Goal: Contribute content: Contribute content

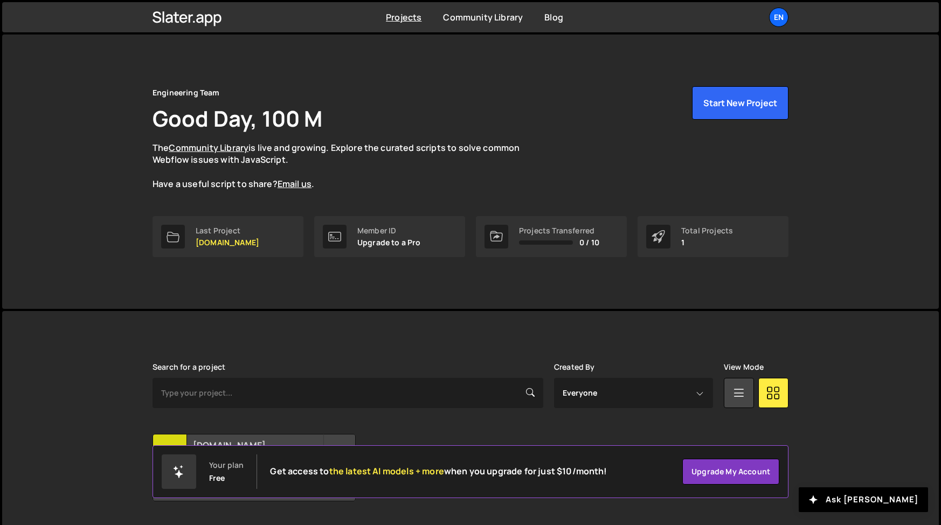
click at [254, 443] on h2 "[DOMAIN_NAME]" at bounding box center [258, 445] width 130 height 12
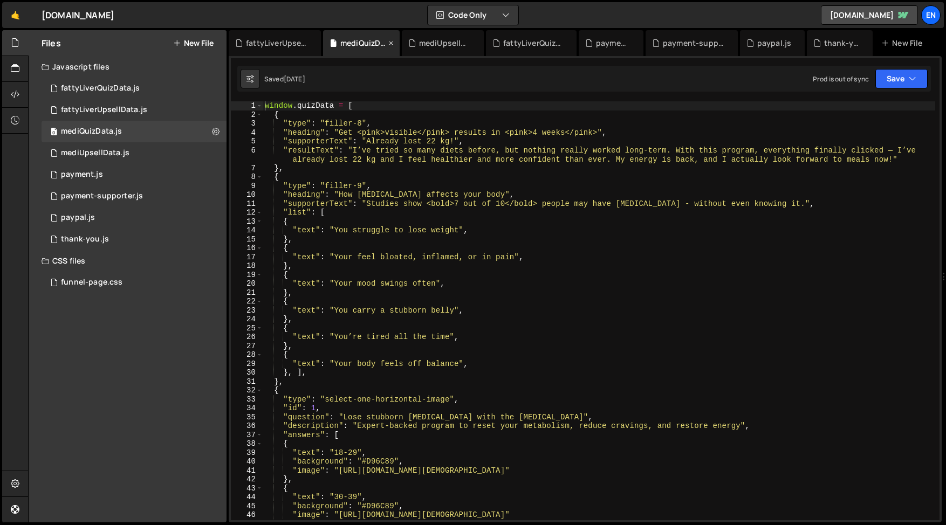
click at [392, 46] on icon at bounding box center [391, 43] width 8 height 11
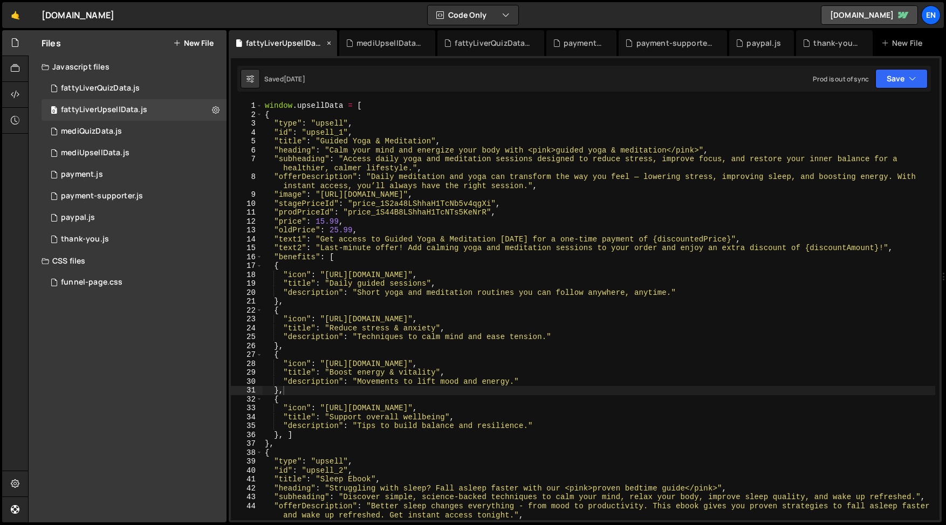
click at [333, 45] on icon at bounding box center [329, 43] width 8 height 11
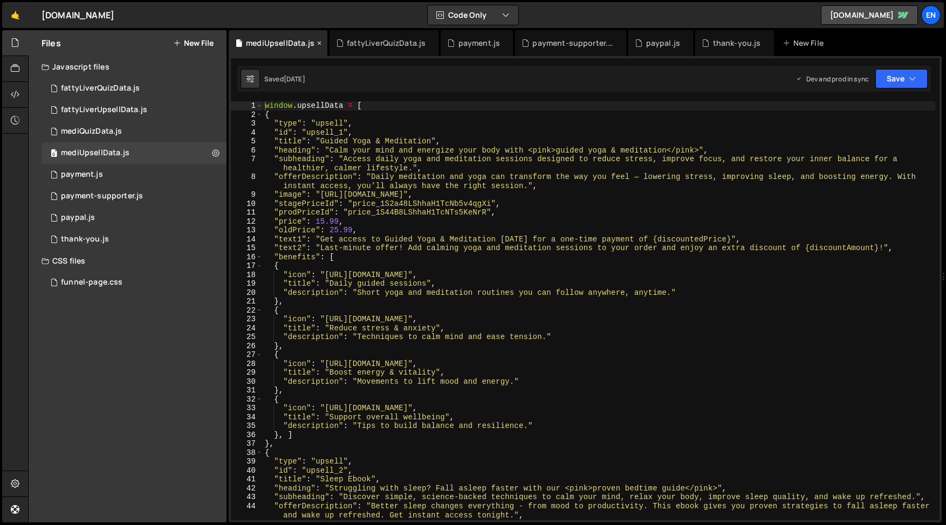
click at [315, 43] on icon at bounding box center [319, 43] width 8 height 11
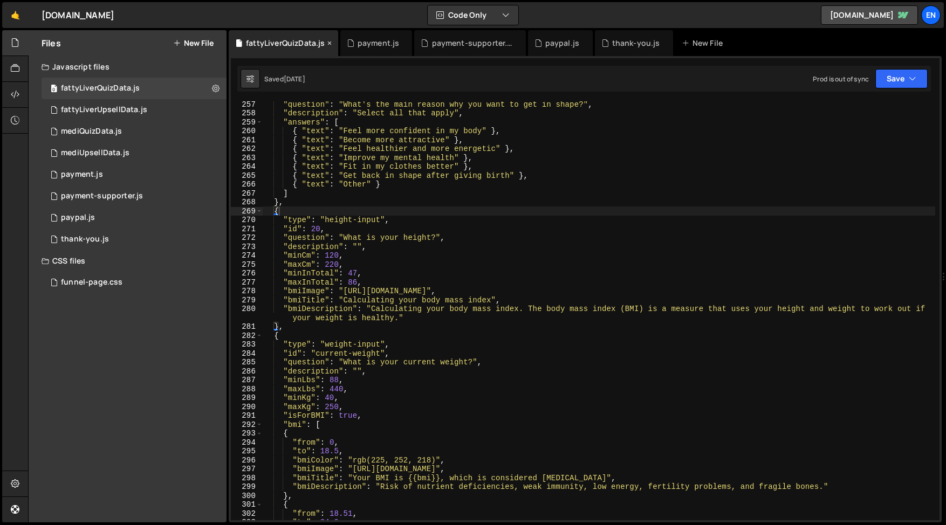
click at [329, 44] on icon at bounding box center [330, 43] width 8 height 11
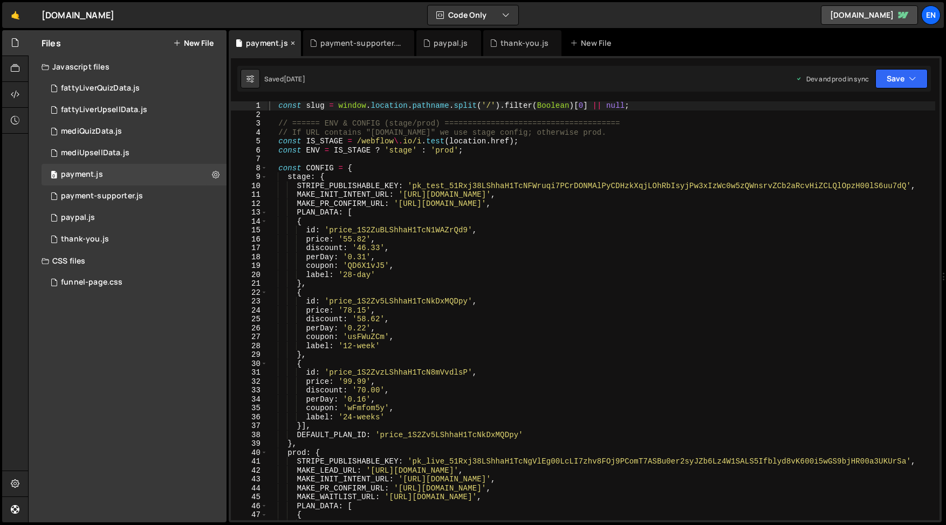
click at [290, 46] on icon at bounding box center [293, 43] width 8 height 11
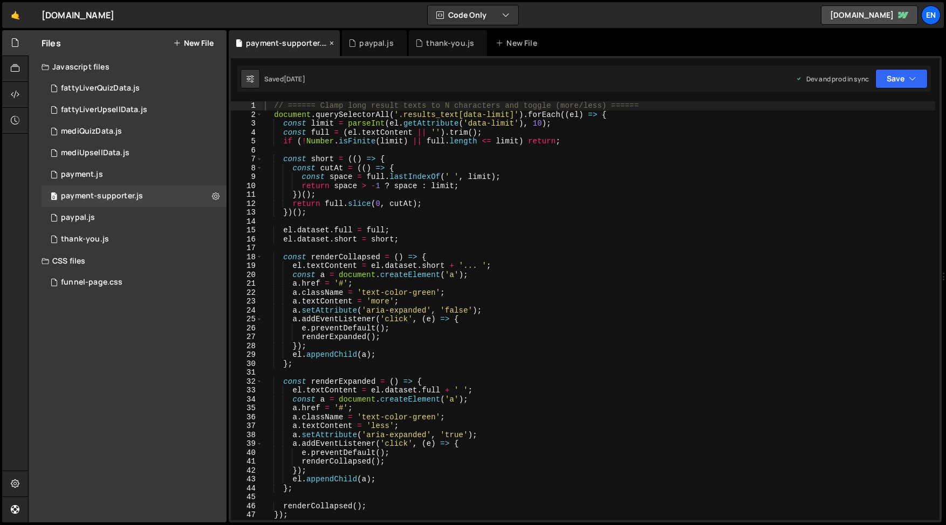
click at [331, 44] on icon at bounding box center [332, 43] width 8 height 11
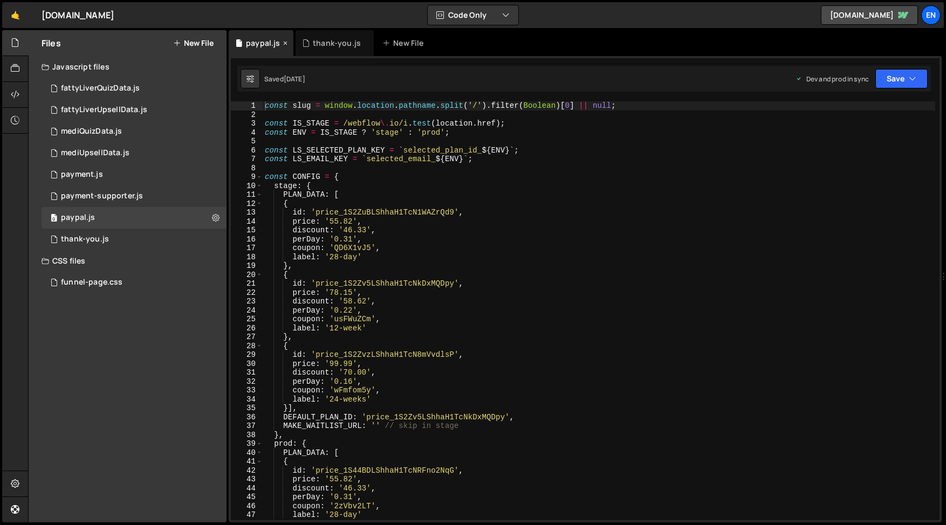
click at [284, 43] on icon at bounding box center [285, 43] width 8 height 11
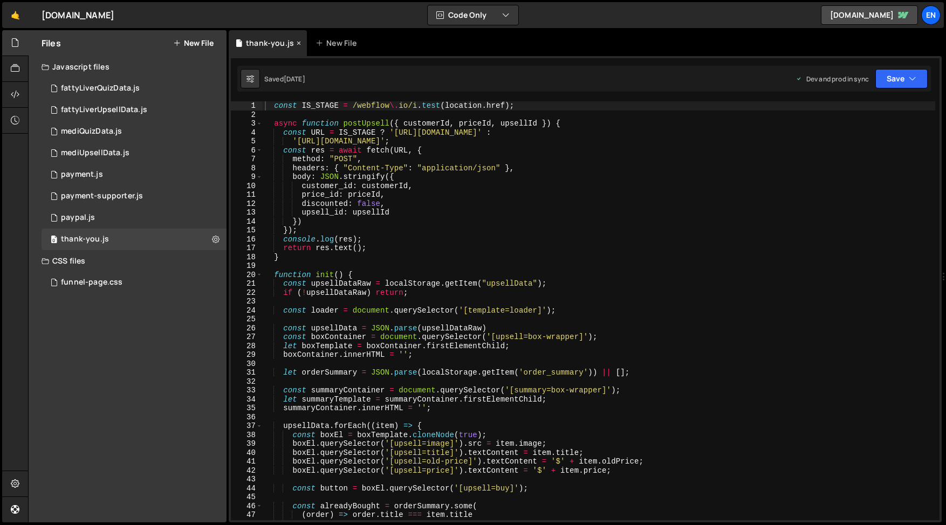
click at [297, 44] on icon at bounding box center [299, 43] width 8 height 11
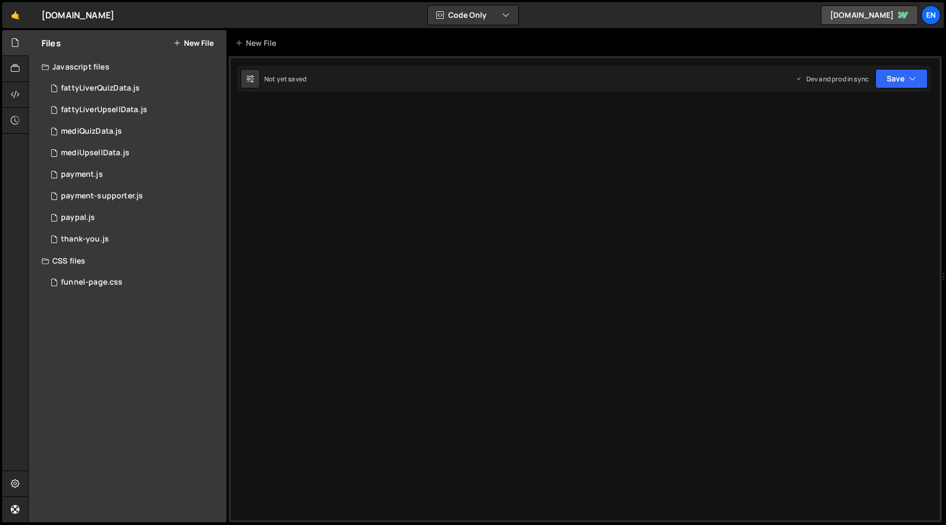
click at [604, 140] on div "Type cmd + s to save your Javascript file. XXXXXXXXXXXXXXXXXXXXXXXXXXXXXXXXXXXX…" at bounding box center [585, 289] width 713 height 466
click at [84, 127] on div "mediQuizData.js" at bounding box center [91, 132] width 61 height 10
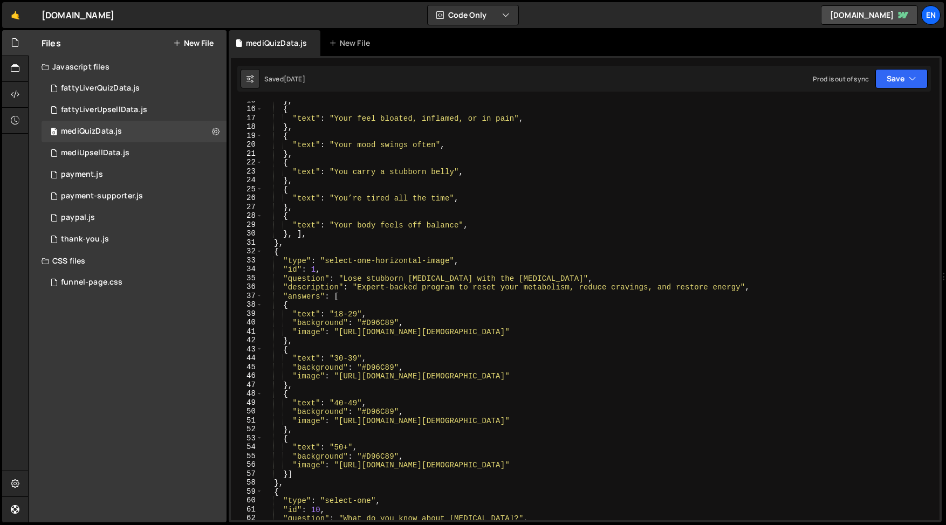
scroll to position [139, 0]
click at [310, 249] on div "} , { "text" : "Your feel bloated, inflamed, or in pain" , } , { "text" : "Your…" at bounding box center [599, 313] width 672 height 437
type textarea "{f"
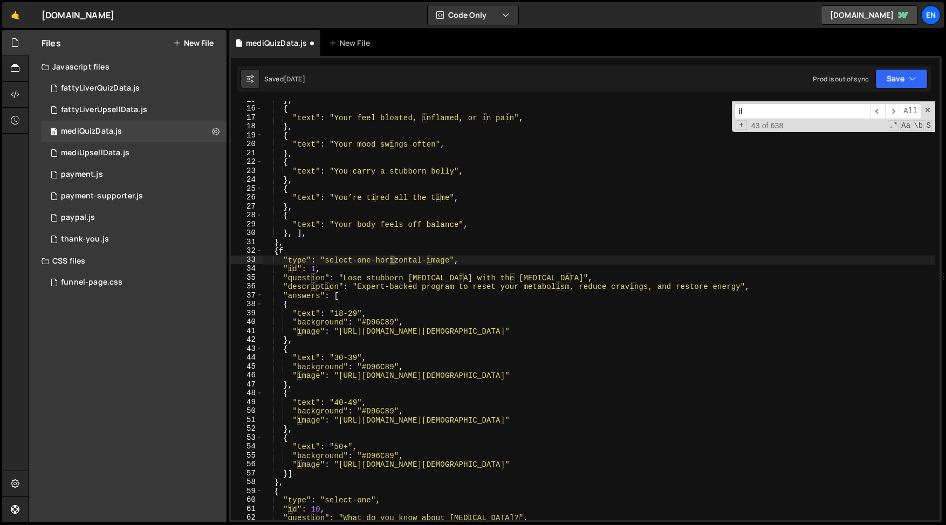
scroll to position [422, 0]
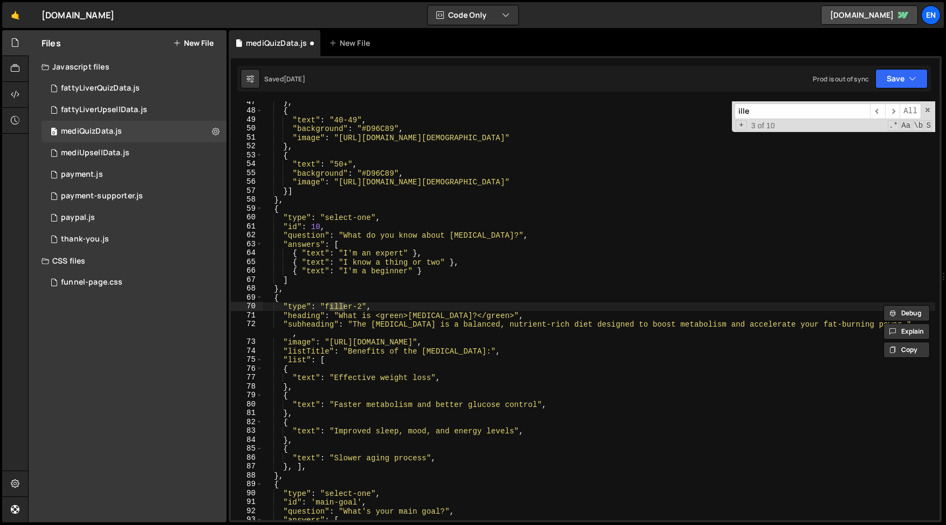
type input "iller"
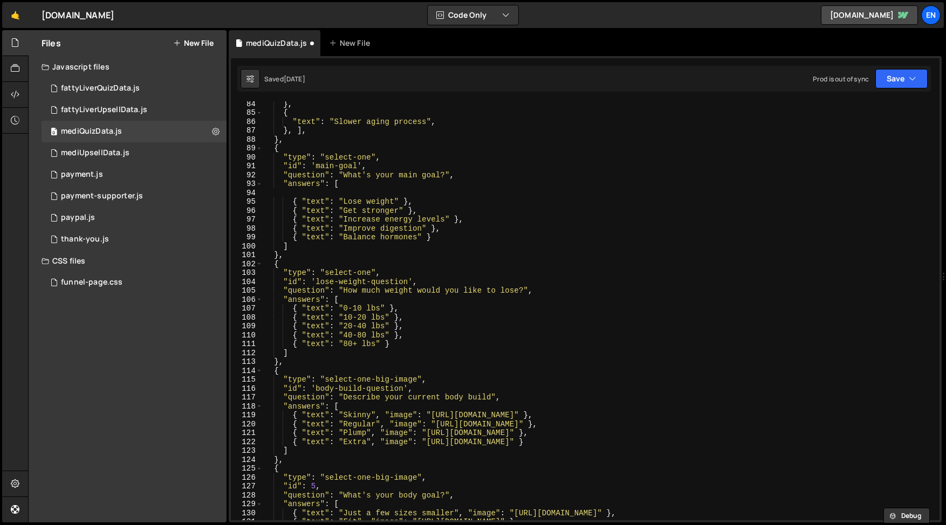
scroll to position [758, 0]
click at [583, 210] on div "} , { "text" : "Slower aging process" , } , ] , } , { "type" : "select-one" , "…" at bounding box center [599, 317] width 672 height 437
type textarea "{ "text": "Get stronger" },"
click at [102, 176] on div "0 payment.js 0" at bounding box center [134, 175] width 185 height 22
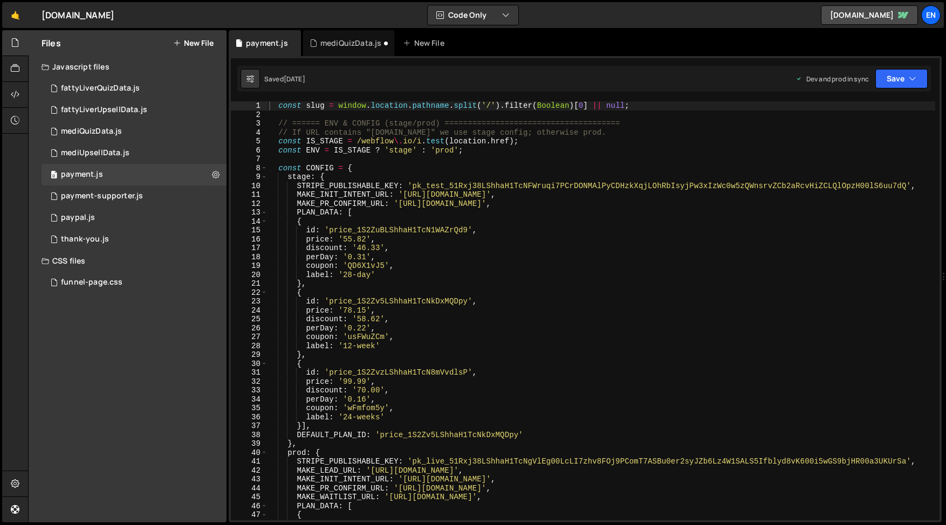
click at [378, 197] on div "const slug = window . location . pathname . split ( '/' ) . filter ( Boolean ) …" at bounding box center [601, 319] width 668 height 437
type textarea "MAKE_INIT_INTENT_URL: '[URL][DOMAIN_NAME]',"
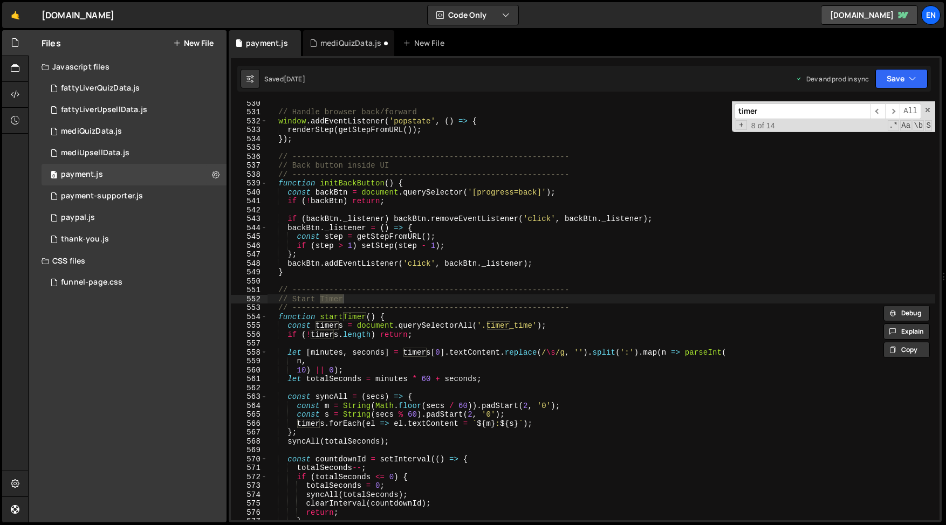
scroll to position [4709, 0]
type input "timer"
type textarea "let totalSeconds = minutes * 60 + seconds;"
click at [343, 376] on div "// Handle browser back/forward window . addEventListener ( 'popstate' , ( ) => …" at bounding box center [601, 317] width 668 height 437
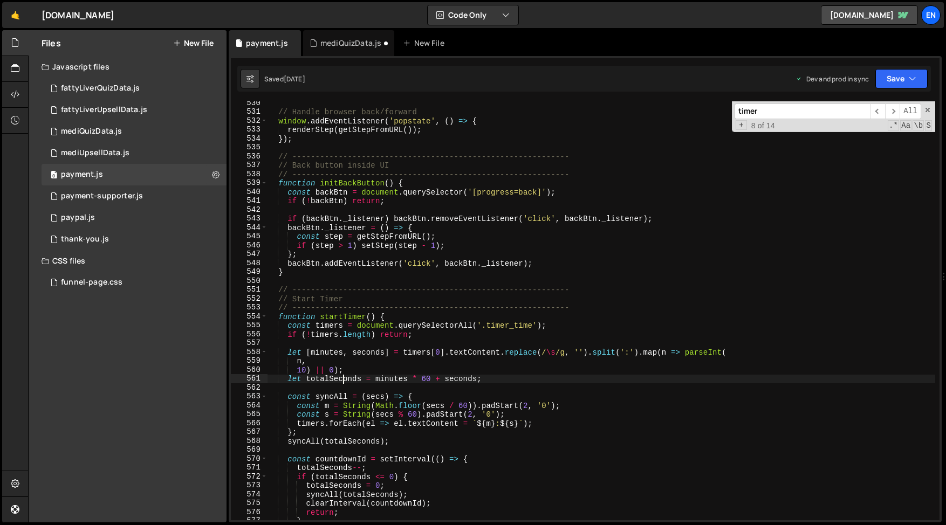
click at [326, 347] on div "// Handle browser back/forward window . addEventListener ( 'popstate' , ( ) => …" at bounding box center [601, 317] width 668 height 437
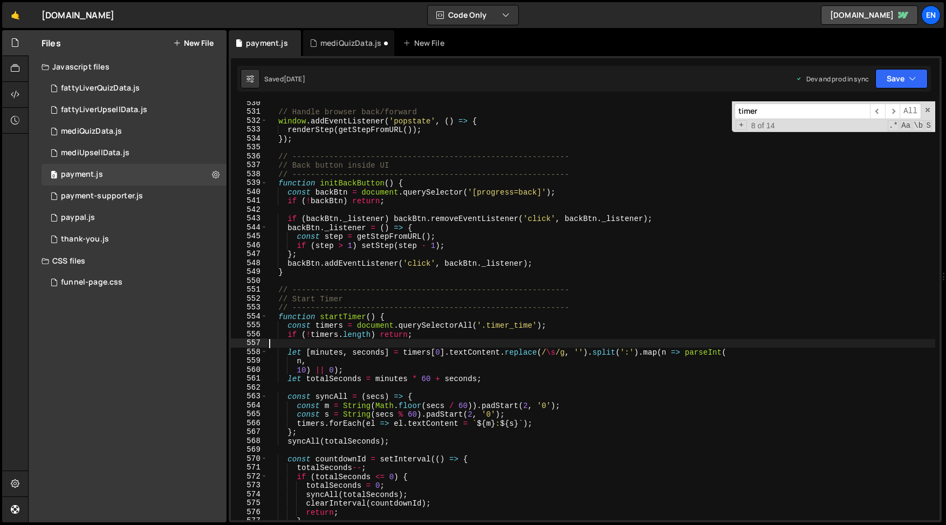
click at [326, 347] on div "// Handle browser back/forward window . addEventListener ( 'popstate' , ( ) => …" at bounding box center [601, 317] width 668 height 437
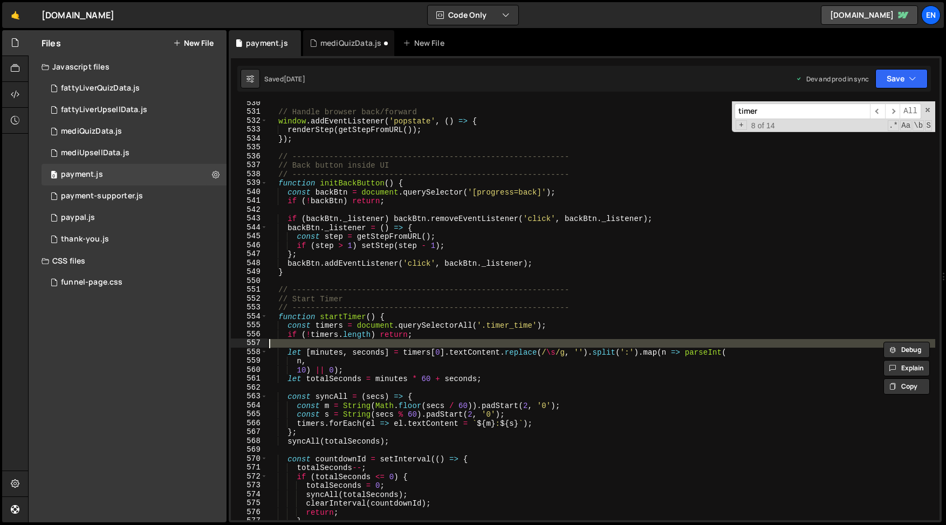
click at [325, 323] on div "// Handle browser back/forward window . addEventListener ( 'popstate' , ( ) => …" at bounding box center [601, 317] width 668 height 437
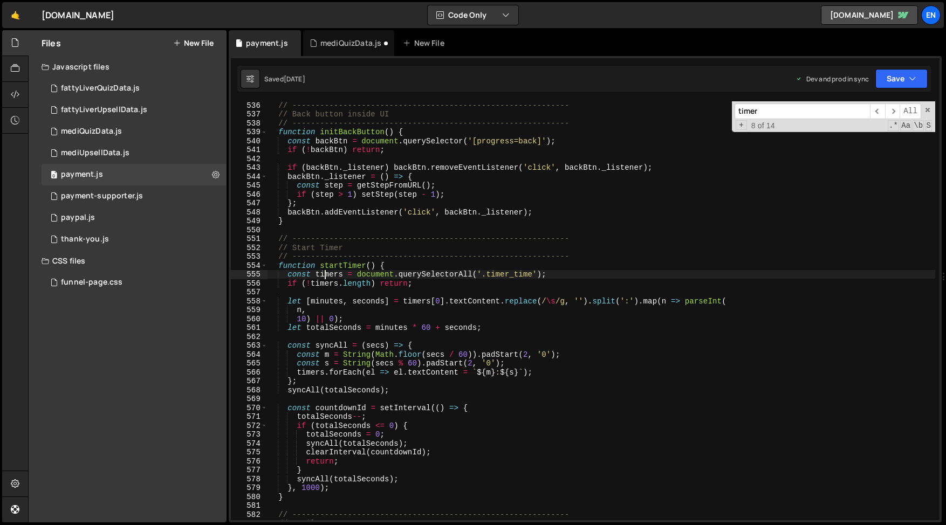
scroll to position [4759, 0]
click at [297, 323] on div "// ------------------------------------------------------------ // Back button …" at bounding box center [601, 319] width 668 height 437
click at [298, 315] on div "// ------------------------------------------------------------ // Back button …" at bounding box center [601, 319] width 668 height 437
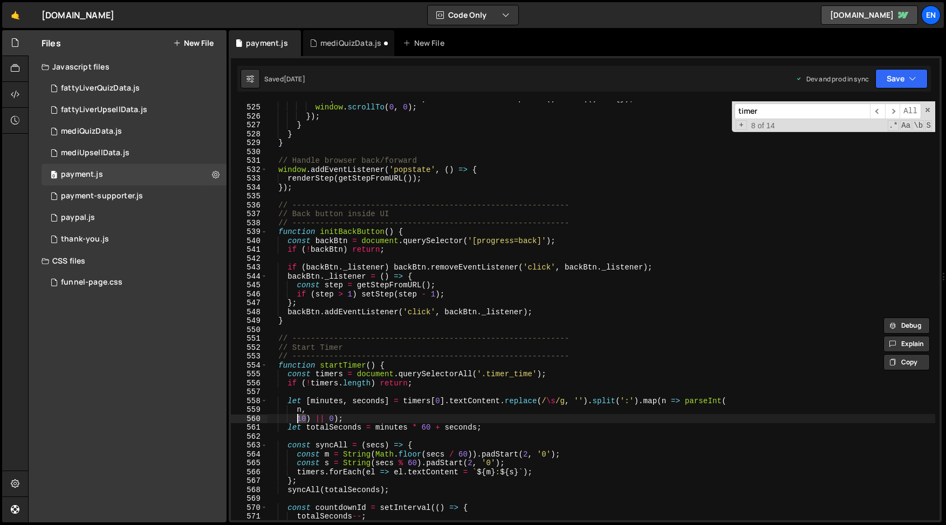
scroll to position [4660, 0]
click at [320, 45] on div "mediQuizData.js" at bounding box center [350, 43] width 61 height 11
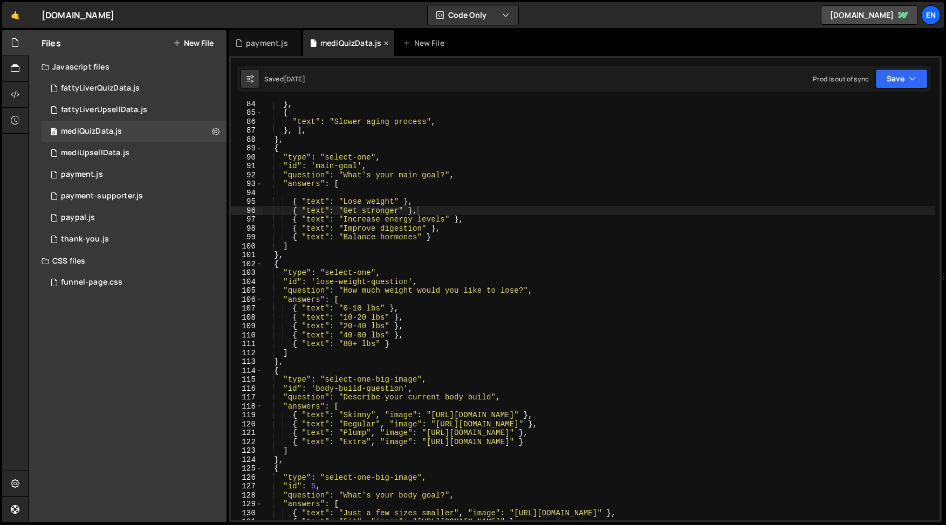
click at [384, 45] on icon at bounding box center [386, 43] width 8 height 11
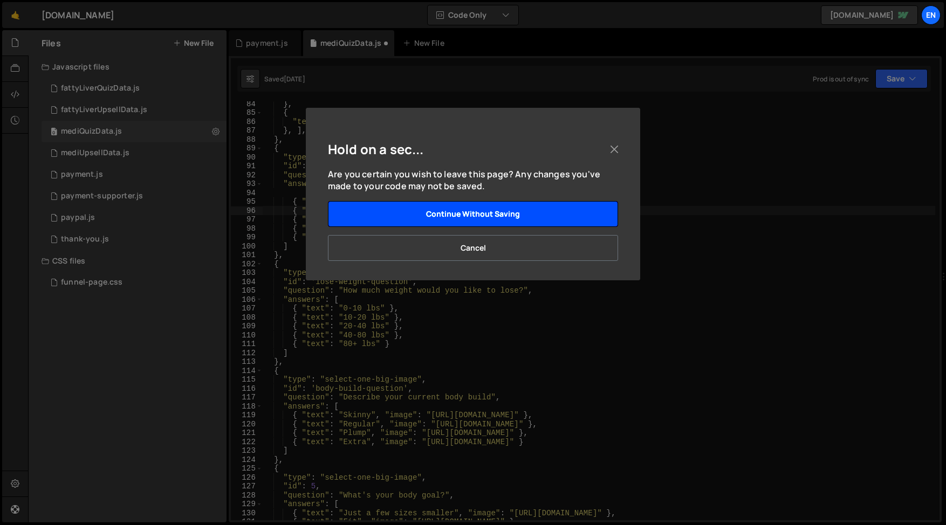
click at [428, 209] on button "Continue without saving" at bounding box center [473, 214] width 290 height 26
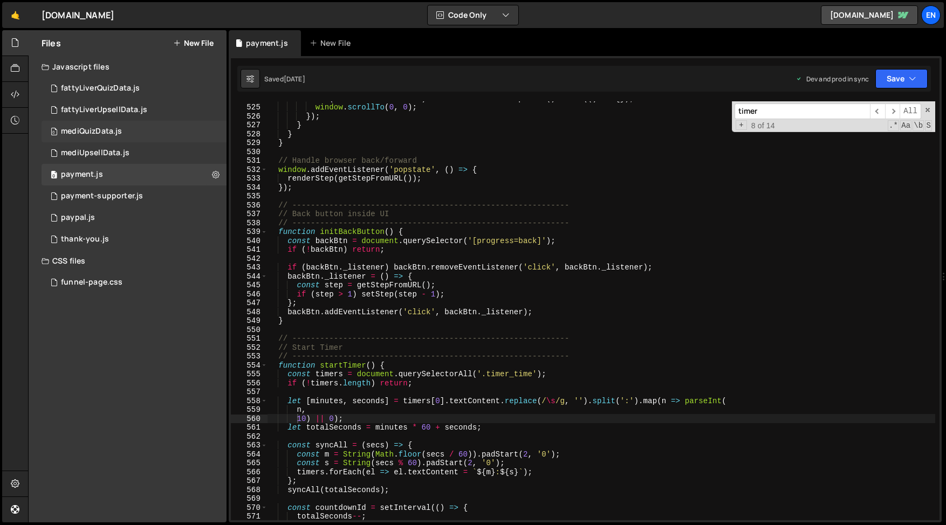
click at [99, 134] on div "mediQuizData.js" at bounding box center [91, 132] width 61 height 10
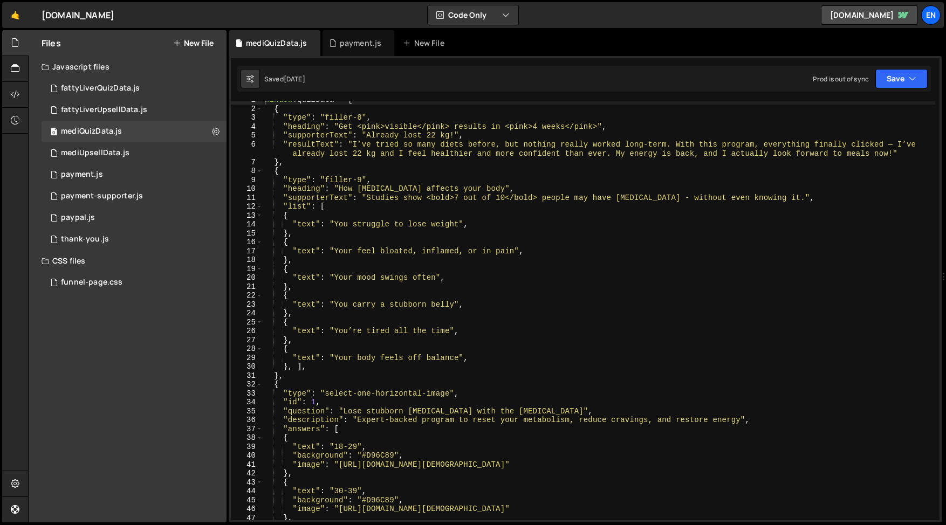
scroll to position [0, 0]
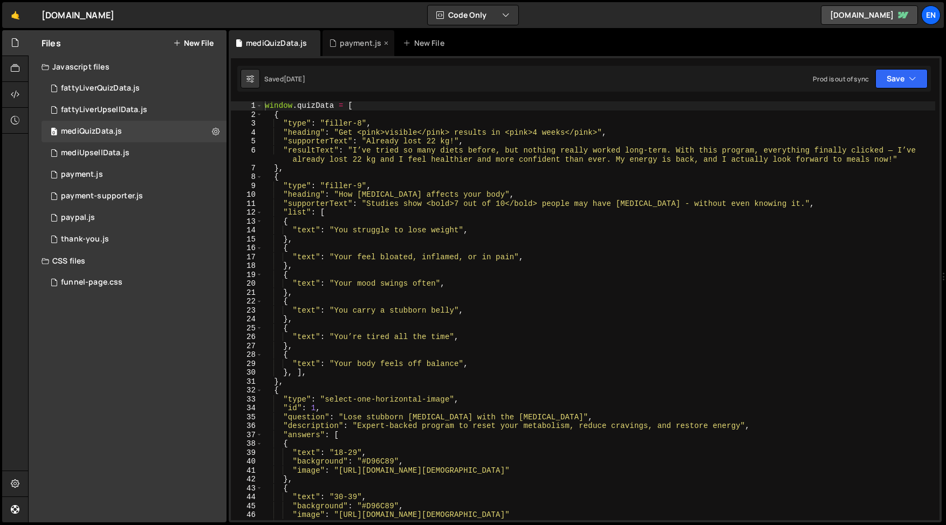
click at [342, 36] on div "payment.js" at bounding box center [358, 43] width 72 height 26
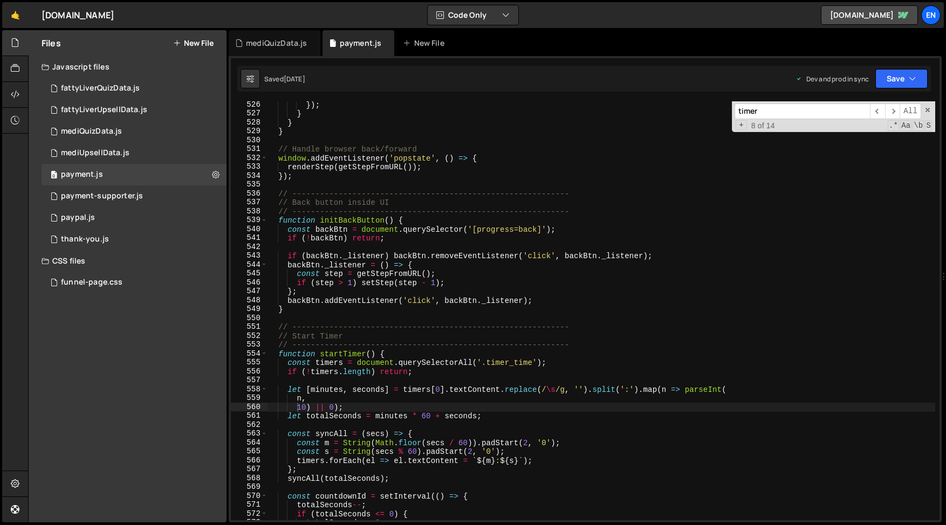
scroll to position [4671, 0]
click at [302, 408] on div "}) ; } } } // Handle browser back/forward window . addEventListener ( 'popstate…" at bounding box center [601, 318] width 668 height 437
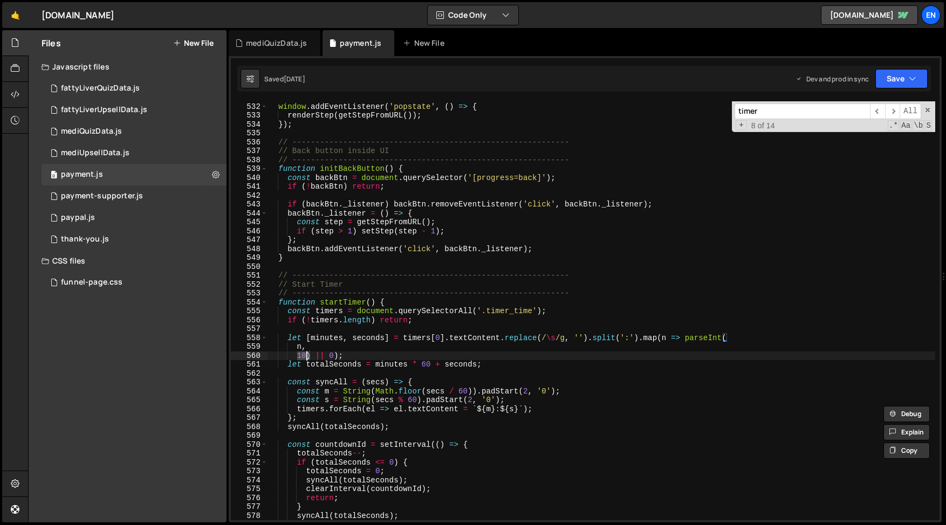
scroll to position [4723, 0]
click at [376, 385] on div "// Handle browser back/forward window . addEventListener ( 'popstate' , ( ) => …" at bounding box center [601, 311] width 668 height 437
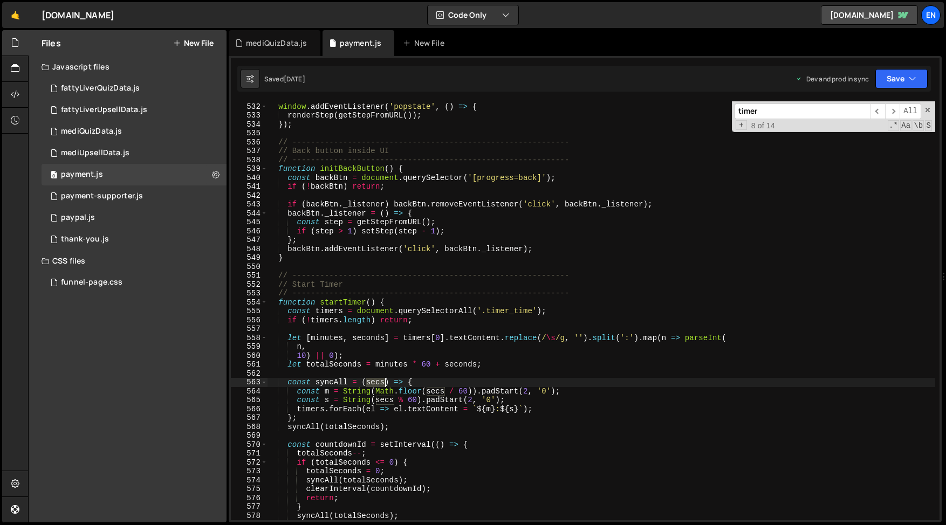
click at [376, 385] on div "// Handle browser back/forward window . addEventListener ( 'popstate' , ( ) => …" at bounding box center [601, 311] width 668 height 437
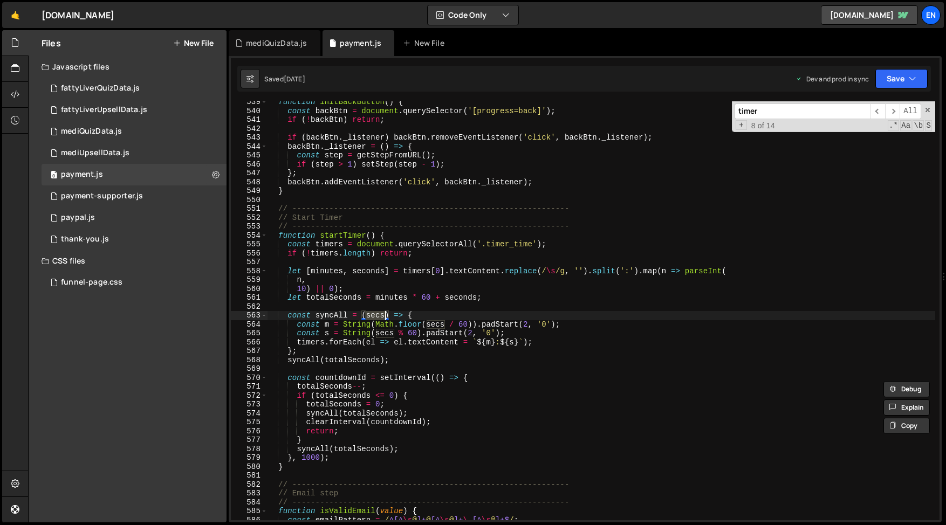
scroll to position [4867, 0]
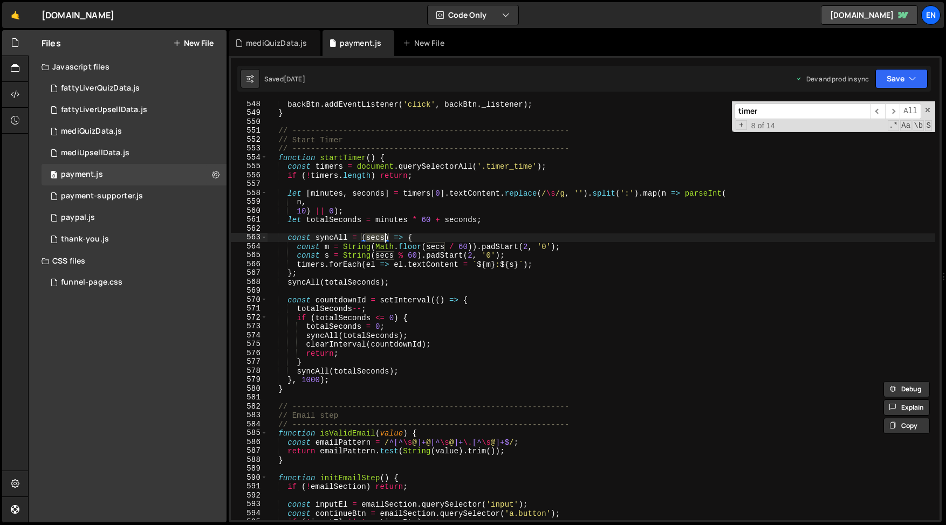
click at [312, 381] on div "backBtn . addEventListener ( 'click' , backBtn . _listener ) ; } // -----------…" at bounding box center [601, 318] width 668 height 437
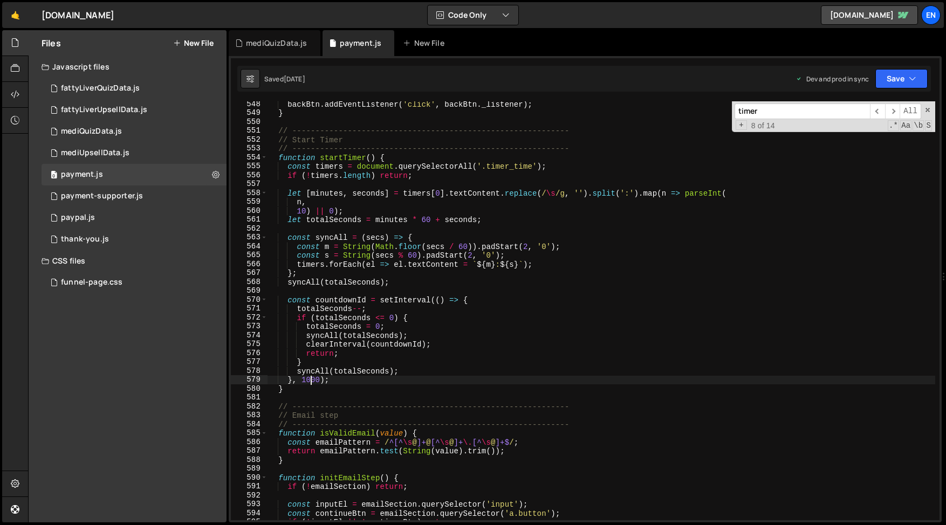
click at [312, 381] on div "backBtn . addEventListener ( 'click' , backBtn . _listener ) ; } // -----------…" at bounding box center [601, 318] width 668 height 437
click at [312, 384] on div "backBtn . addEventListener ( 'click' , backBtn . _listener ) ; } // -----------…" at bounding box center [601, 310] width 668 height 419
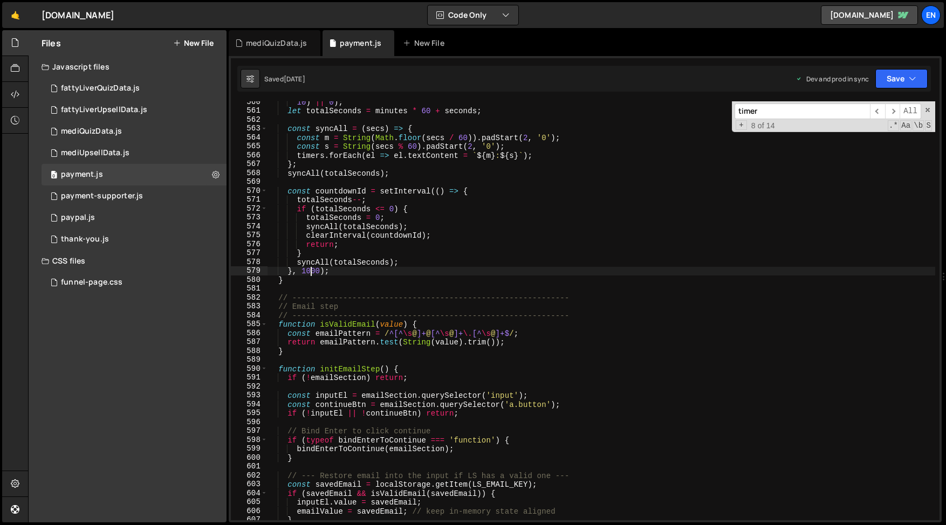
scroll to position [4888, 0]
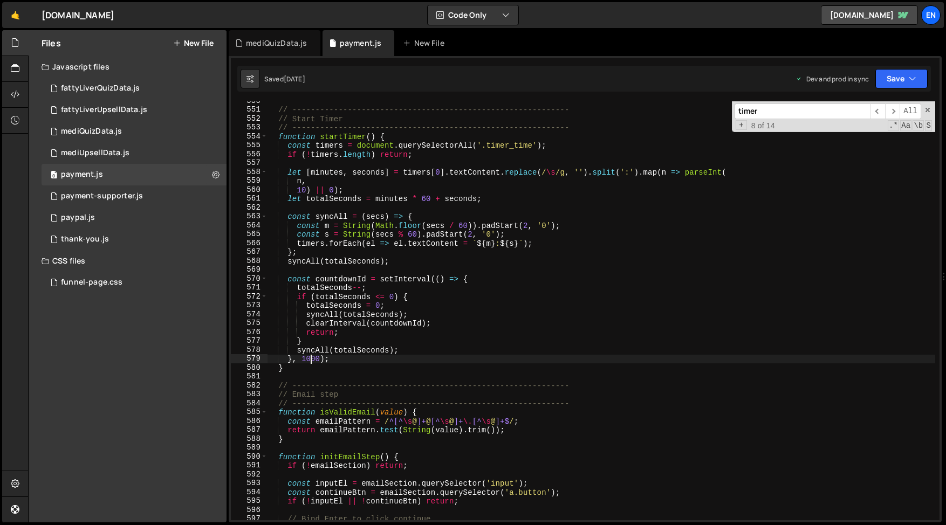
click at [387, 359] on div "// ------------------------------------------------------------ // Start Timer …" at bounding box center [601, 315] width 668 height 437
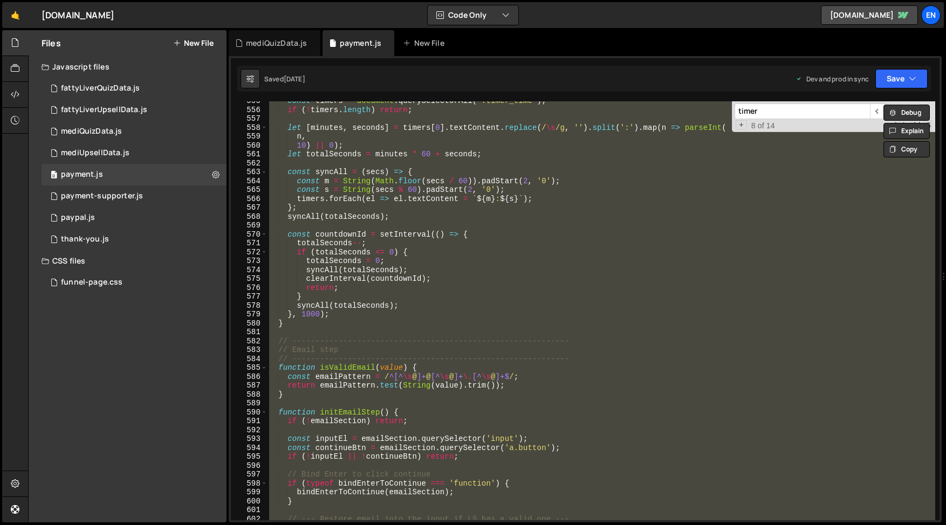
click at [335, 326] on div "const timers = document . querySelectorAll ( '.timer_time' ) ; if ( ! timers . …" at bounding box center [601, 310] width 668 height 419
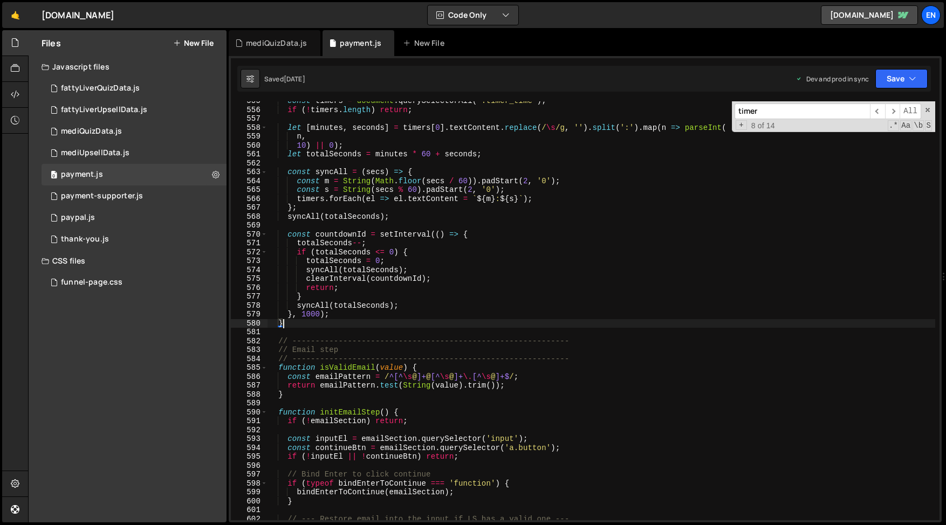
scroll to position [4927, 0]
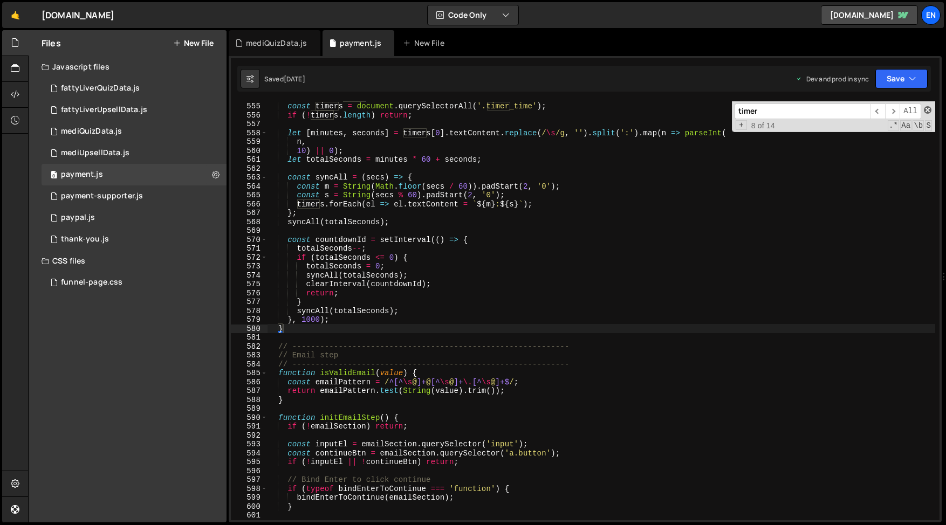
click at [926, 107] on span at bounding box center [928, 110] width 8 height 8
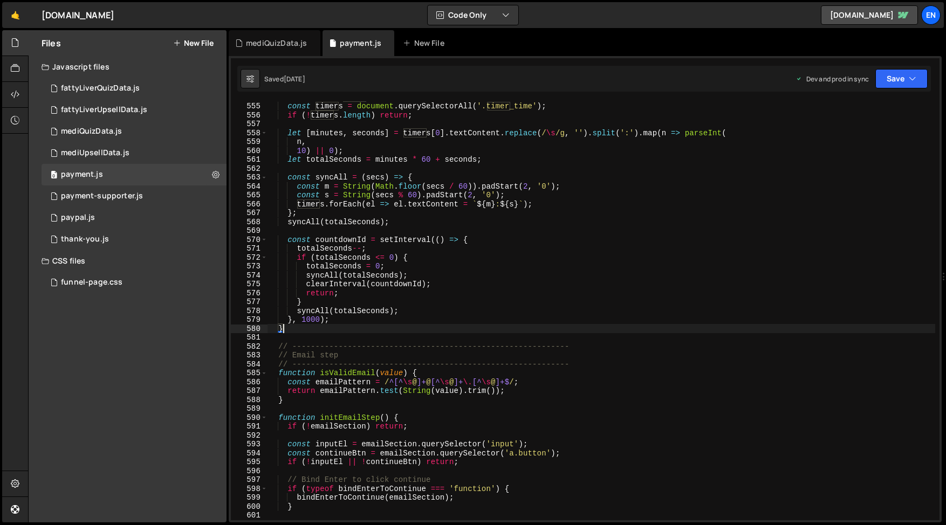
click at [376, 267] on div "function startTimer ( ) { const timers = document . querySelectorAll ( '.timer_…" at bounding box center [601, 311] width 668 height 437
click at [299, 147] on div "function startTimer ( ) { const timers = document . querySelectorAll ( '.timer_…" at bounding box center [601, 311] width 668 height 437
click at [300, 147] on div "function startTimer ( ) { const timers = document . querySelectorAll ( '.timer_…" at bounding box center [601, 311] width 668 height 437
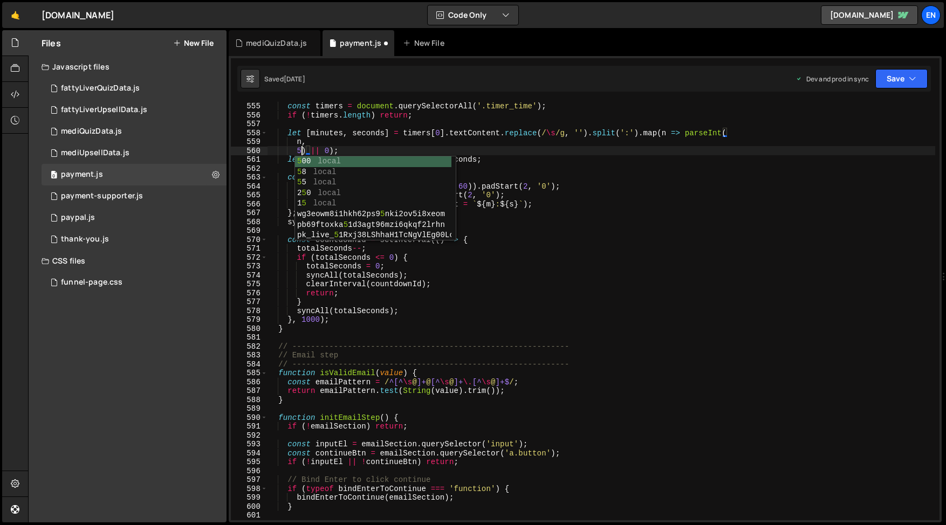
scroll to position [0, 2]
click at [581, 189] on div "function startTimer ( ) { const timers = document . querySelectorAll ( '.timer_…" at bounding box center [601, 311] width 668 height 437
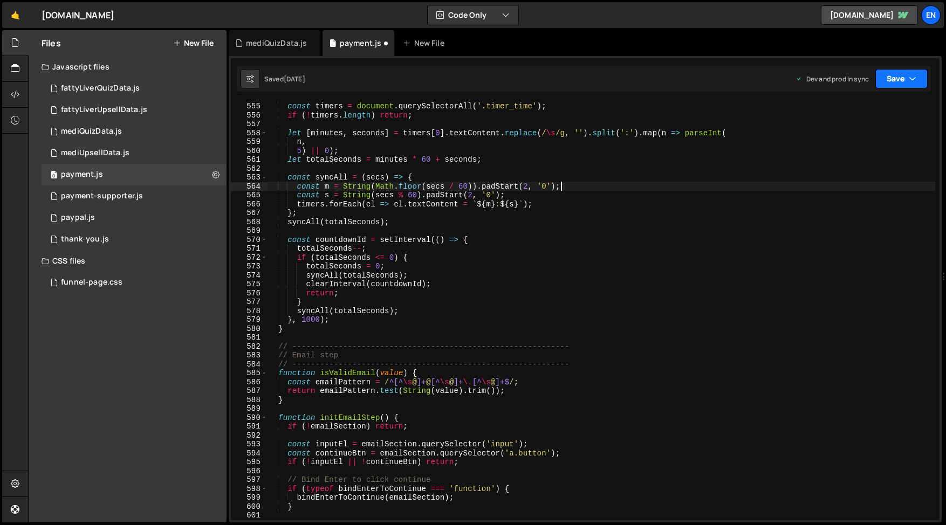
type textarea "const m = String(Math.floor(secs / 60)).padStart(2, '0');"
click at [919, 77] on button "Save" at bounding box center [901, 78] width 52 height 19
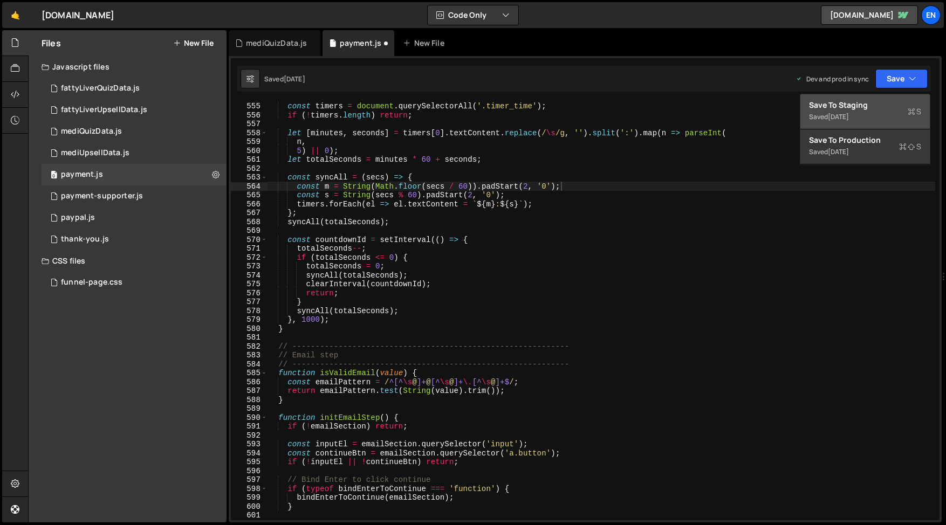
click at [818, 106] on div "Save to Staging S" at bounding box center [865, 105] width 112 height 11
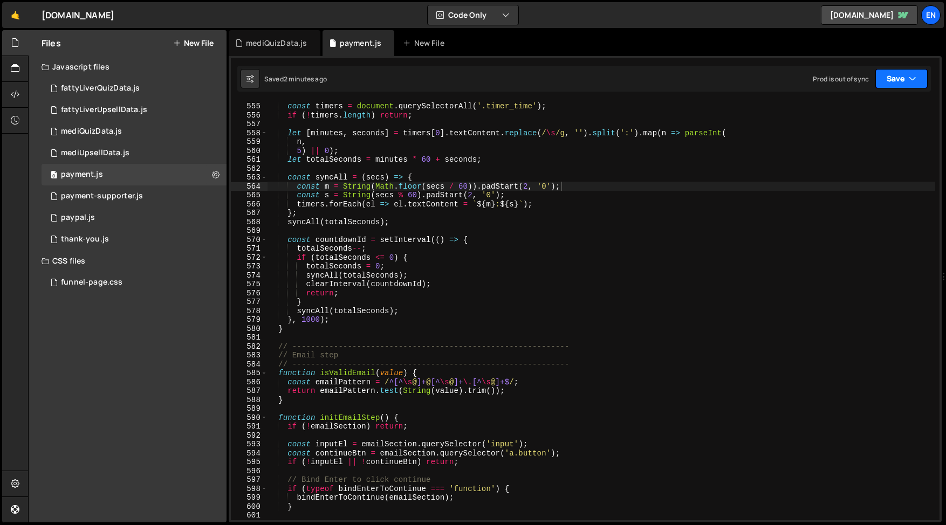
click at [905, 76] on button "Save" at bounding box center [901, 78] width 52 height 19
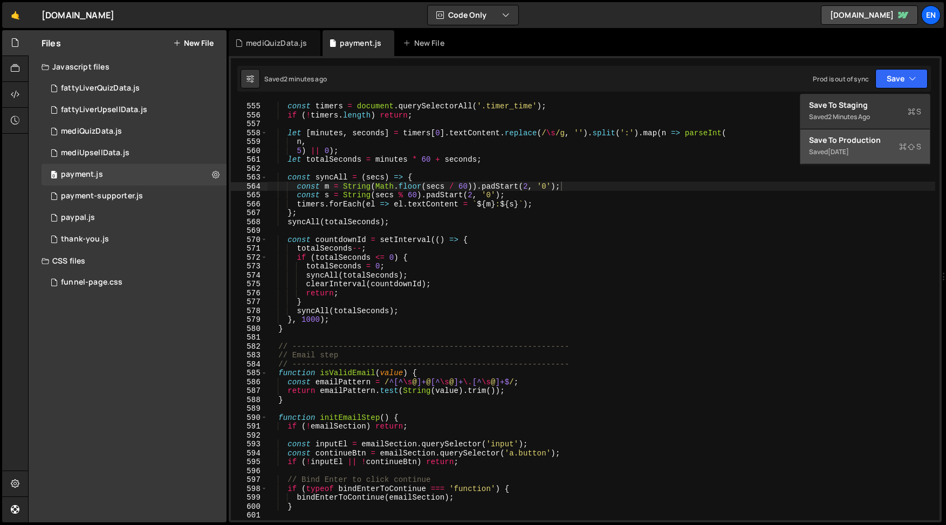
click at [821, 148] on div "Saved [DATE]" at bounding box center [865, 152] width 112 height 13
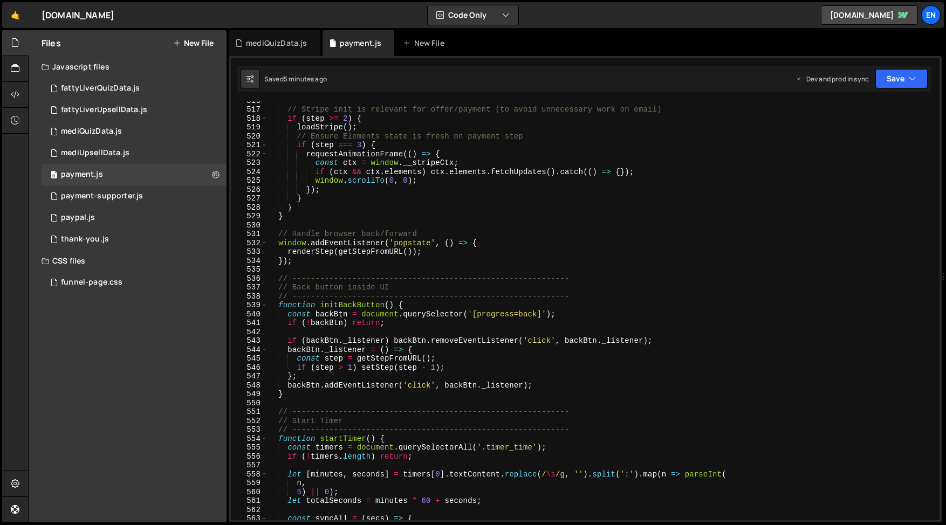
scroll to position [4391, 0]
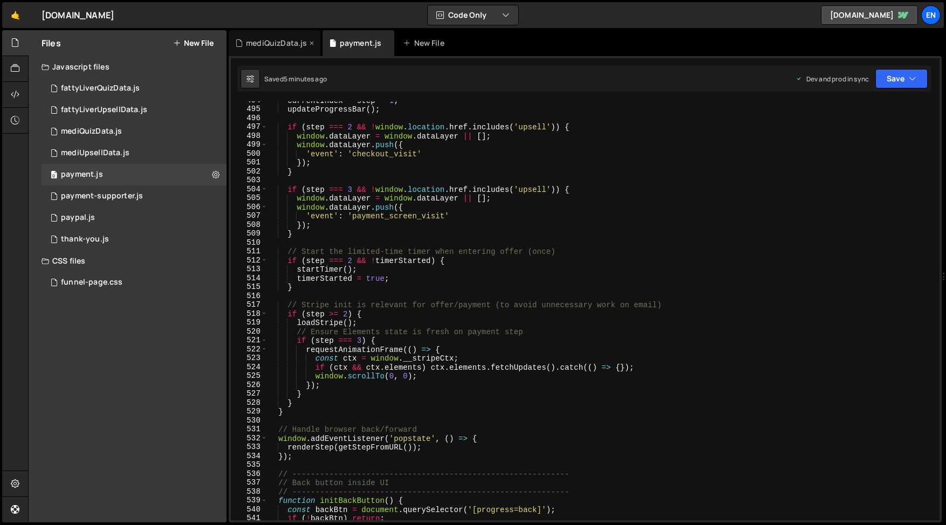
click at [287, 45] on div "mediQuizData.js" at bounding box center [276, 43] width 61 height 11
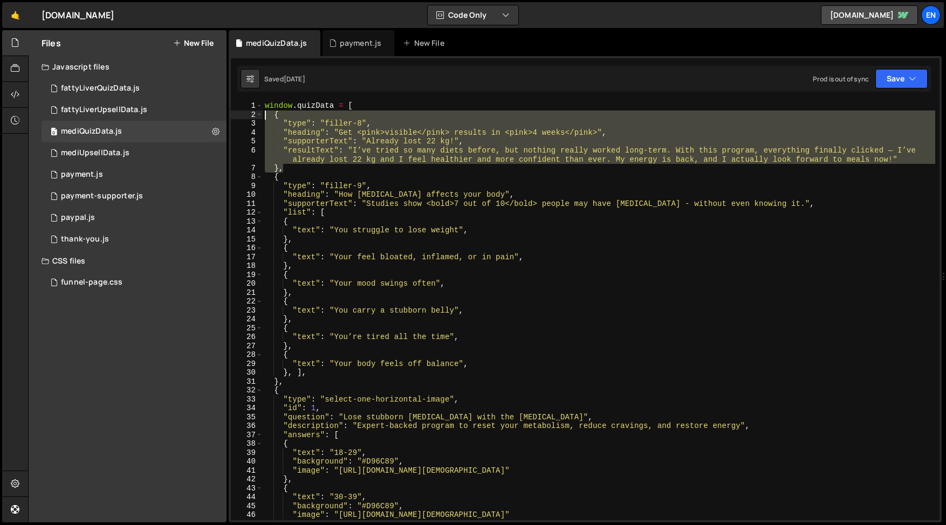
drag, startPoint x: 289, startPoint y: 168, endPoint x: 265, endPoint y: 117, distance: 56.4
click at [265, 117] on div "window . quizData = [ { "type" : "filler-8" , "heading" : "Get <pink>visible</p…" at bounding box center [599, 319] width 672 height 437
type textarea "{ "type": "filler-8","
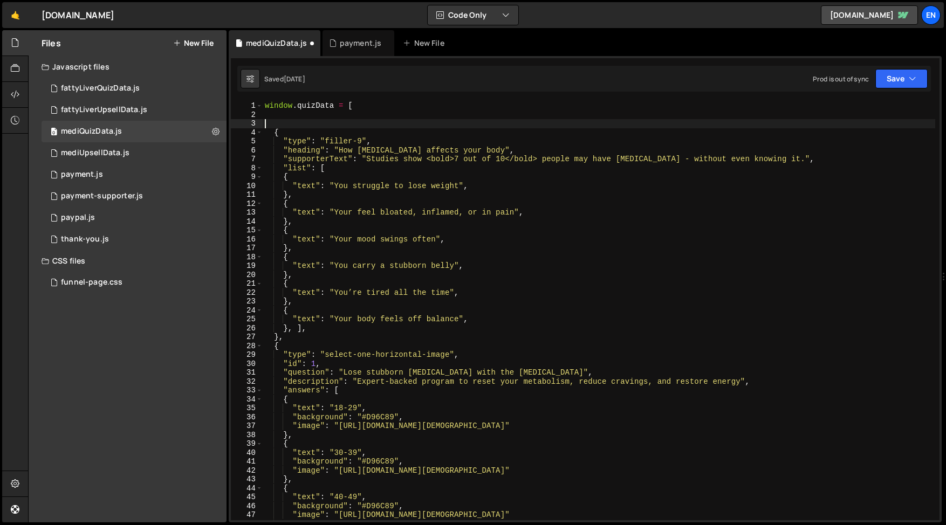
click at [305, 183] on div "window . quizData = [ { "type" : "filler-9" , "heading" : "How [MEDICAL_DATA] a…" at bounding box center [599, 319] width 672 height 437
type textarea ""text": "You struggle to lose weight","
click at [299, 121] on div "window . quizData = [ { "type" : "filler-9" , "heading" : "How [MEDICAL_DATA] a…" at bounding box center [599, 319] width 672 height 437
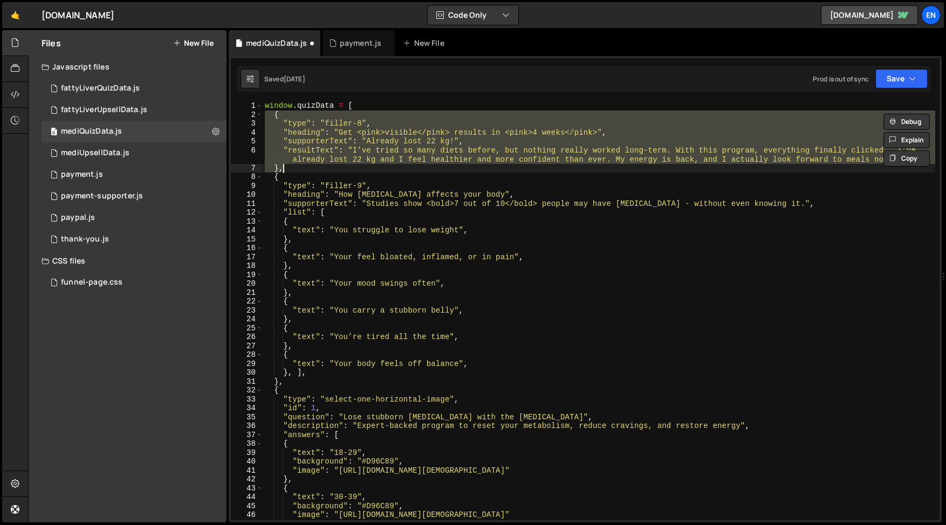
click at [344, 182] on div "window . quizData = [ { "type" : "filler-8" , "heading" : "Get <pink>visible</p…" at bounding box center [599, 319] width 672 height 437
drag, startPoint x: 291, startPoint y: 167, endPoint x: 260, endPoint y: 112, distance: 63.3
click at [260, 112] on div ""type": "filler-9", 1 2 3 4 5 6 7 8 9 10 11 12 13 14 15 16 17 18 19 20 21 22 23…" at bounding box center [585, 310] width 708 height 419
type textarea "{ "type": "filler-8","
click at [116, 97] on div "0 fattyLiverQuizData.js 0" at bounding box center [134, 89] width 185 height 22
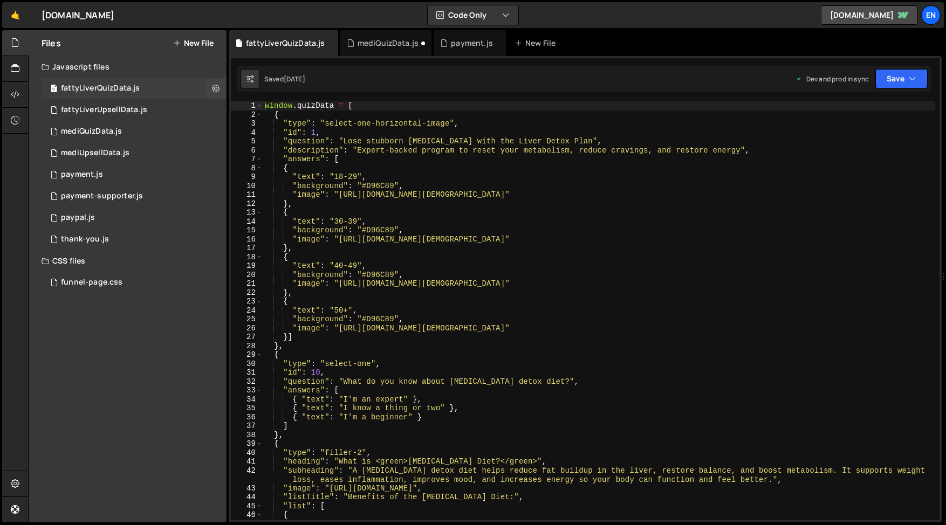
click at [126, 91] on div "fattyLiverQuizData.js" at bounding box center [100, 89] width 79 height 10
click at [421, 46] on icon at bounding box center [423, 43] width 8 height 11
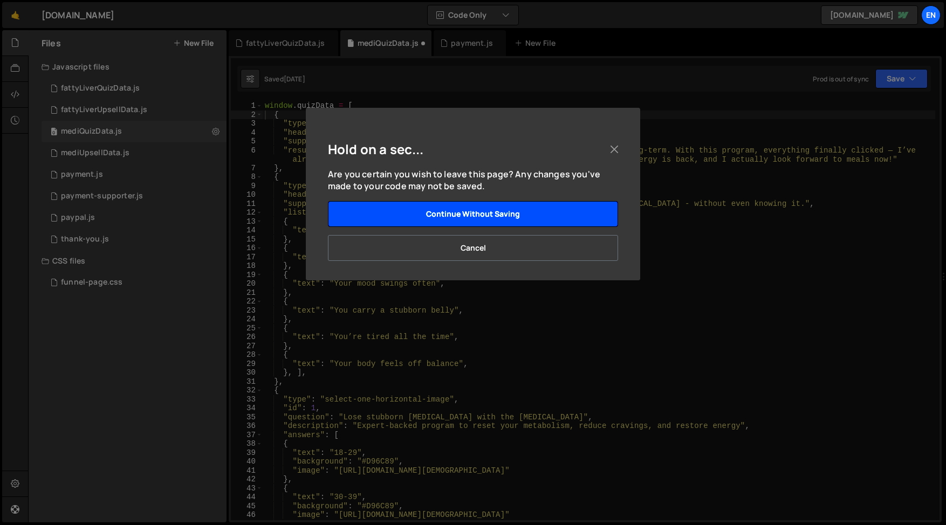
click at [412, 213] on button "Continue without saving" at bounding box center [473, 214] width 290 height 26
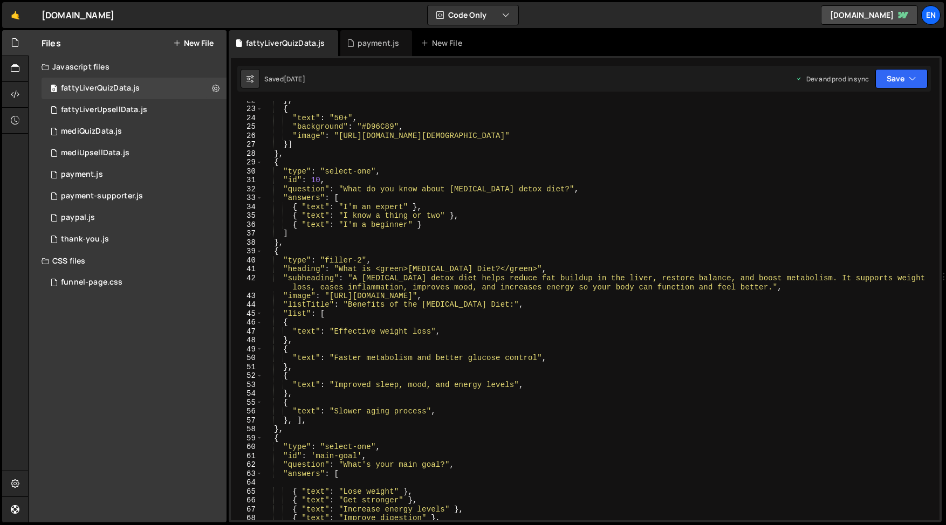
scroll to position [0, 0]
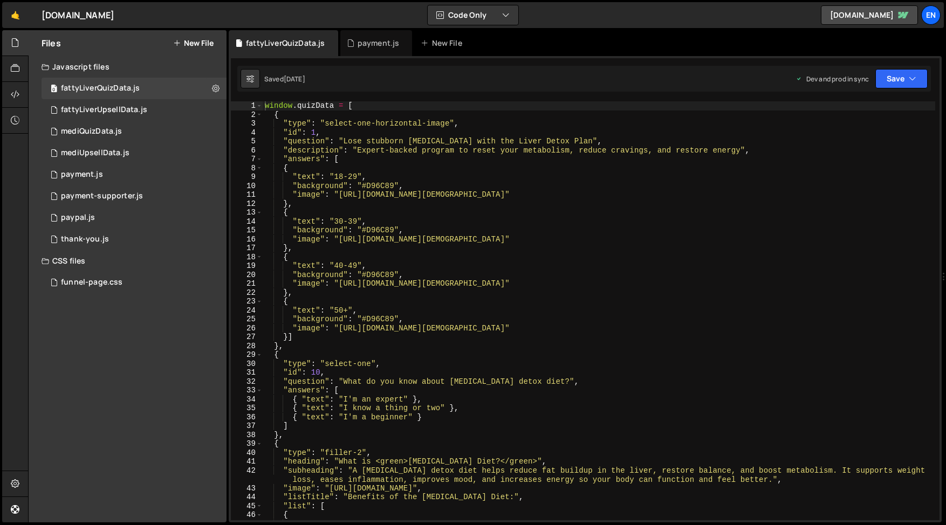
type textarea "{"
click at [321, 261] on div "window . quizData = [ { "type" : "select-one-horizontal-image" , "id" : 1 , "qu…" at bounding box center [599, 319] width 672 height 437
click at [403, 45] on icon at bounding box center [404, 43] width 8 height 11
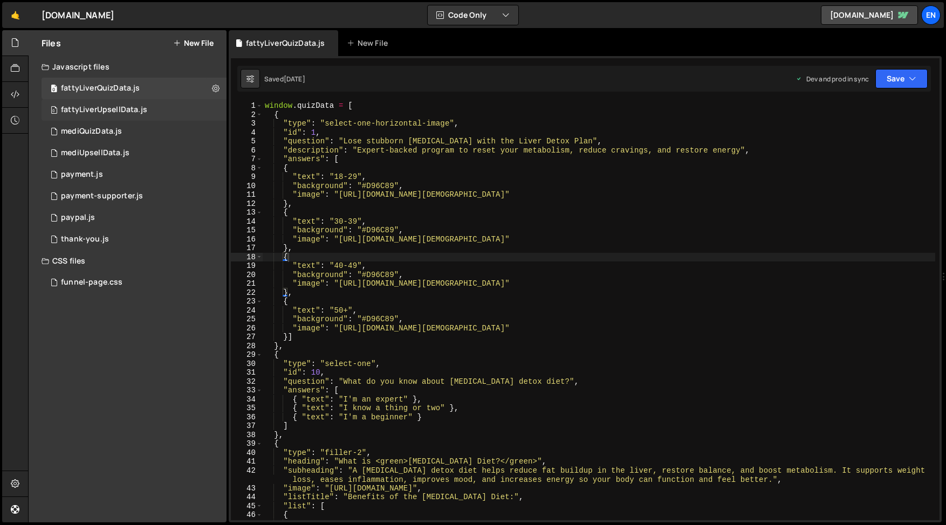
click at [101, 112] on div "fattyLiverUpsellData.js" at bounding box center [104, 110] width 86 height 10
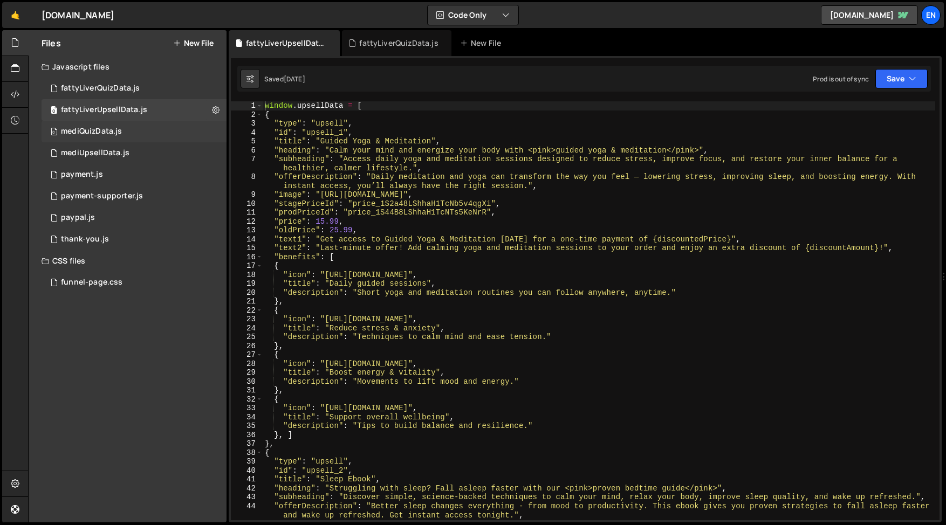
click at [103, 133] on div "mediQuizData.js" at bounding box center [91, 132] width 61 height 10
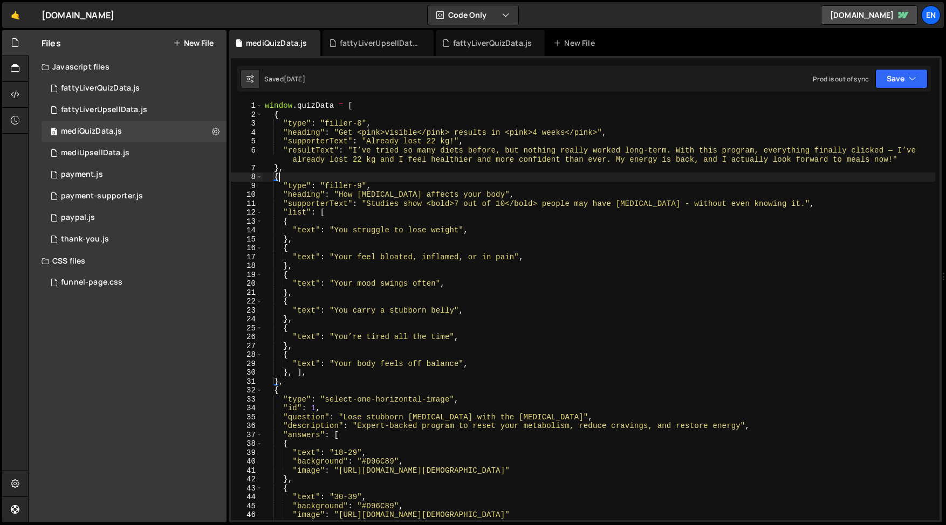
click at [290, 173] on div "window . quizData = [ { "type" : "filler-8" , "heading" : "Get <pink>visible</p…" at bounding box center [599, 319] width 672 height 437
click at [291, 166] on div "window . quizData = [ { "type" : "filler-8" , "heading" : "Get <pink>visible</p…" at bounding box center [599, 319] width 672 height 437
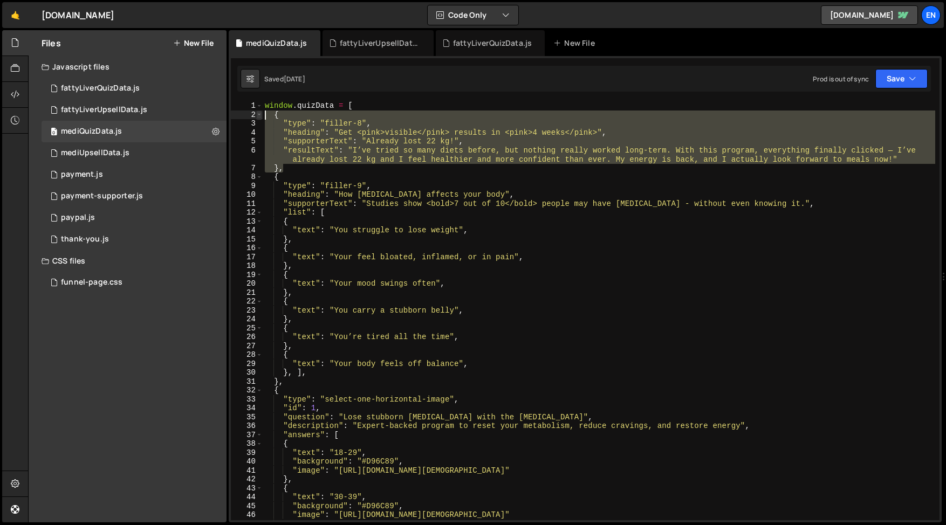
drag, startPoint x: 291, startPoint y: 269, endPoint x: 261, endPoint y: 116, distance: 155.4
click at [261, 116] on div "}, 1 2 3 4 5 6 7 8 9 10 11 12 13 14 15 16 17 18 19 20 21 22 23 24 25 26 27 28 2…" at bounding box center [585, 310] width 708 height 419
click at [307, 162] on div "window . quizData = [ { "type" : "filler-8" , "heading" : "Get <pink>visible</p…" at bounding box center [599, 310] width 672 height 419
drag, startPoint x: 289, startPoint y: 171, endPoint x: 267, endPoint y: 115, distance: 60.1
click at [267, 115] on div "window . quizData = [ { "type" : "filler-8" , "heading" : "Get <pink>visible</p…" at bounding box center [599, 319] width 672 height 437
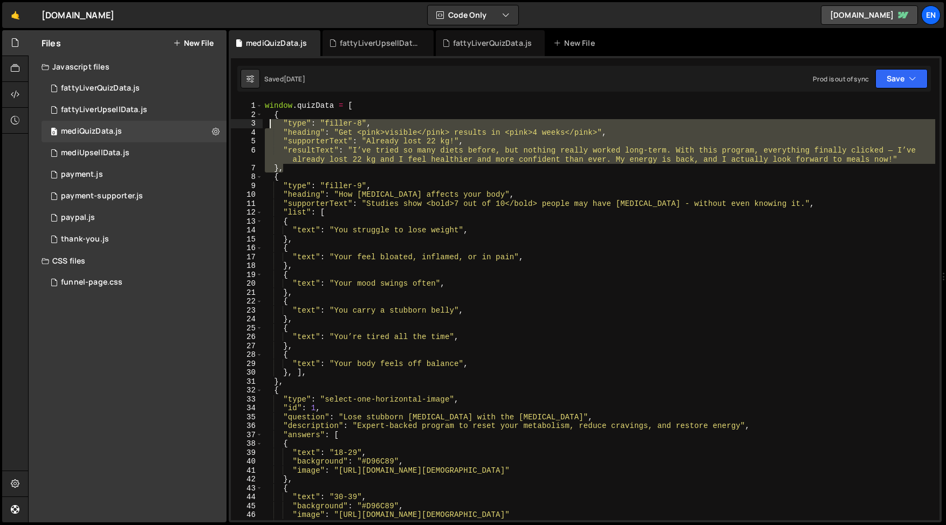
type textarea "{ "type": "filler-8","
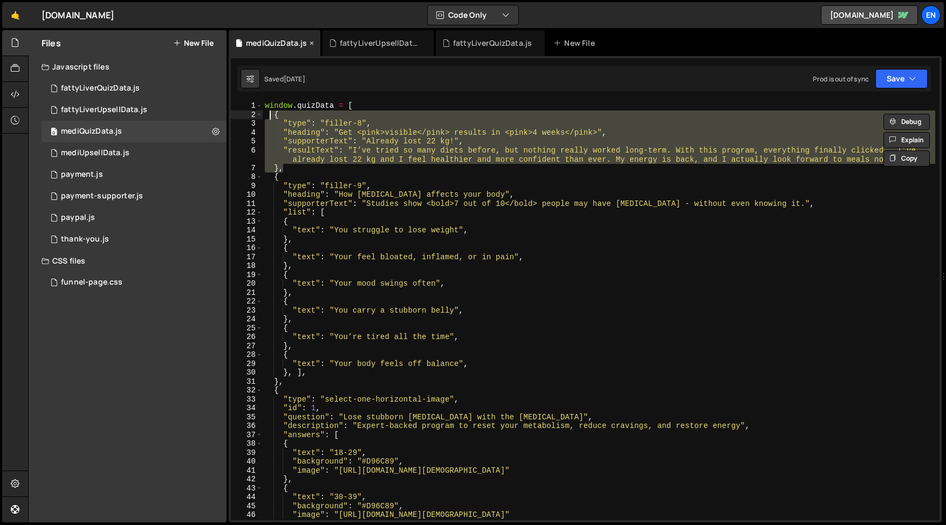
click at [309, 40] on icon at bounding box center [312, 43] width 8 height 11
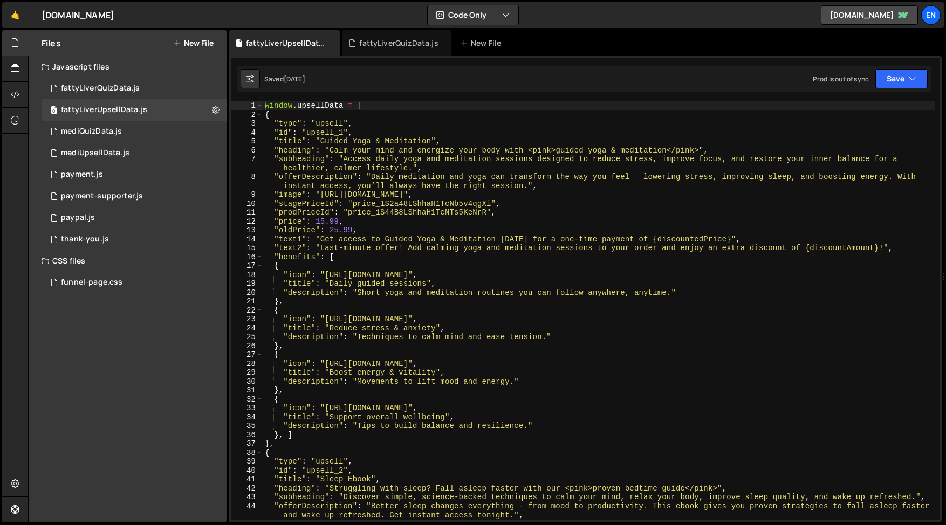
type textarea "},"
click at [470, 304] on div "window . upsellData = [ { "type" : "upsell" , "id" : "upsell_1" , "title" : "Gu…" at bounding box center [599, 319] width 672 height 437
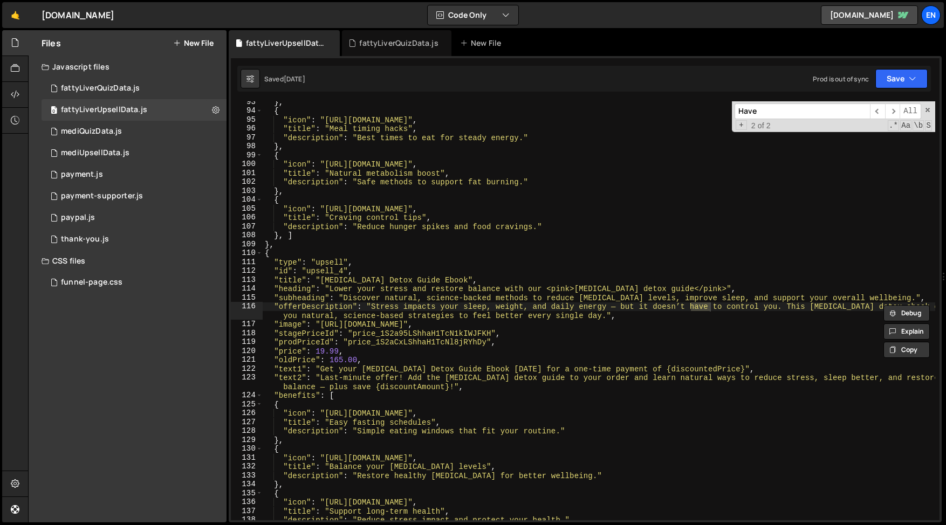
scroll to position [885, 0]
click at [741, 111] on input "Have" at bounding box center [801, 112] width 135 height 16
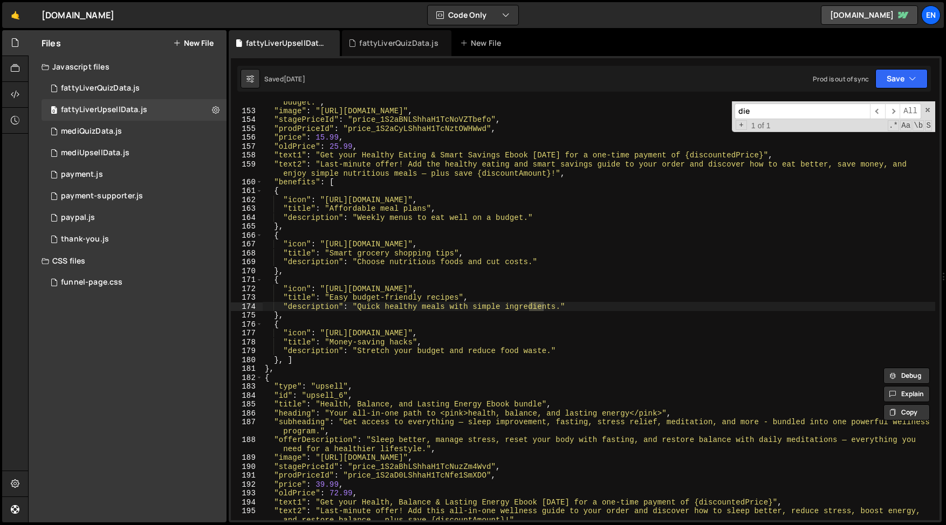
scroll to position [1445, 0]
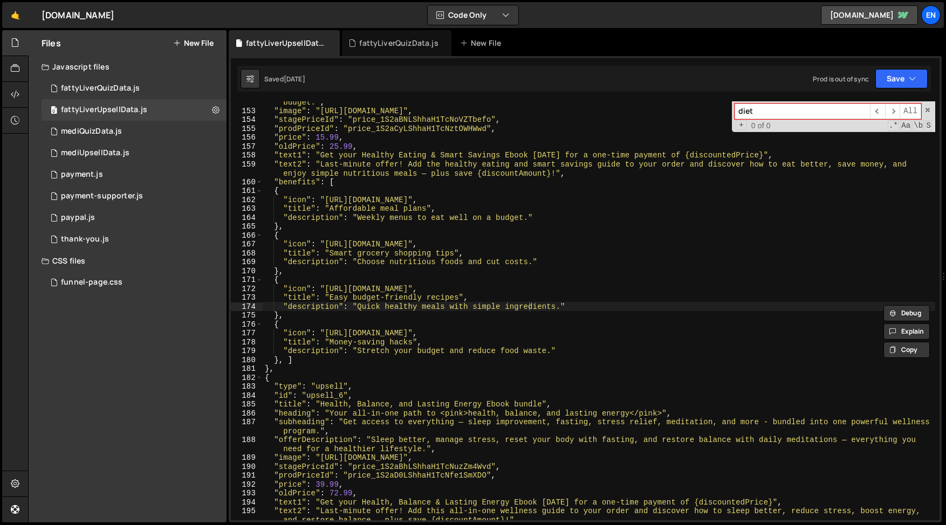
type input "die"
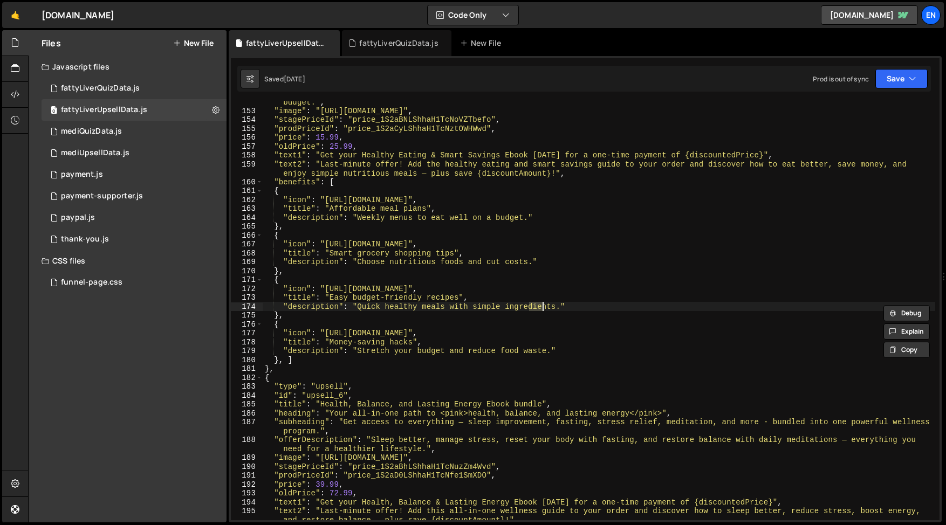
click at [675, 137] on div ""offerDescription" : "Eat healthier, save money, enjoy simple recipes, and shop…" at bounding box center [599, 311] width 672 height 446
type textarea ""price": 15.99,"
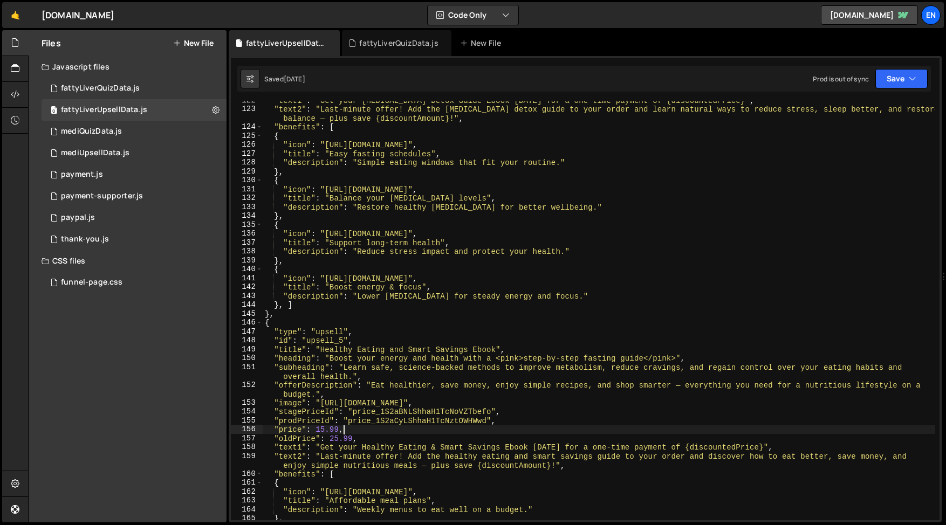
scroll to position [1149, 0]
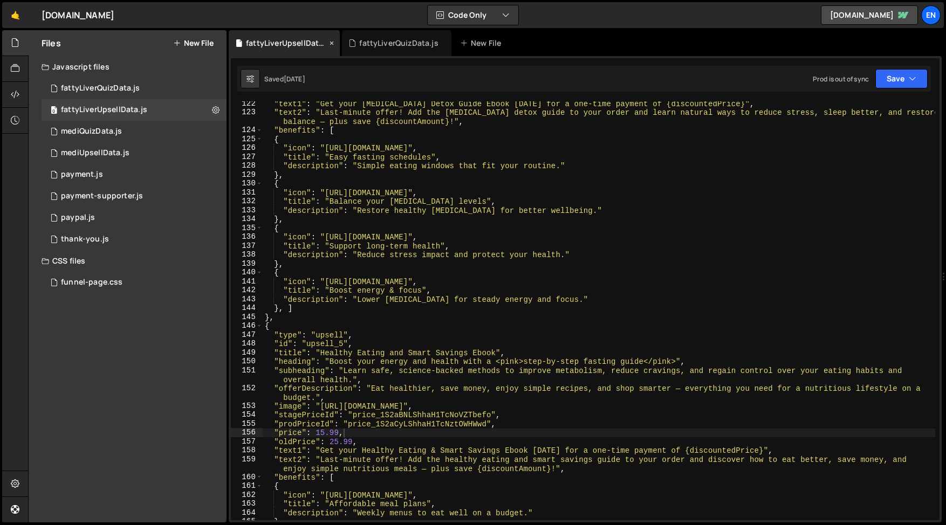
click at [330, 43] on icon at bounding box center [332, 43] width 8 height 11
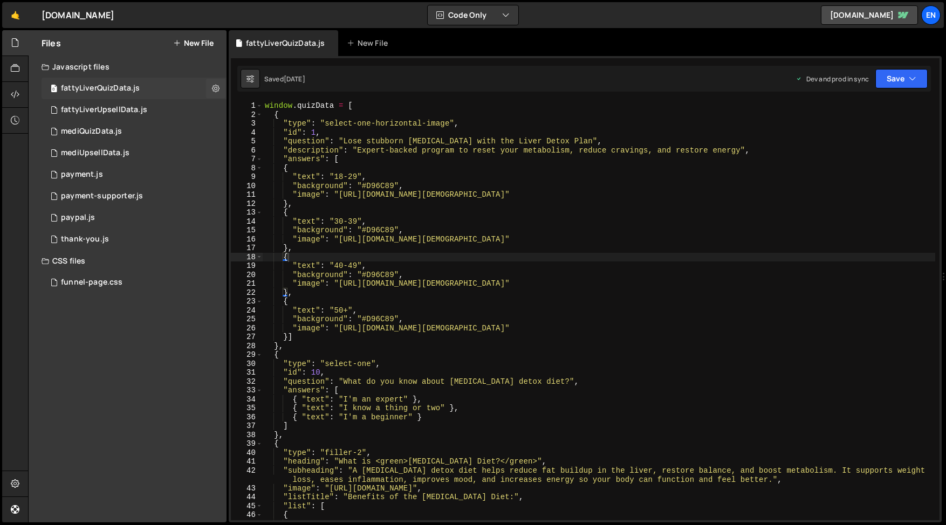
click at [112, 88] on div "fattyLiverQuizData.js" at bounding box center [100, 89] width 79 height 10
type textarea ""id": 1,"
click at [298, 135] on div "window . quizData = [ { "type" : "select-one-horizontal-image" , "id" : 1 , "qu…" at bounding box center [599, 319] width 672 height 437
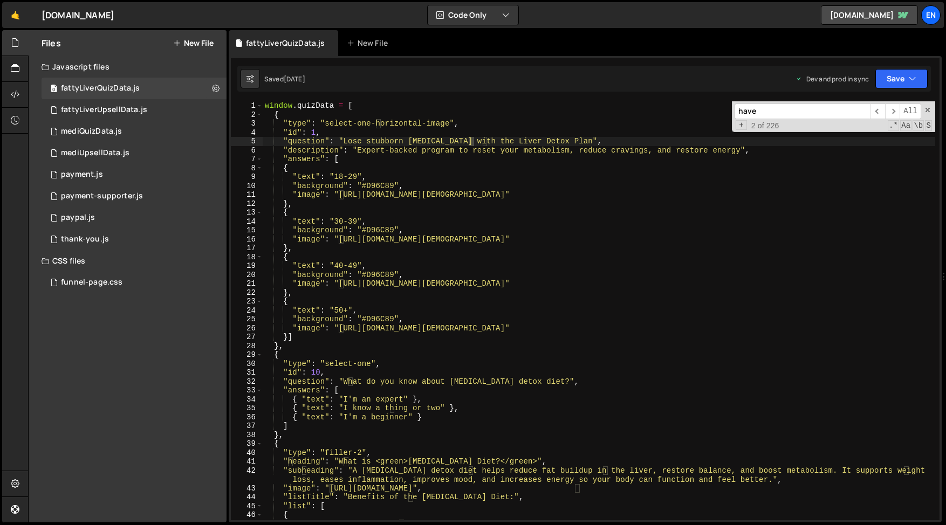
scroll to position [1089, 0]
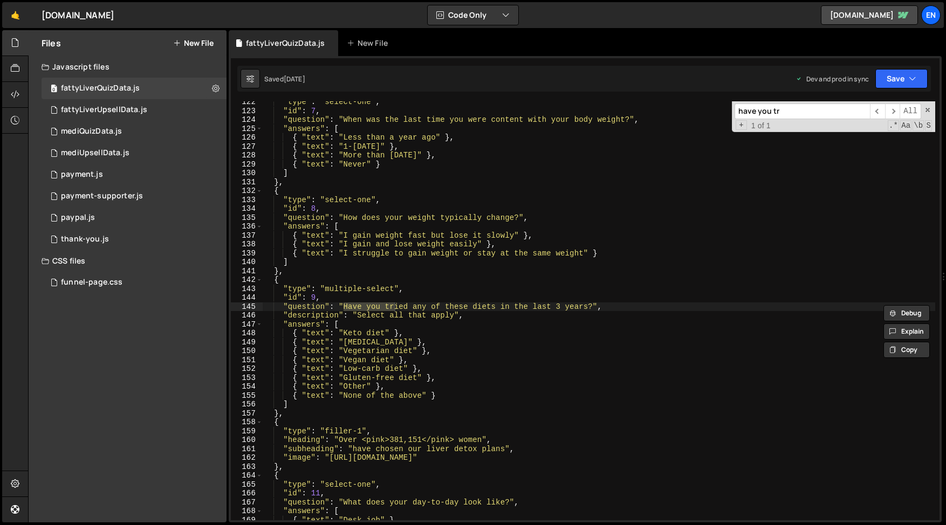
type input "have you tr"
click at [298, 405] on div ""type" : "select-one" , "id" : 7 , "question" : "When was the last time you wer…" at bounding box center [599, 316] width 672 height 437
click at [298, 415] on div ""type" : "select-one" , "id" : 7 , "question" : "When was the last time you wer…" at bounding box center [599, 316] width 672 height 437
type textarea "},"
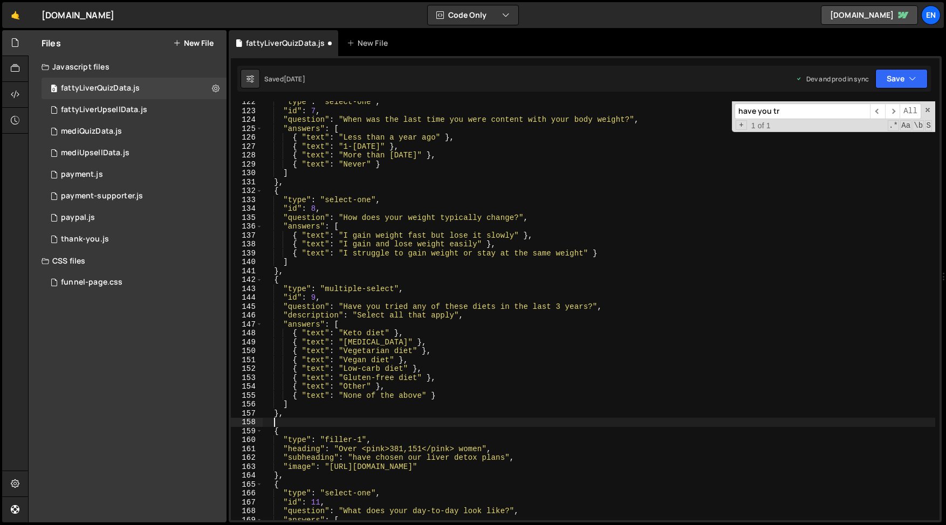
paste textarea "},"
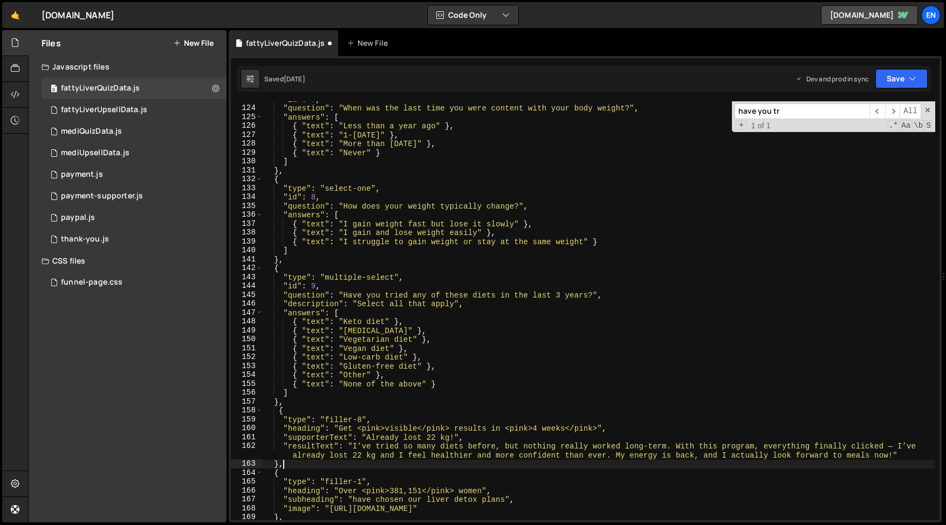
scroll to position [1108, 0]
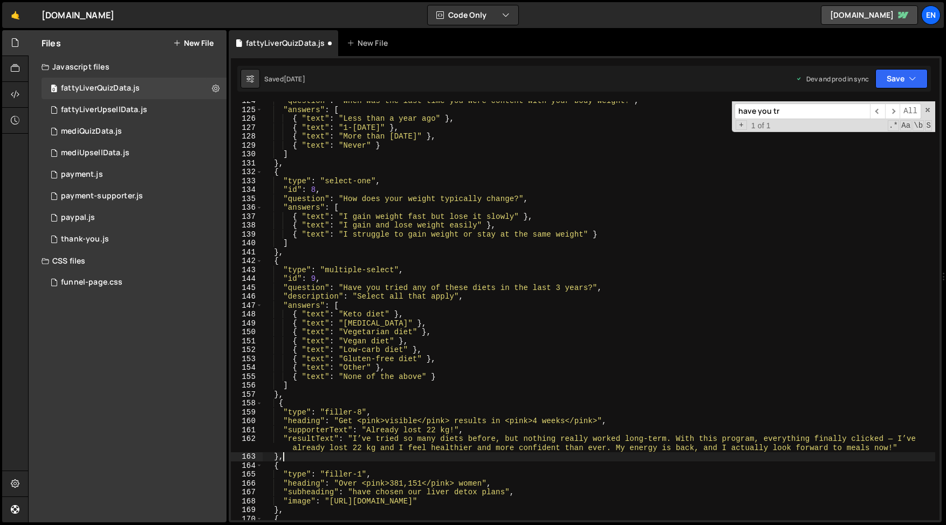
click at [277, 403] on div ""question" : "When was the last time you were content with your body weight?" ,…" at bounding box center [599, 315] width 672 height 437
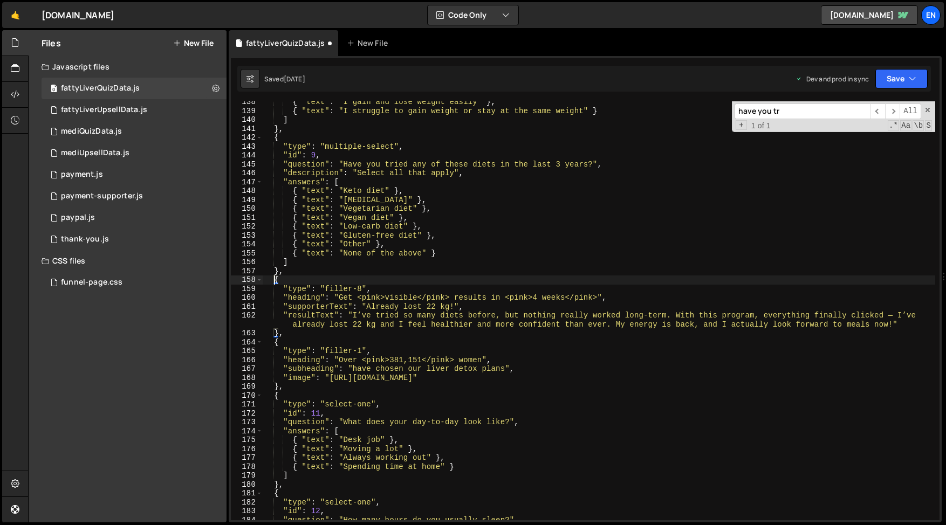
scroll to position [1255, 0]
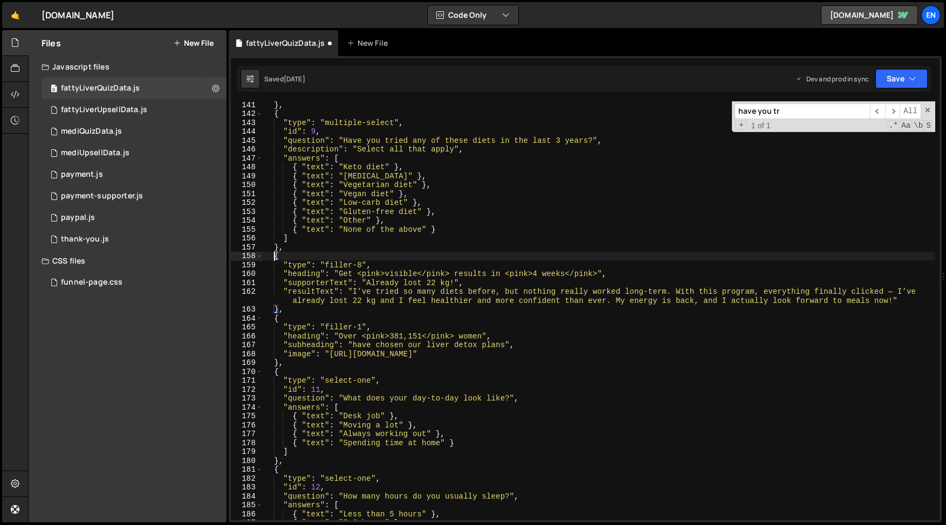
click at [430, 284] on div "} , { "type" : "multiple-select" , "id" : 9 , "question" : "Have you tried any …" at bounding box center [599, 318] width 672 height 437
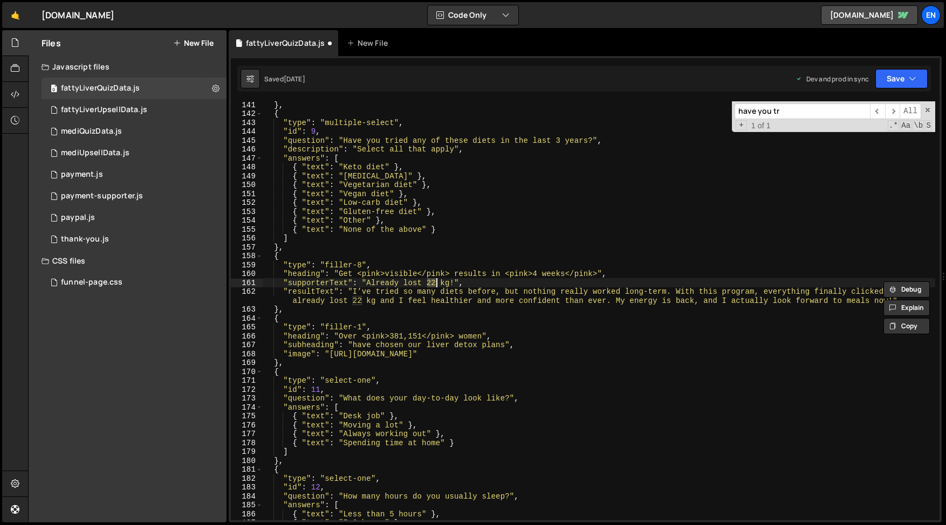
paste textarea "5"
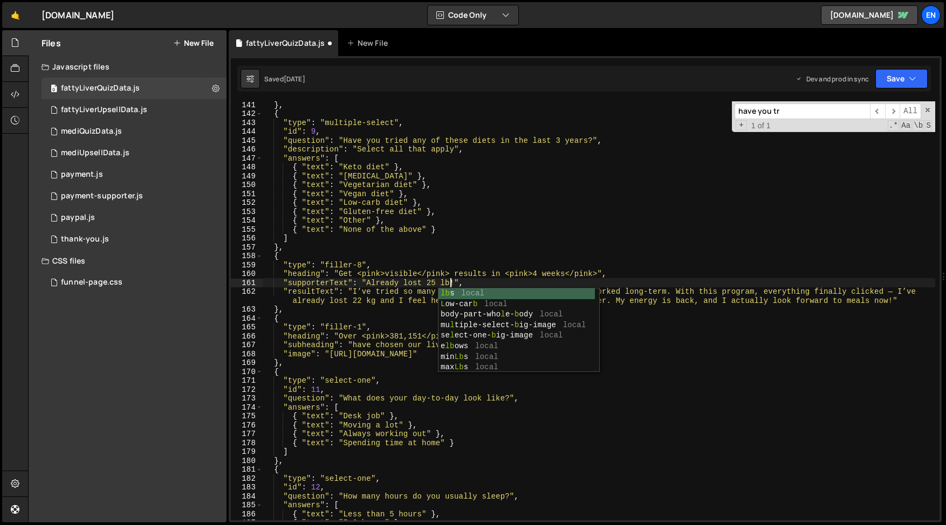
scroll to position [0, 13]
click at [369, 306] on div "} , { "type" : "multiple-select" , "id" : 9 , "question" : "Have you tried any …" at bounding box center [599, 318] width 672 height 437
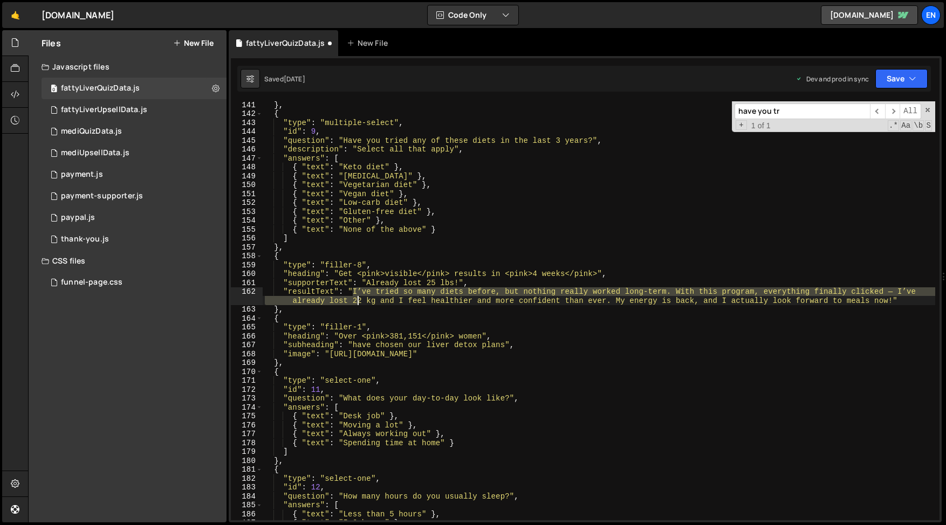
drag, startPoint x: 352, startPoint y: 293, endPoint x: 359, endPoint y: 292, distance: 6.5
click at [359, 292] on div "} , { "type" : "multiple-select" , "id" : 9 , "question" : "Have you tried any …" at bounding box center [599, 318] width 672 height 437
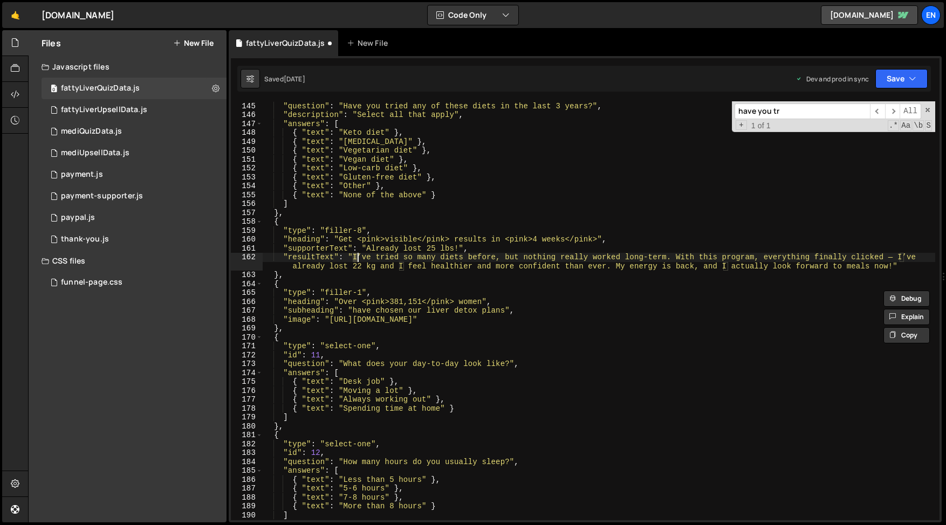
scroll to position [1290, 0]
click at [359, 251] on div ""id" : 9 , "question" : "Have you tried any of these diets in the last 3 years?…" at bounding box center [599, 311] width 672 height 437
click at [364, 262] on div ""id" : 9 , "question" : "Have you tried any of these diets in the last 3 years?…" at bounding box center [599, 311] width 672 height 437
click at [380, 253] on div ""id" : 9 , "question" : "Have you tried any of these diets in the last 3 years?…" at bounding box center [599, 311] width 672 height 437
click at [325, 252] on div ""id" : 9 , "question" : "Have you tried any of these diets in the last 3 years?…" at bounding box center [599, 311] width 672 height 437
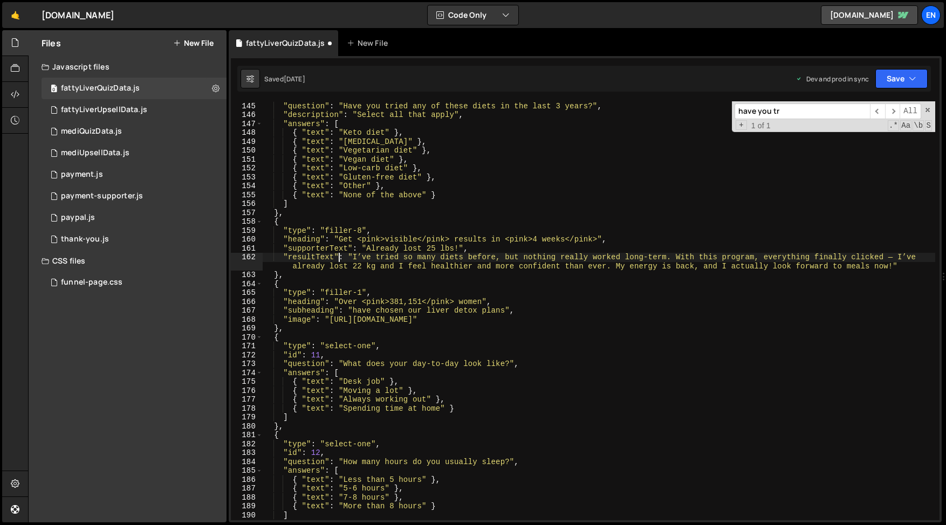
click at [340, 259] on div ""id" : 9 , "question" : "Have you tried any of these diets in the last 3 years?…" at bounding box center [599, 311] width 672 height 437
click at [352, 259] on div ""id" : 9 , "question" : "Have you tried any of these diets in the last 3 years?…" at bounding box center [599, 311] width 672 height 437
click at [381, 263] on div ""id" : 9 , "question" : "Have you tried any of these diets in the last 3 years?…" at bounding box center [599, 311] width 672 height 437
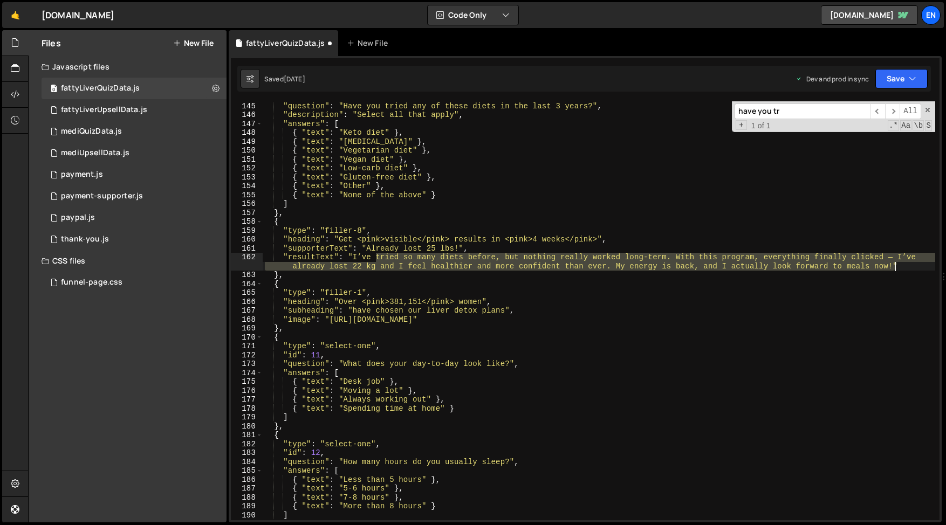
drag, startPoint x: 377, startPoint y: 257, endPoint x: 892, endPoint y: 266, distance: 515.5
click at [892, 266] on div ""id" : 9 , "question" : "Have you tried any of these diets in the last 3 years?…" at bounding box center [599, 311] width 672 height 437
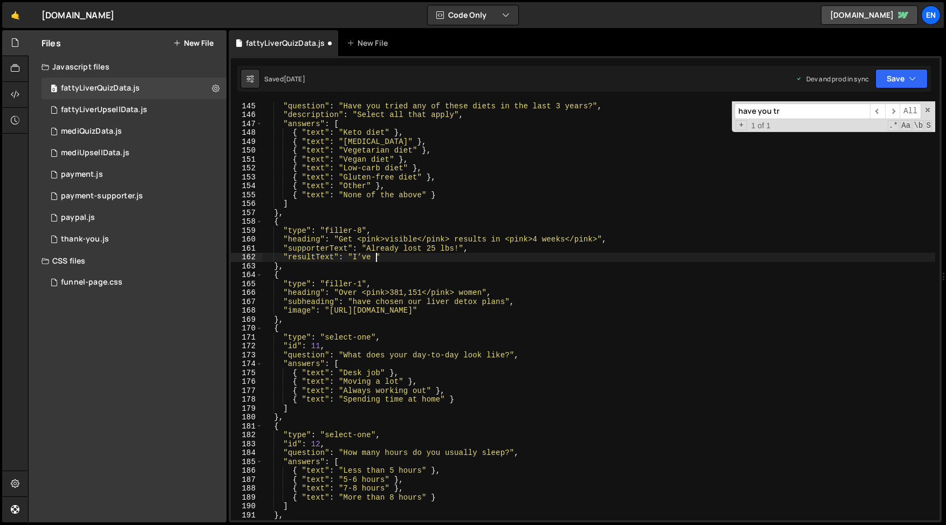
paste textarea "tried every diet, but nothing worked for my belly. Once I started the Liver Det…"
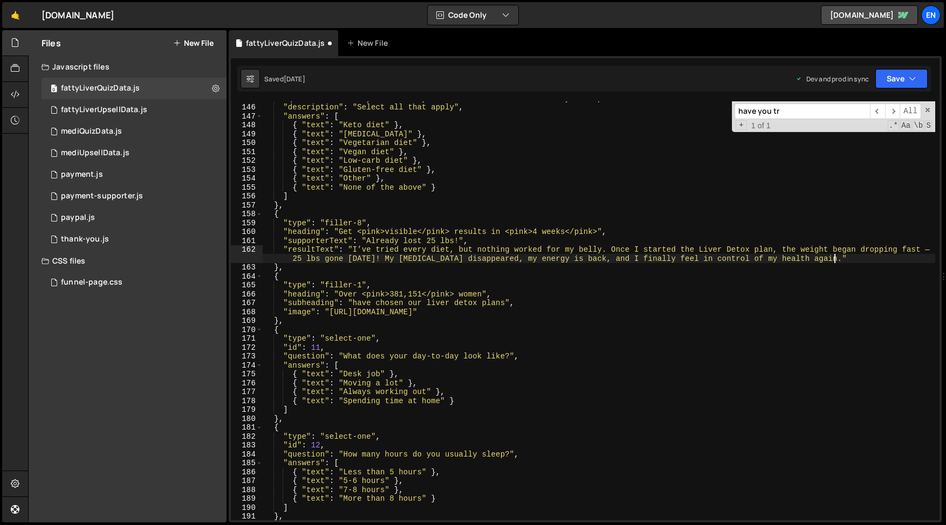
scroll to position [1292, 0]
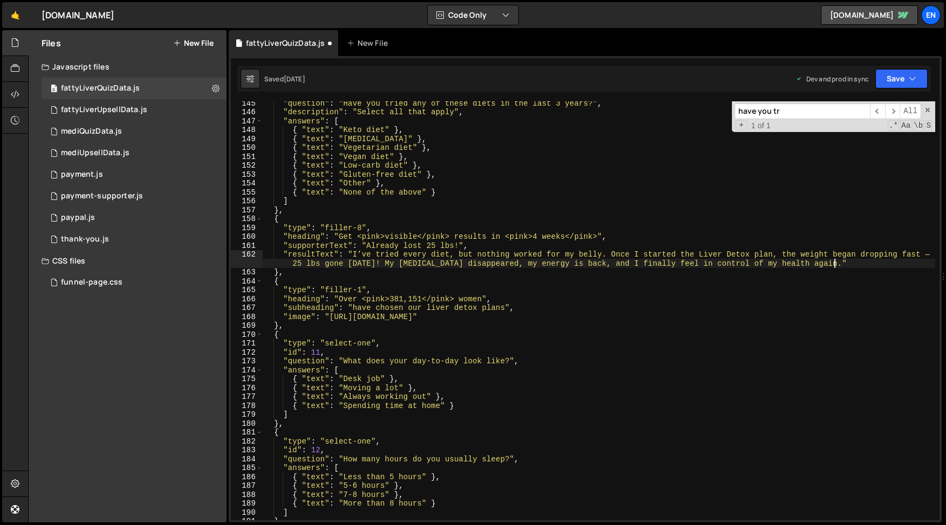
click at [306, 282] on div ""question" : "Have you tried any of these diets in the last 3 years?" , "descri…" at bounding box center [599, 317] width 672 height 437
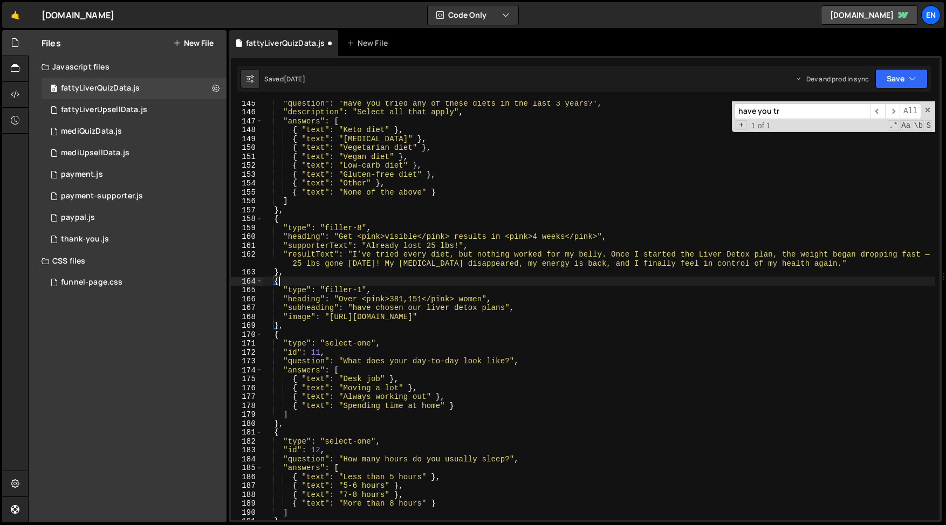
click at [317, 308] on div ""question" : "Have you tried any of these diets in the last 3 years?" , "descri…" at bounding box center [599, 317] width 672 height 437
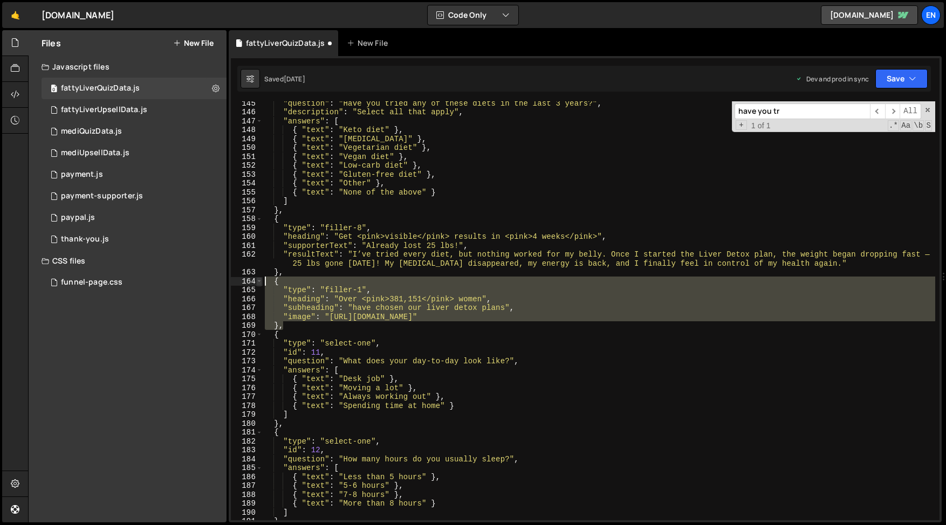
drag, startPoint x: 289, startPoint y: 328, endPoint x: 258, endPoint y: 284, distance: 54.1
click at [258, 284] on div ""subheading": "have chosen our liver detox plans", 145 146 147 148 149 150 151 …" at bounding box center [585, 310] width 708 height 419
type textarea "{ "type": "filler-1","
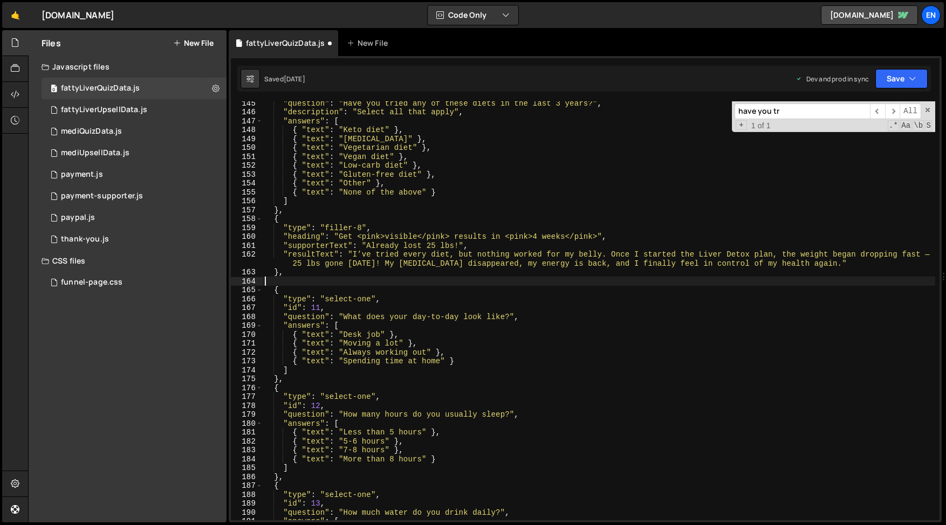
type textarea "},"
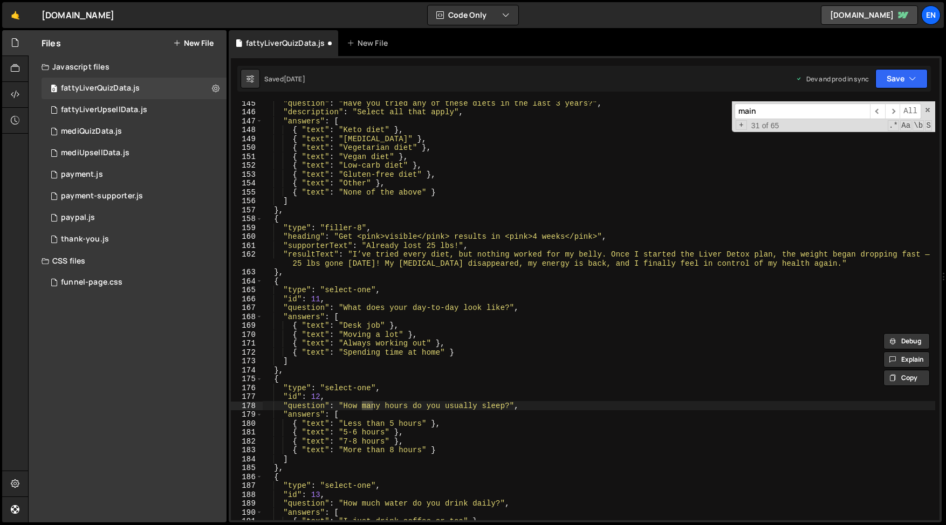
scroll to position [2094, 0]
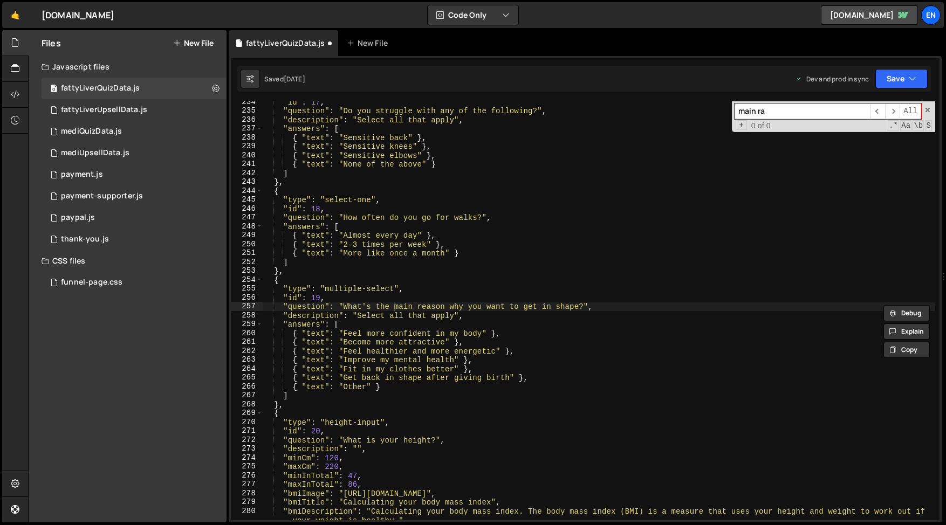
type input "main ra"
click at [293, 413] on div ""id" : 17 , "question" : "Do you struggle with any of the following?" , "descri…" at bounding box center [599, 316] width 672 height 437
click at [297, 408] on div ""id" : 17 , "question" : "Do you struggle with any of the following?" , "descri…" at bounding box center [599, 316] width 672 height 437
type textarea "},"
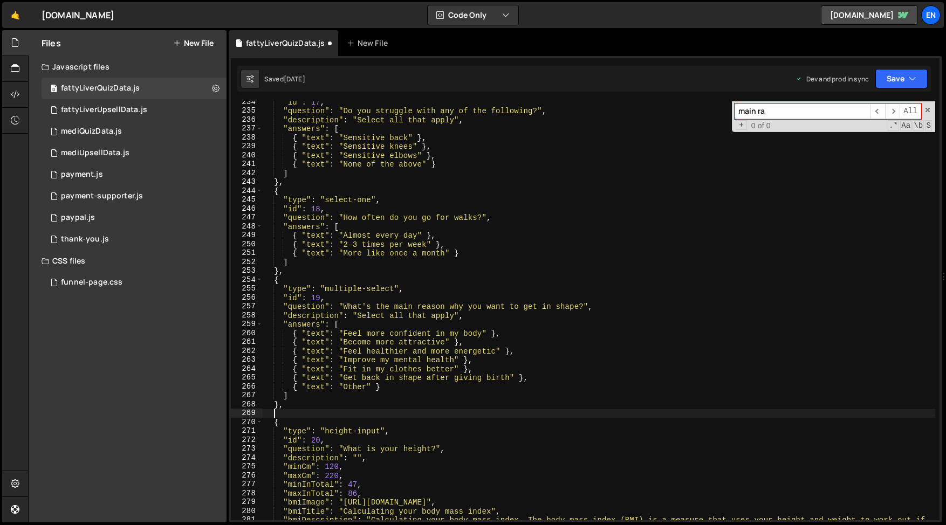
paste textarea "},"
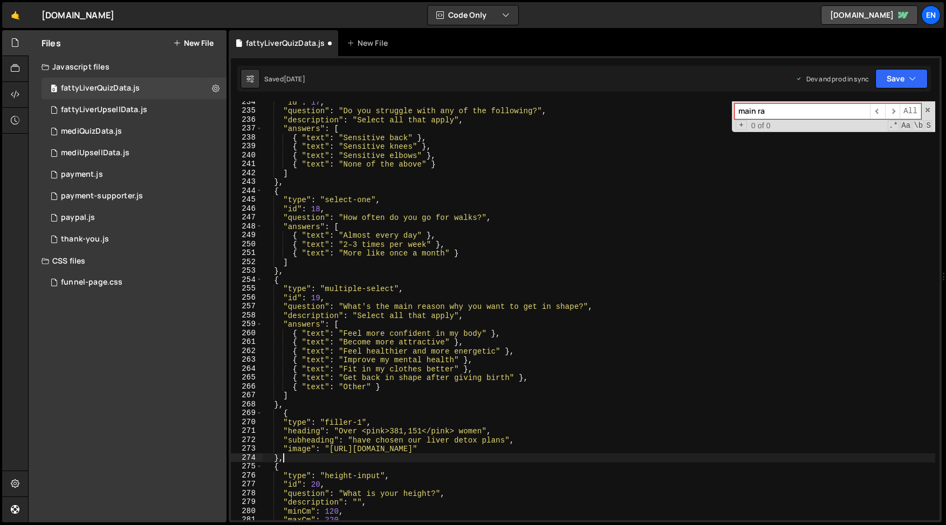
drag, startPoint x: 282, startPoint y: 416, endPoint x: 282, endPoint y: 423, distance: 7.5
click at [282, 416] on div ""id" : 17 , "question" : "Do you struggle with any of the following?" , "descri…" at bounding box center [599, 316] width 672 height 437
type textarea "{"
click at [928, 113] on span at bounding box center [928, 110] width 8 height 8
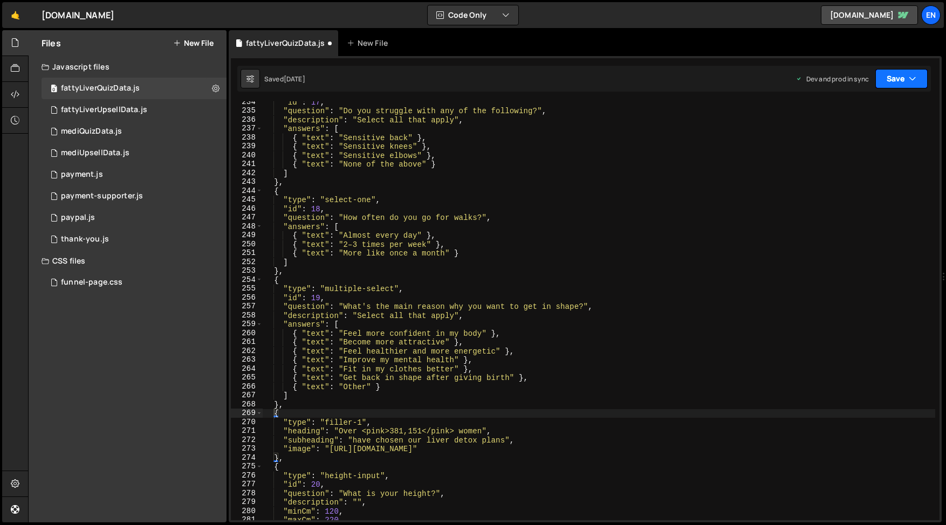
click at [895, 79] on button "Save" at bounding box center [901, 78] width 52 height 19
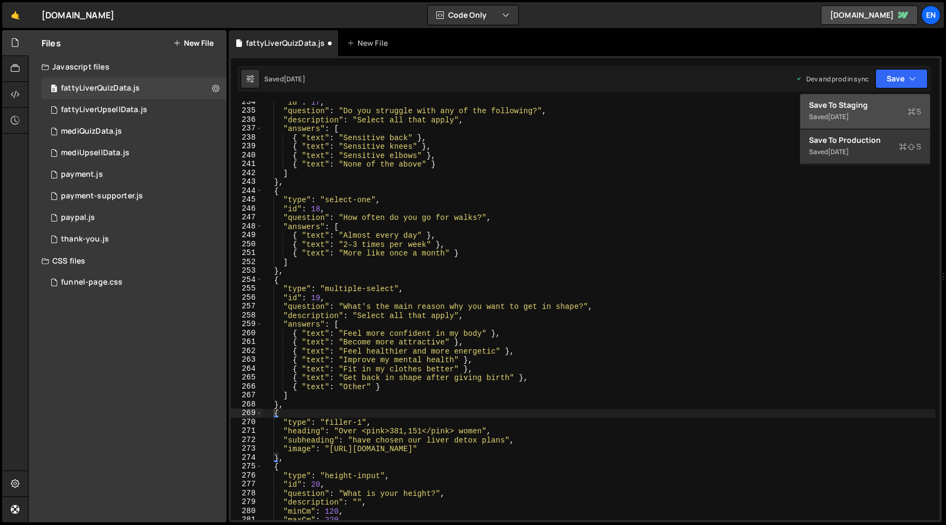
click at [826, 108] on div "Save to Staging S" at bounding box center [865, 105] width 112 height 11
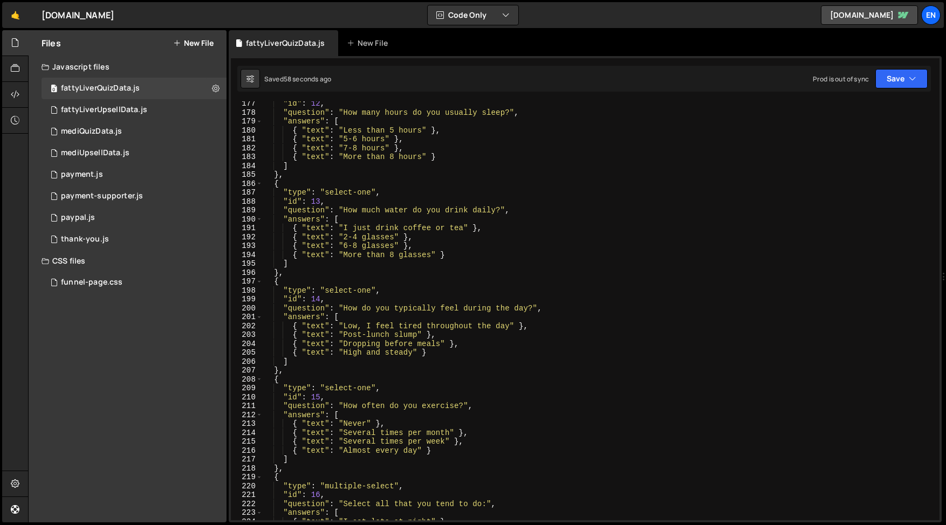
scroll to position [1577, 0]
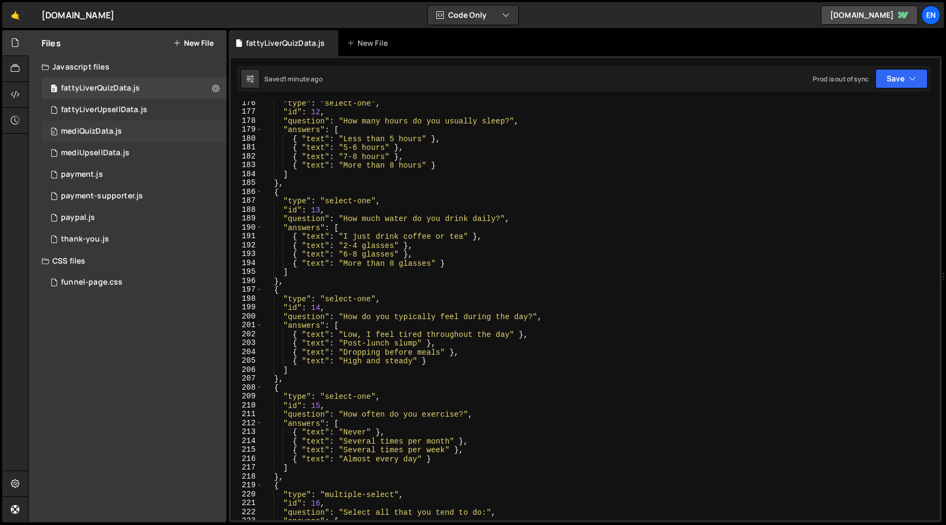
click at [110, 123] on div "0 mediQuizData.js 0" at bounding box center [134, 132] width 185 height 22
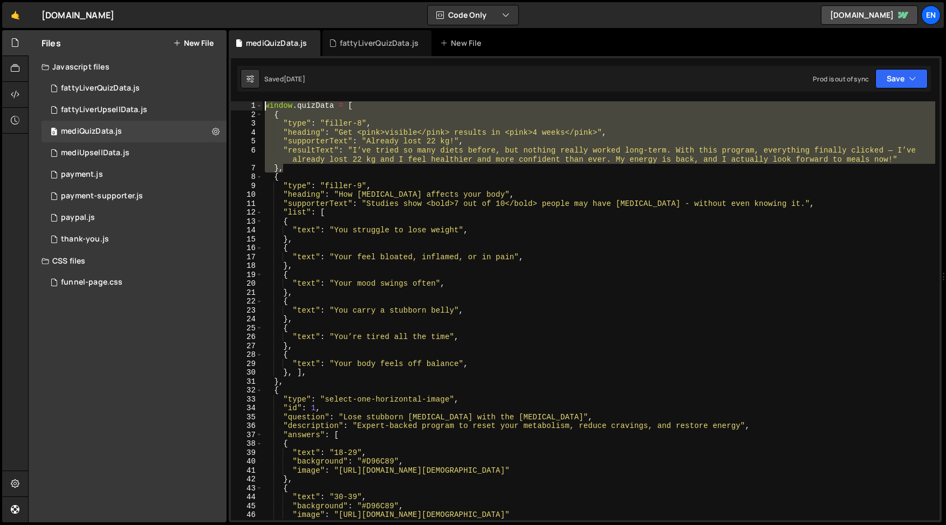
drag, startPoint x: 291, startPoint y: 167, endPoint x: 254, endPoint y: 110, distance: 68.2
click at [254, 110] on div "}, 1 2 3 4 5 6 7 8 9 10 11 12 13 14 15 16 17 18 19 20 21 22 23 24 25 26 27 28 2…" at bounding box center [585, 310] width 708 height 419
type textarea "window.quizData = [ {"
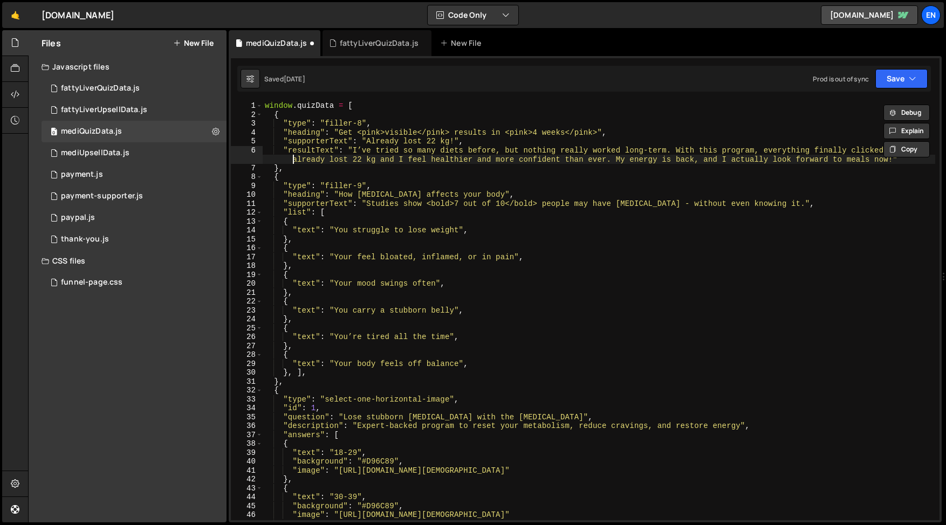
click at [287, 157] on div "window . quizData = [ { "type" : "filler-8" , "heading" : "Get <pink>visible</p…" at bounding box center [599, 319] width 672 height 437
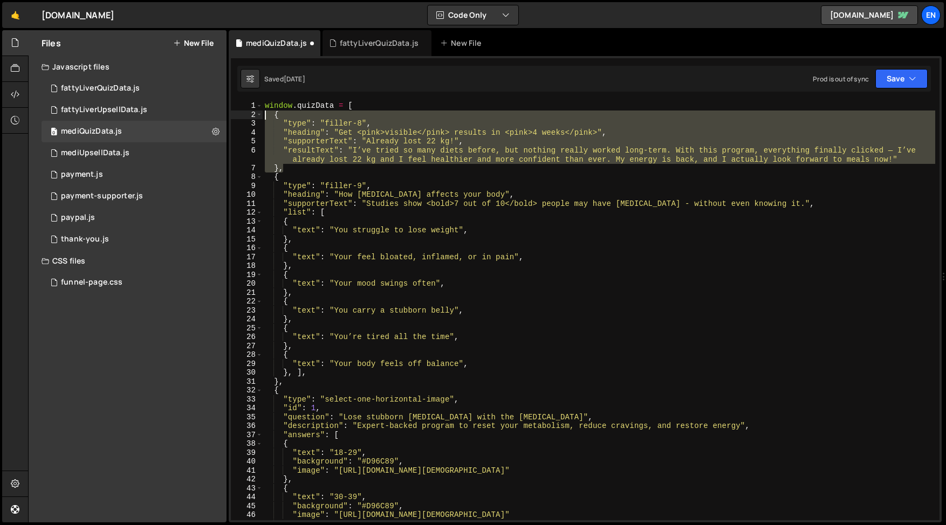
drag, startPoint x: 287, startPoint y: 168, endPoint x: 264, endPoint y: 115, distance: 57.2
click at [264, 115] on div "window . quizData = [ { "type" : "filler-8" , "heading" : "Get <pink>visible</p…" at bounding box center [599, 319] width 672 height 437
type textarea "{ "type": "filler-8","
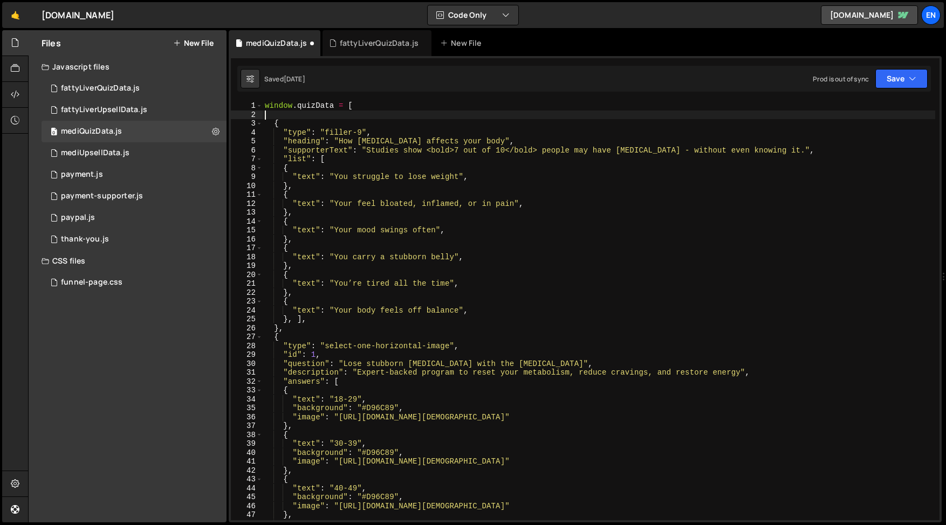
type textarea "window.quizData = ["
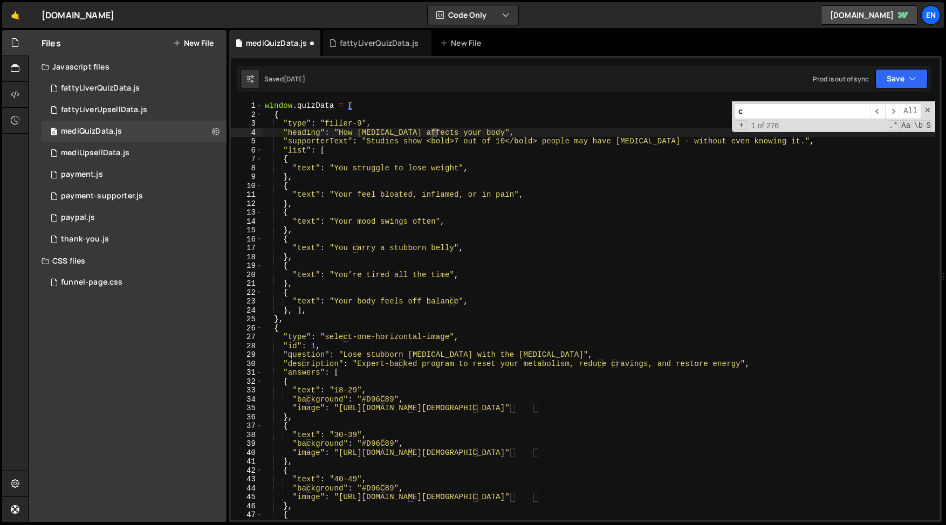
scroll to position [0, 0]
type input "cho"
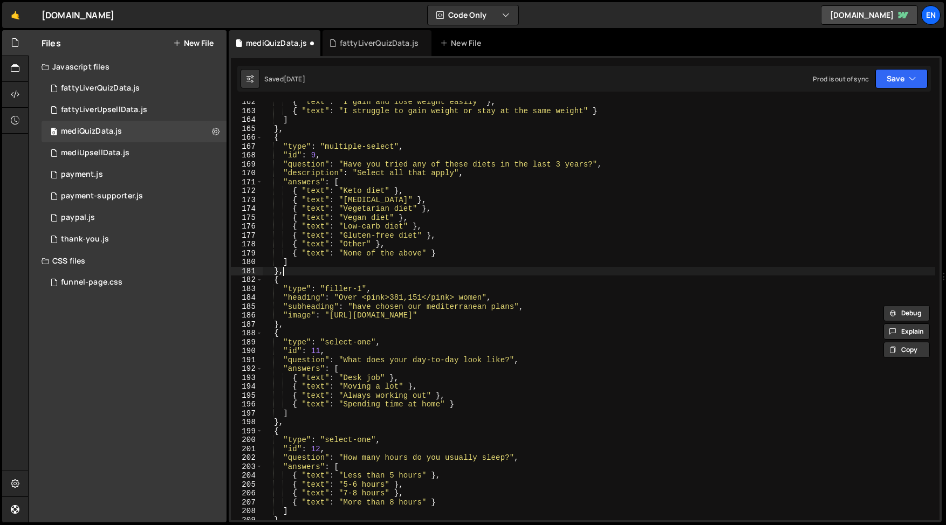
click at [288, 271] on div "{ "text" : "I gain and lose weight easily" } , { "text" : "I struggle to gain w…" at bounding box center [599, 316] width 672 height 437
type textarea "},"
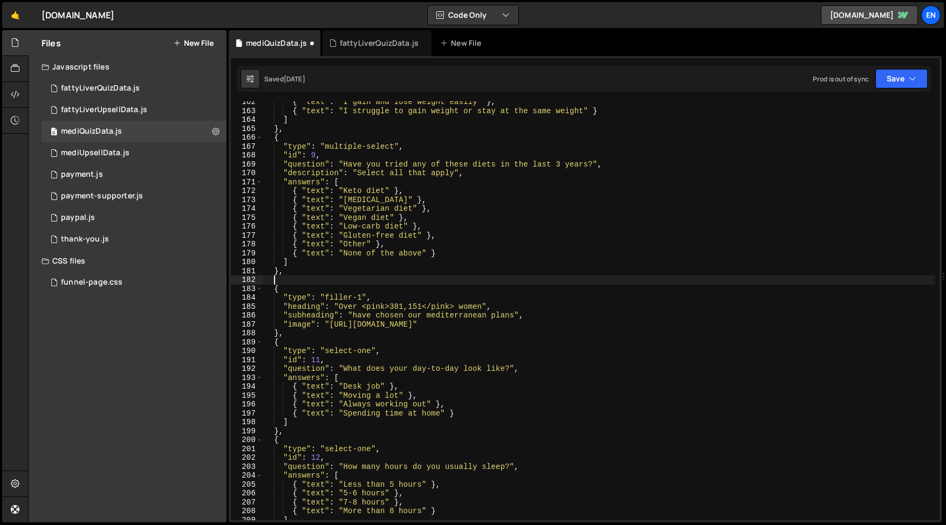
paste textarea "},"
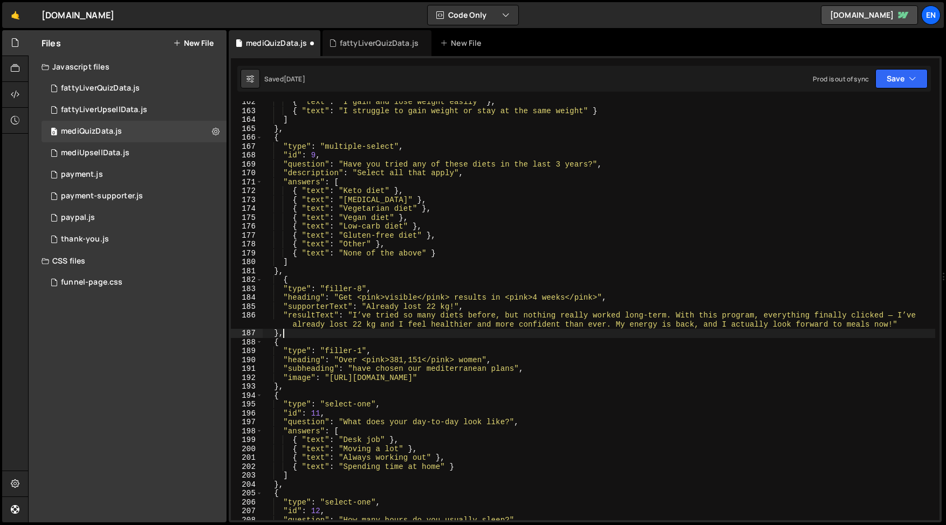
click at [283, 280] on div "{ "text" : "I gain and lose weight easily" } , { "text" : "I struggle to gain w…" at bounding box center [599, 316] width 672 height 437
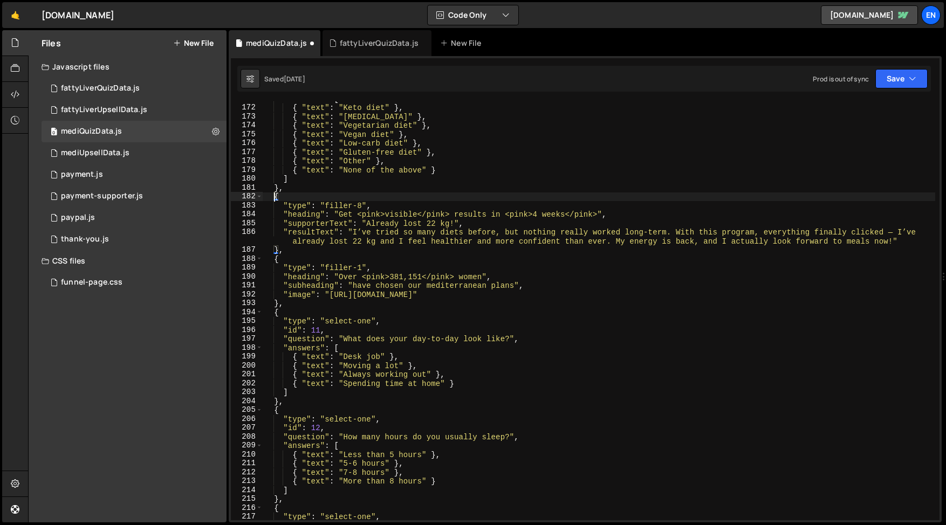
scroll to position [1531, 0]
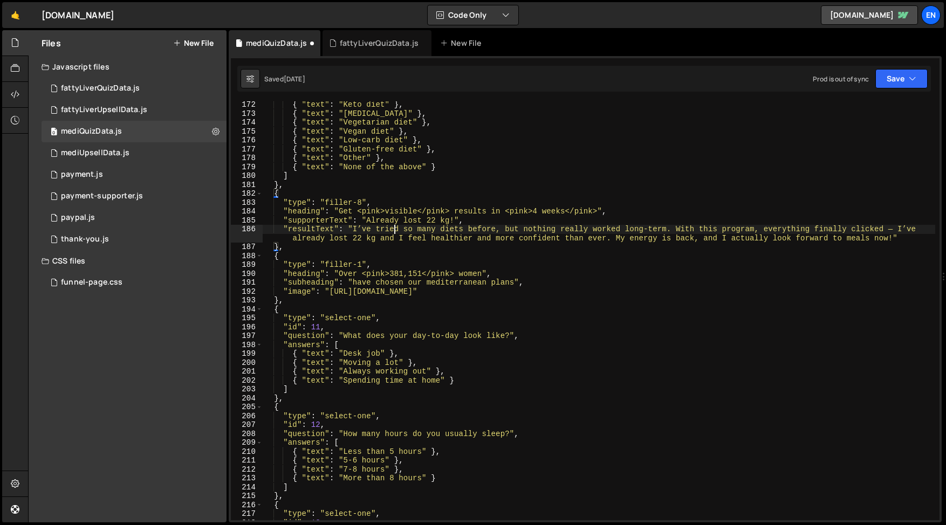
click at [393, 228] on div "{ "text" : "Keto diet" } , { "text" : "[MEDICAL_DATA]" } , { "text" : "Vegetari…" at bounding box center [599, 318] width 672 height 437
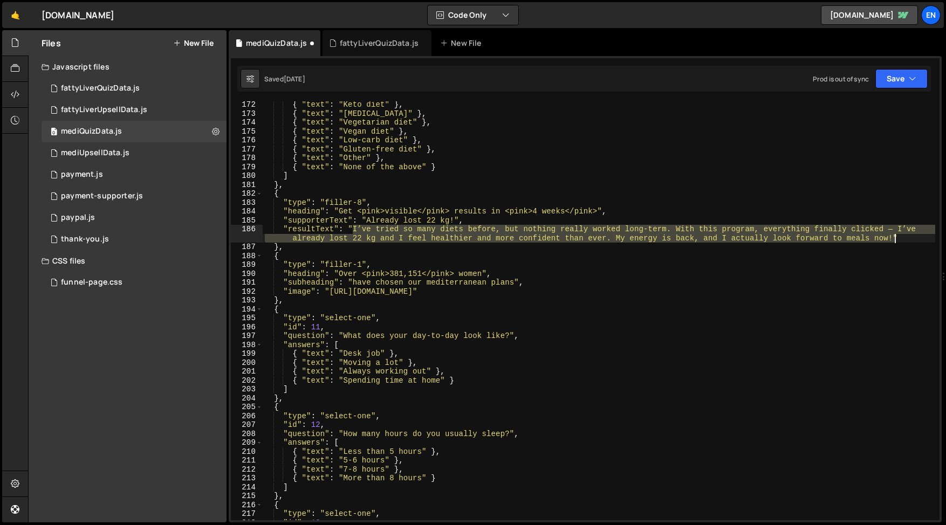
drag, startPoint x: 350, startPoint y: 229, endPoint x: 893, endPoint y: 237, distance: 542.4
click at [893, 237] on div "{ "text" : "Keto diet" } , { "text" : "[MEDICAL_DATA]" } , { "text" : "Vegetari…" at bounding box center [599, 318] width 672 height 437
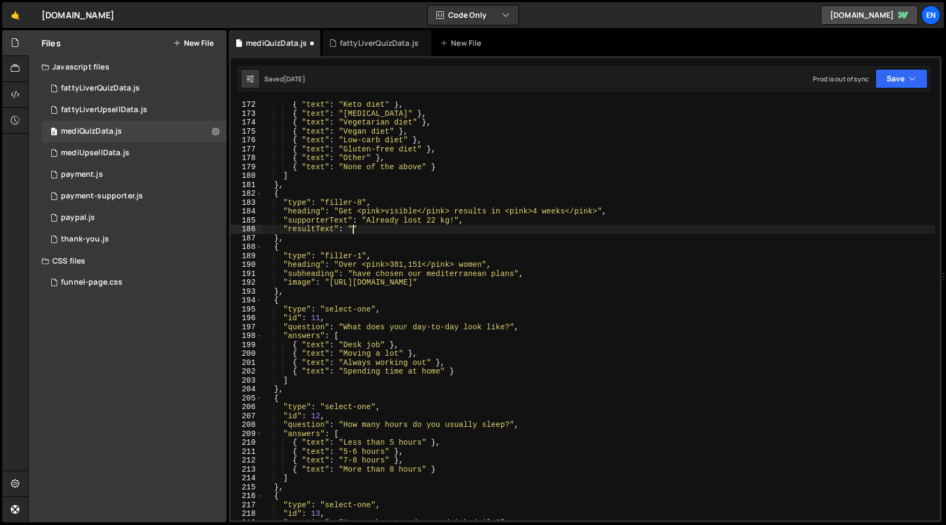
paste textarea "I was skeptical at first, but the Mediterranean plan made weight loss simple. I…"
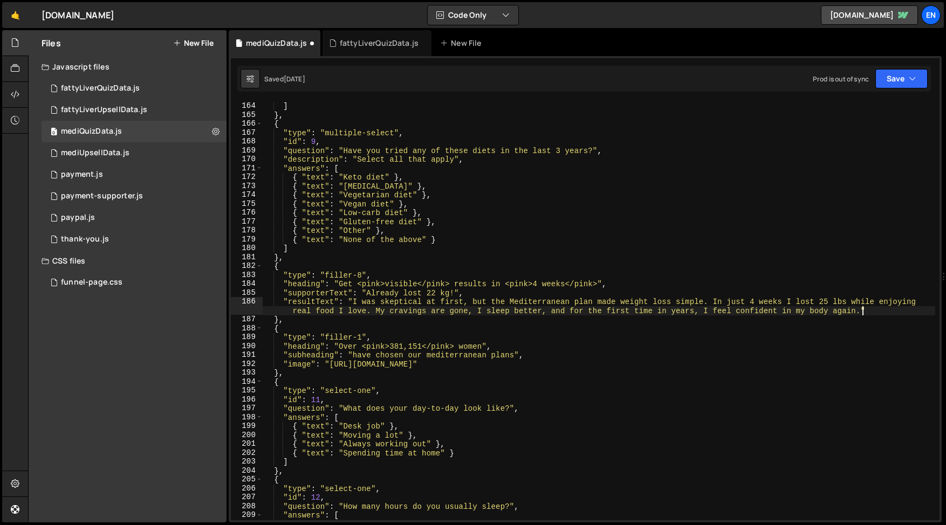
scroll to position [1463, 0]
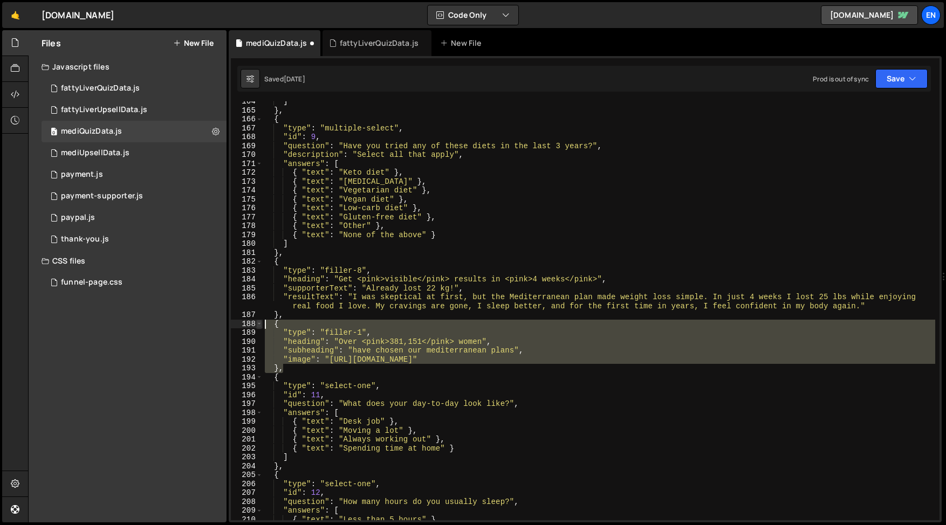
drag, startPoint x: 292, startPoint y: 370, endPoint x: 258, endPoint y: 325, distance: 56.3
click at [258, 326] on div ""resultText": "I was skeptical at first, but the Mediterranean plan made weight…" at bounding box center [585, 310] width 708 height 419
type textarea "{ "type": "filler-1","
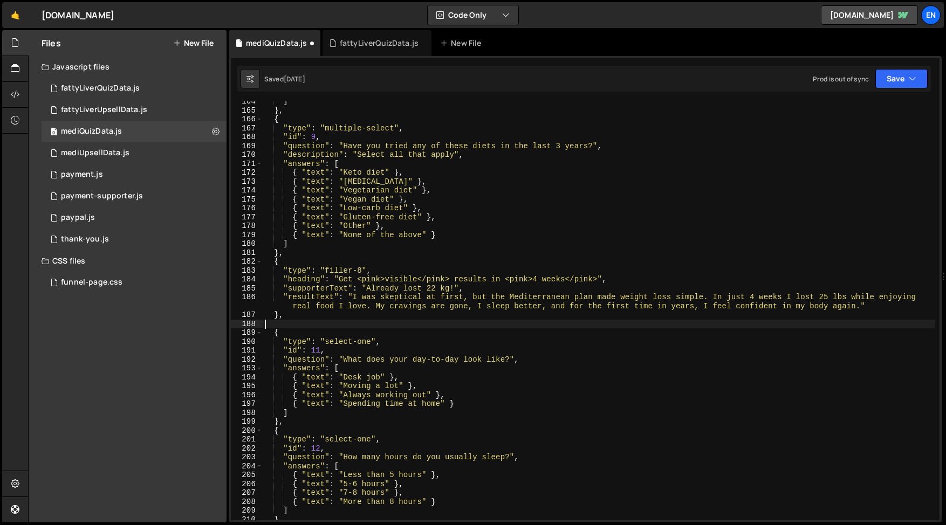
type textarea "},"
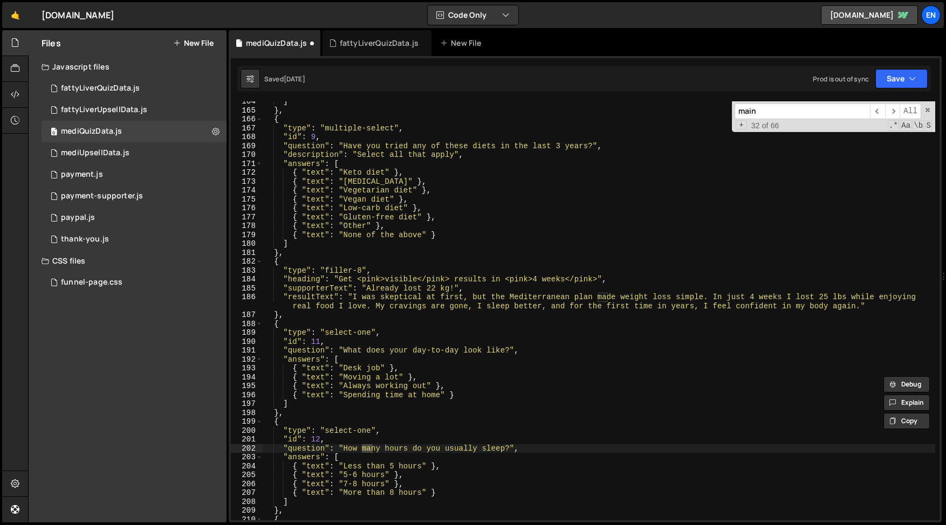
scroll to position [2308, 0]
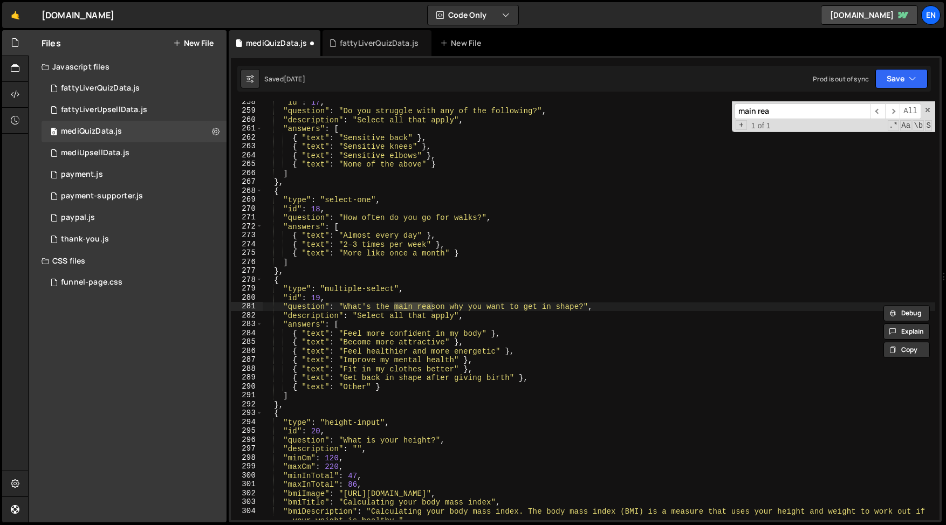
type input "main rea"
click at [294, 406] on div ""id" : 17 , "question" : "Do you struggle with any of the following?" , "descri…" at bounding box center [599, 316] width 672 height 437
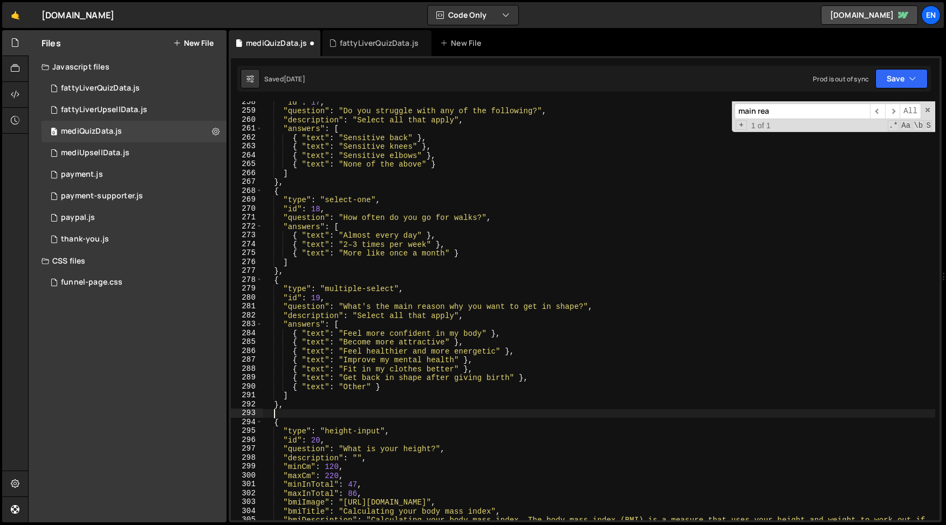
paste textarea "},"
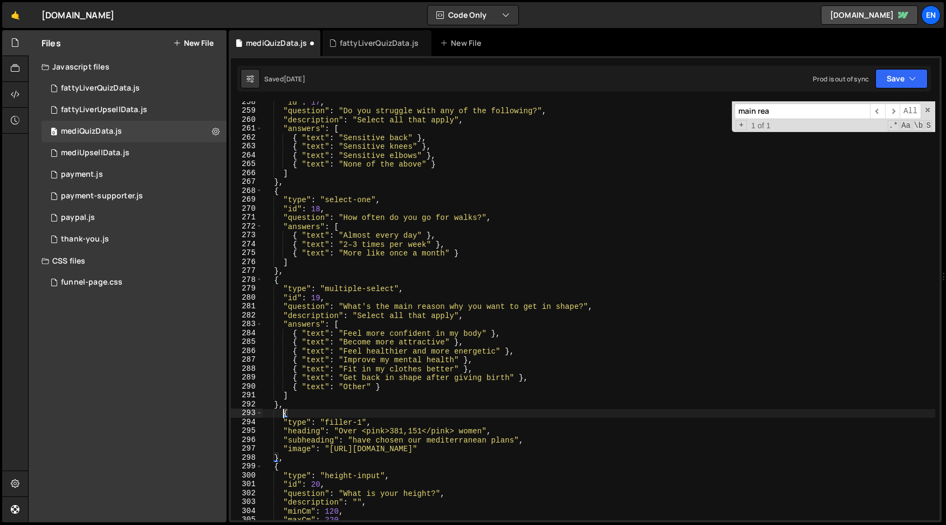
click at [283, 416] on div ""id" : 17 , "question" : "Do you struggle with any of the following?" , "descri…" at bounding box center [599, 316] width 672 height 437
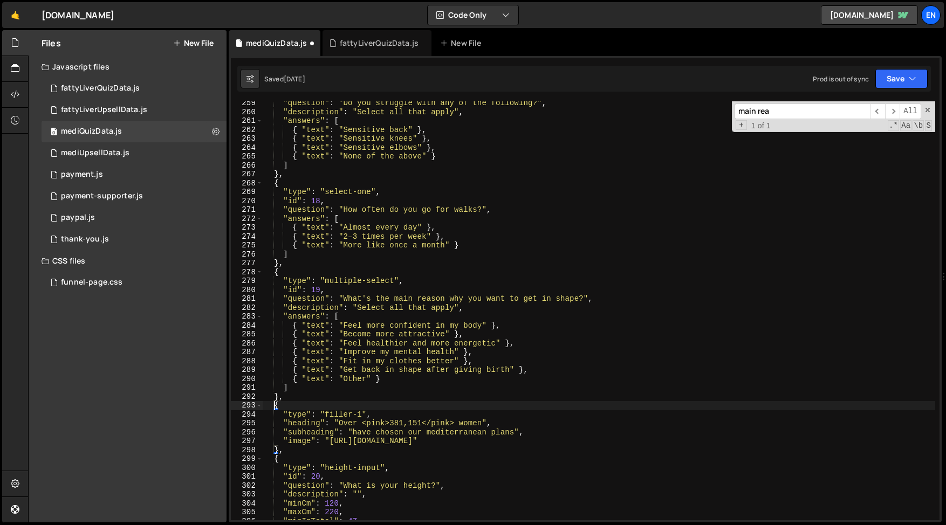
scroll to position [2315, 0]
type textarea "{"
click at [926, 108] on span at bounding box center [928, 110] width 8 height 8
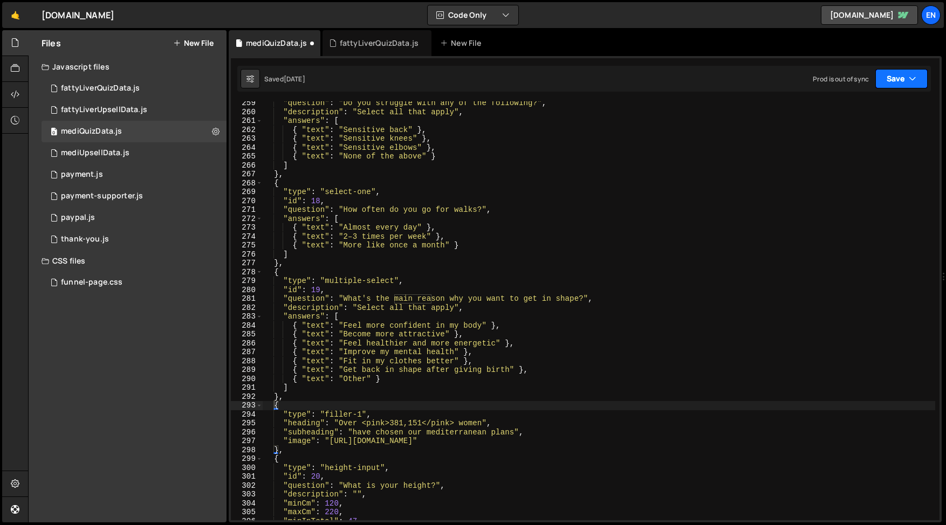
click at [904, 85] on button "Save" at bounding box center [901, 78] width 52 height 19
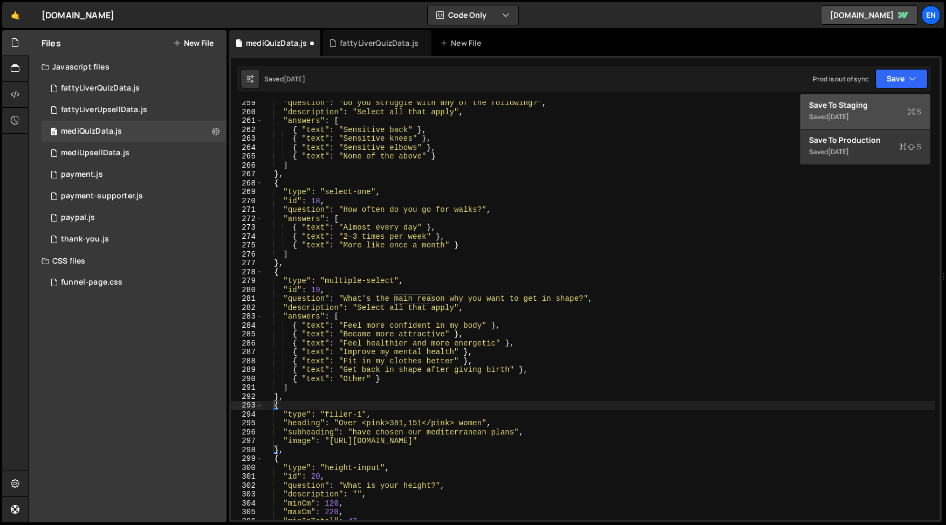
click at [869, 113] on div "Saved [DATE]" at bounding box center [865, 117] width 112 height 13
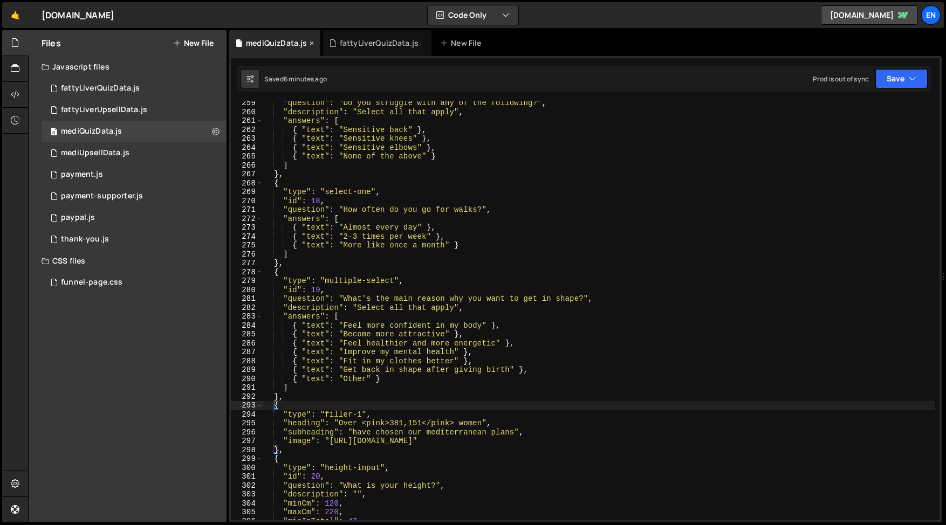
click at [313, 43] on icon at bounding box center [312, 43] width 8 height 11
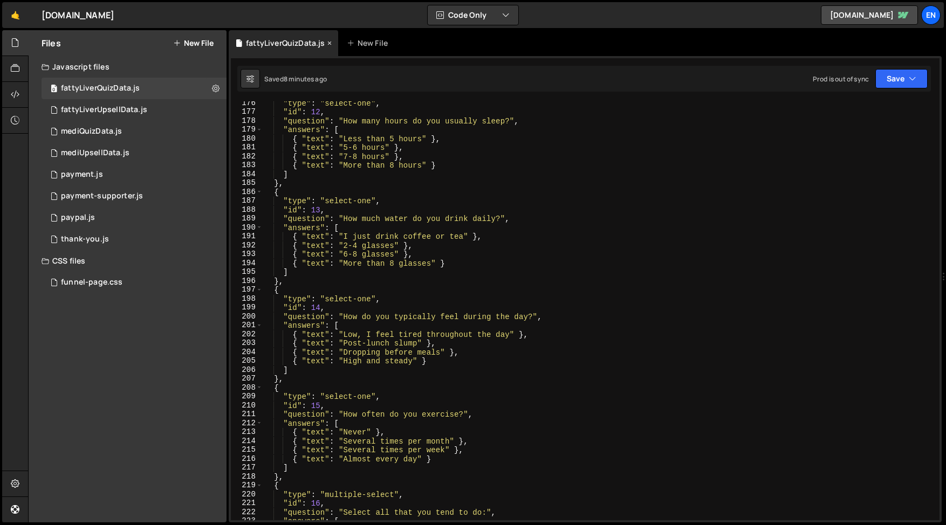
click at [329, 45] on icon at bounding box center [330, 43] width 8 height 11
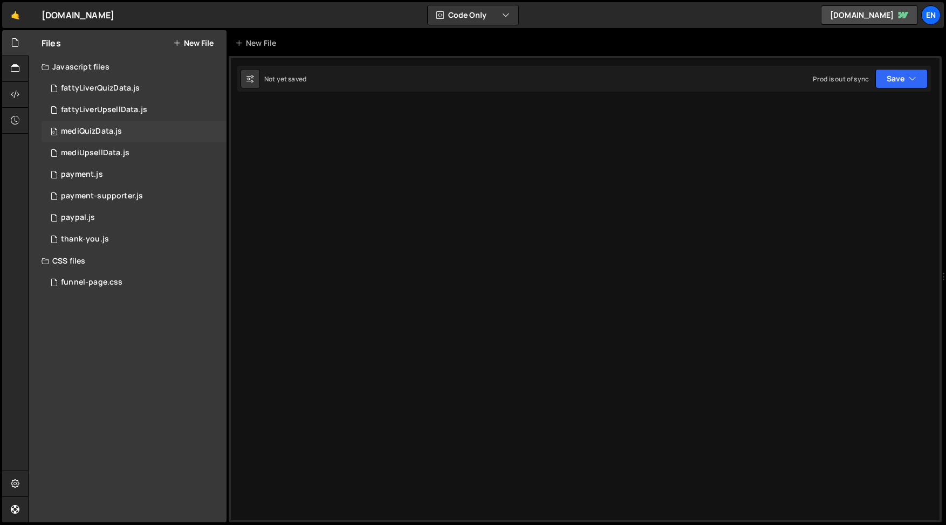
click at [128, 130] on div "0 mediQuizData.js 0" at bounding box center [134, 132] width 185 height 22
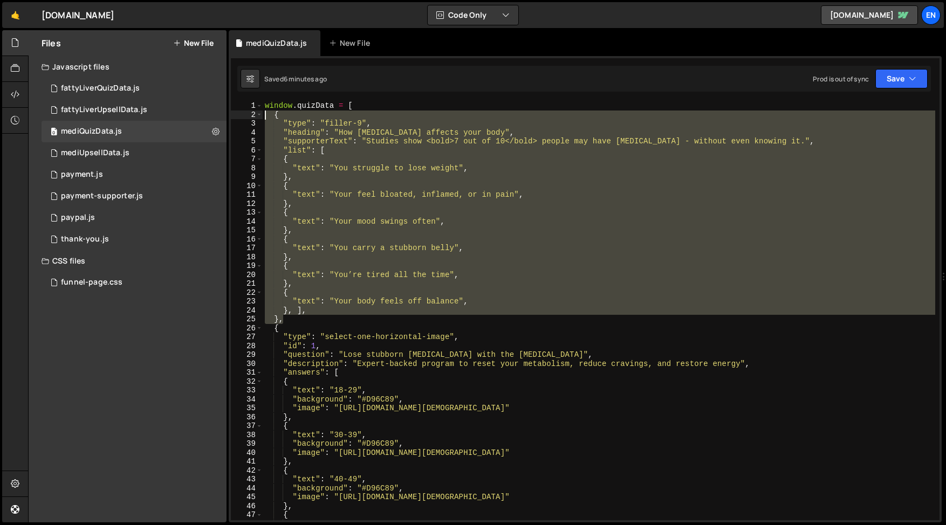
drag, startPoint x: 296, startPoint y: 319, endPoint x: 264, endPoint y: 116, distance: 205.3
click at [264, 116] on div "window . quizData = [ { "type" : "filler-9" , "heading" : "How [MEDICAL_DATA] a…" at bounding box center [599, 319] width 672 height 437
type textarea "{ "type": "filler-9","
click at [108, 91] on div "fattyLiverQuizData.js" at bounding box center [100, 89] width 79 height 10
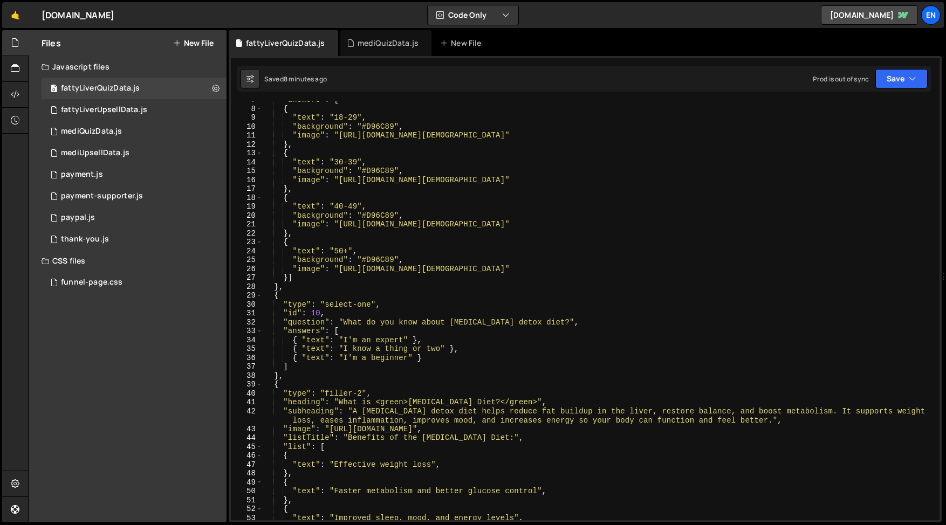
scroll to position [68, 0]
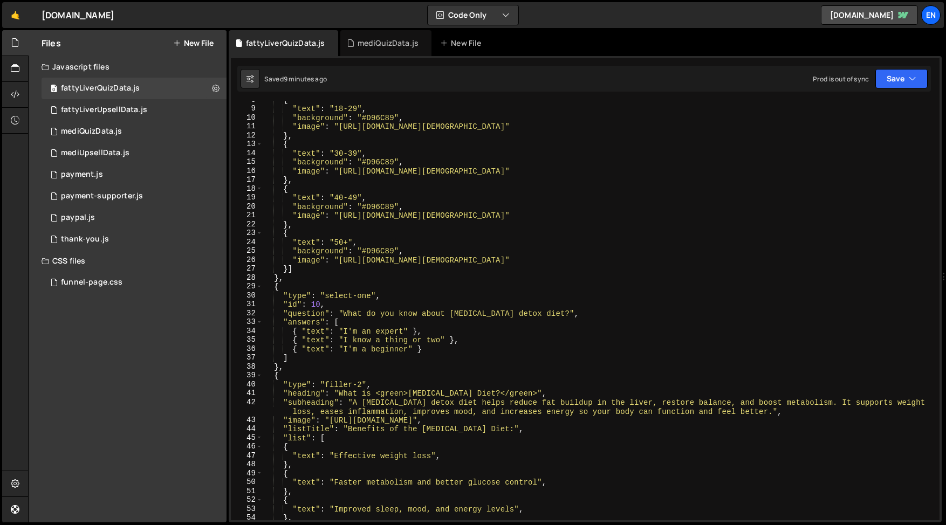
type textarea ""background": "#D96C89","
click at [370, 205] on div "{ "text" : "18-29" , "background" : "#D96C89" , "image" : "[URL][DOMAIN_NAME][D…" at bounding box center [599, 313] width 672 height 437
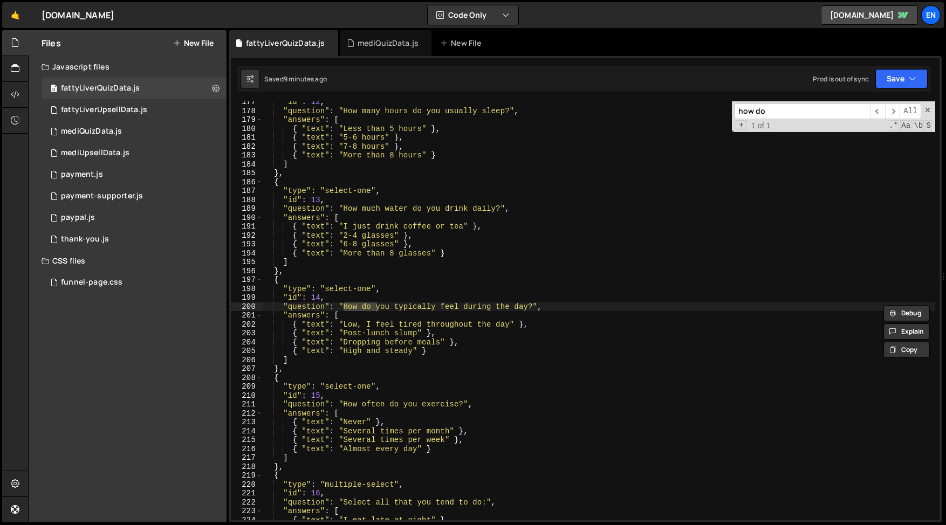
scroll to position [1587, 0]
type input "how do you typ"
type textarea "},"
click at [294, 367] on div ""id" : 12 , "question" : "How many hours do you usually sleep?" , "answers" : […" at bounding box center [599, 316] width 672 height 437
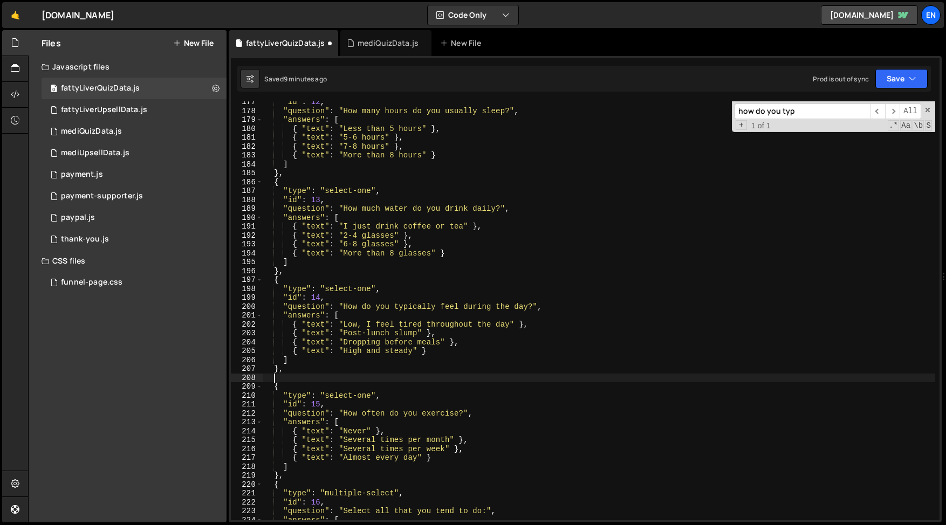
paste textarea "},"
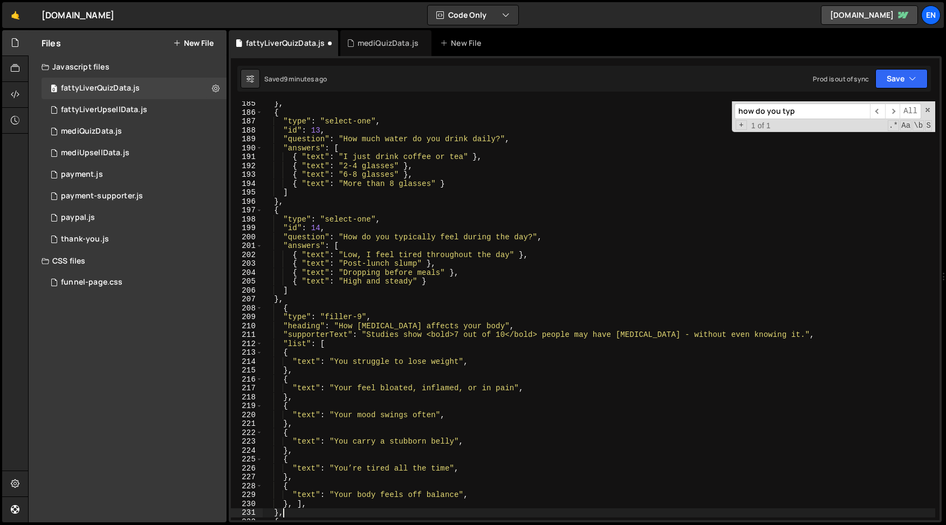
scroll to position [1662, 0]
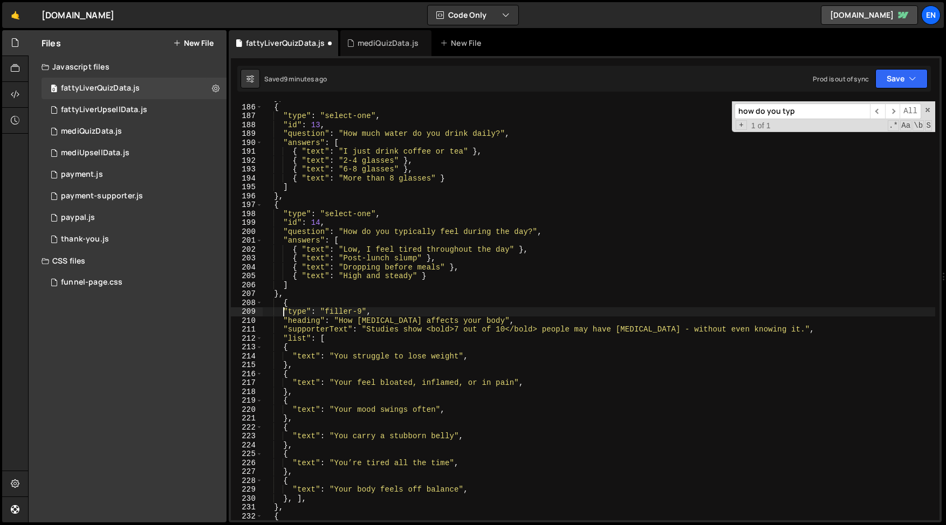
click at [283, 310] on div "} , { "type" : "select-one" , "id" : 13 , "question" : "How much water do you d…" at bounding box center [599, 312] width 672 height 437
click at [283, 306] on div "} , { "type" : "select-one" , "id" : 13 , "question" : "How much water do you d…" at bounding box center [599, 312] width 672 height 437
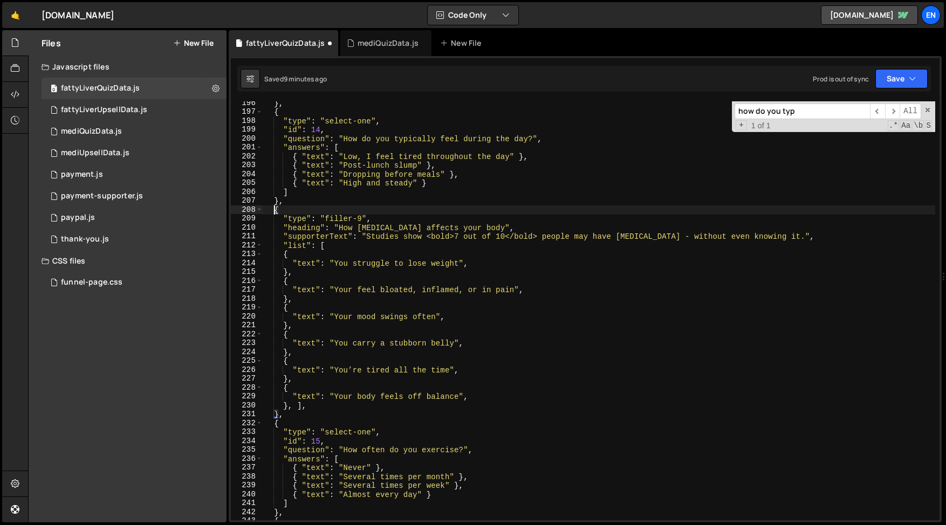
scroll to position [1780, 0]
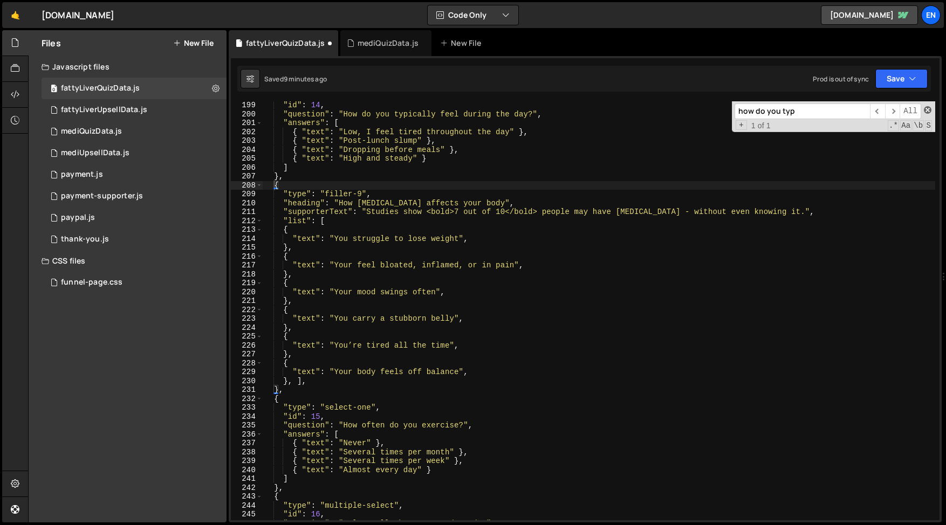
click at [927, 109] on span at bounding box center [928, 110] width 8 height 8
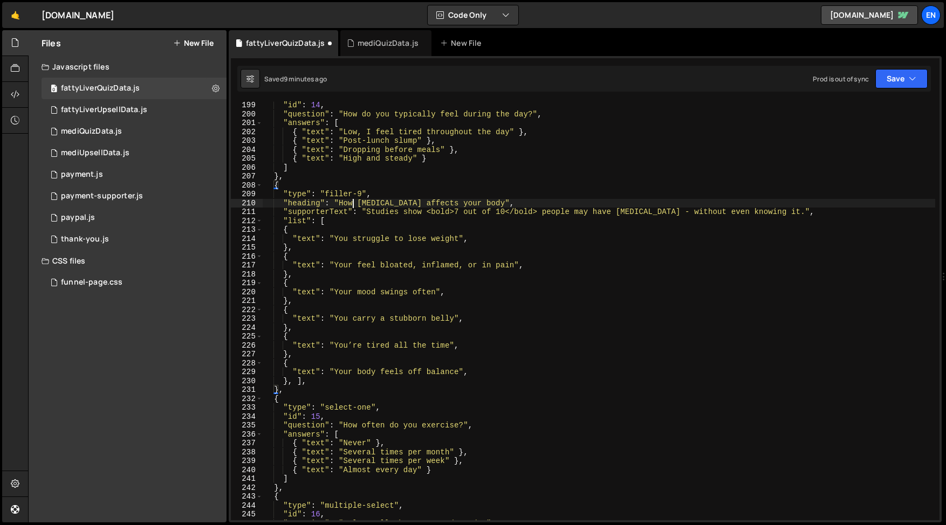
click at [352, 203] on div ""id" : 14 , "question" : "How do you typically feel during the day?" , "answers…" at bounding box center [599, 319] width 672 height 437
drag, startPoint x: 339, startPoint y: 203, endPoint x: 490, endPoint y: 203, distance: 151.0
click at [490, 203] on div ""id" : 14 , "question" : "How do you typically feel during the day?" , "answers…" at bounding box center [599, 319] width 672 height 437
paste textarea
drag, startPoint x: 366, startPoint y: 212, endPoint x: 792, endPoint y: 209, distance: 425.9
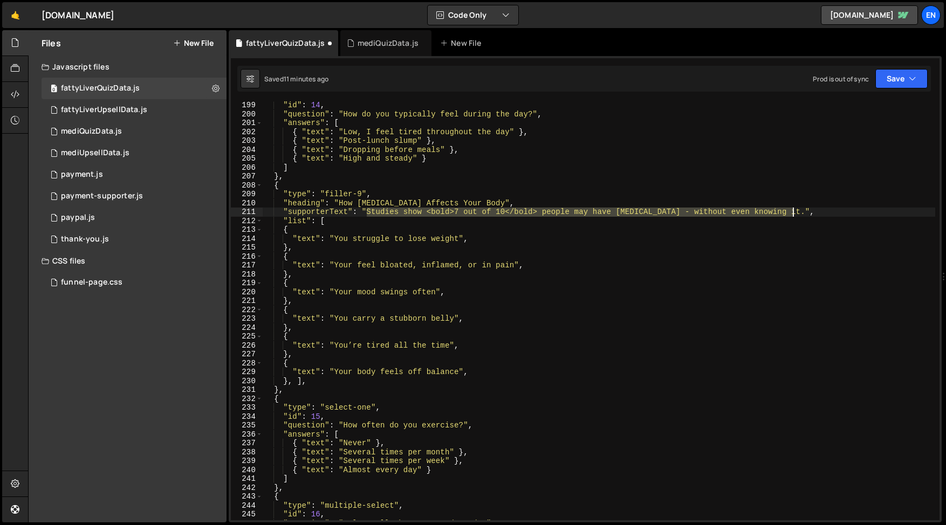
click at [792, 209] on div ""id" : 14 , "question" : "How do you typically feel during the day?" , "answers…" at bounding box center [599, 319] width 672 height 437
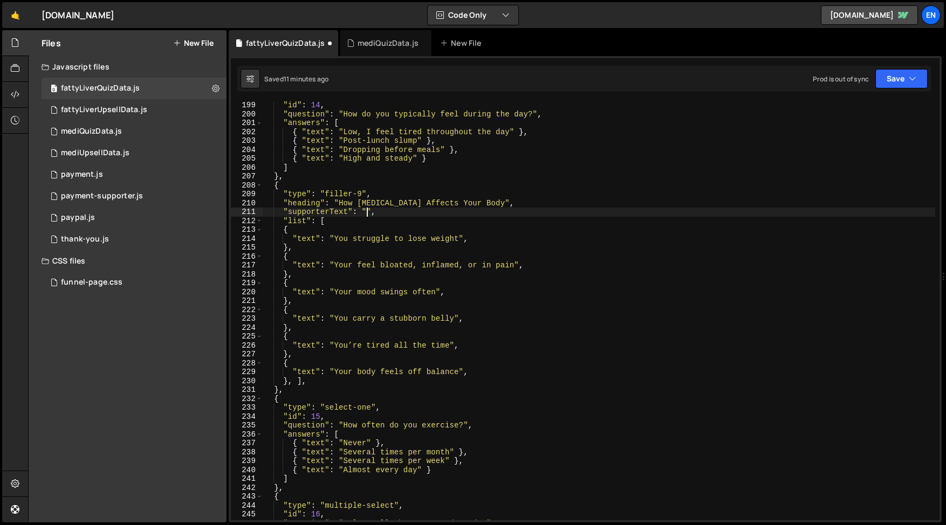
paste textarea "Research shows [MEDICAL_DATA] is now one of the most common health issues world…"
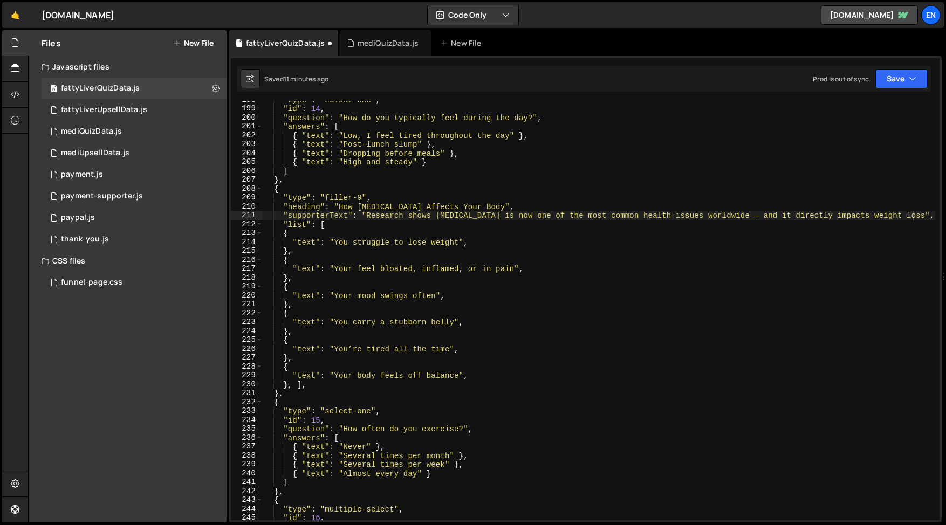
click at [321, 244] on div ""type" : "select-one" , "id" : 14 , "question" : "How do you typically feel dur…" at bounding box center [599, 313] width 672 height 437
drag, startPoint x: 333, startPoint y: 243, endPoint x: 457, endPoint y: 244, distance: 124.5
click at [457, 244] on div ""type" : "select-one" , "id" : 14 , "question" : "How do you typically feel dur…" at bounding box center [599, 313] width 672 height 437
paste textarea
drag, startPoint x: 333, startPoint y: 267, endPoint x: 513, endPoint y: 271, distance: 180.6
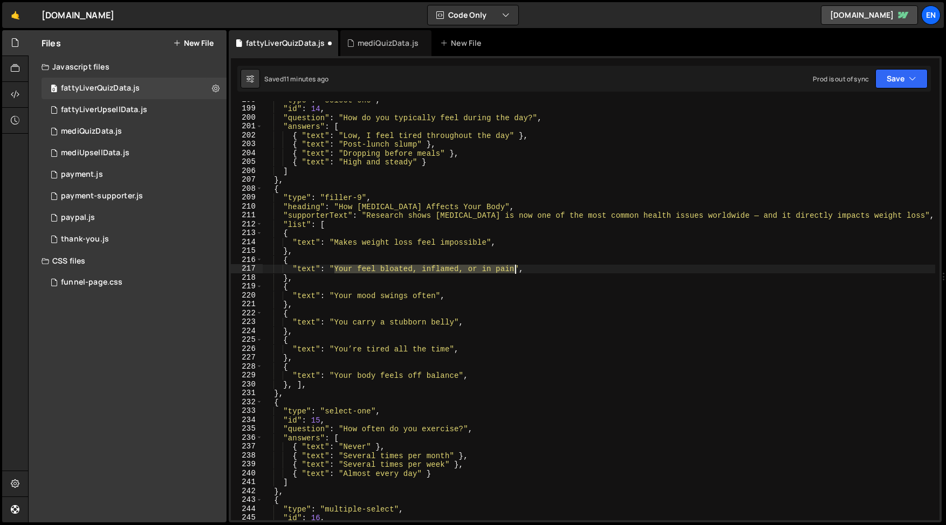
click at [513, 271] on div ""type" : "select-one" , "id" : 14 , "question" : "How do you typically feel dur…" at bounding box center [599, 313] width 672 height 437
paste textarea
click at [278, 12] on div "🤙 [DOMAIN_NAME] ⚠️ Code is being edited in another browser Code Only Code Only …" at bounding box center [472, 15] width 941 height 26
drag, startPoint x: 332, startPoint y: 297, endPoint x: 433, endPoint y: 298, distance: 101.9
click at [433, 298] on div ""type" : "select-one" , "id" : 14 , "question" : "How do you typically feel dur…" at bounding box center [599, 313] width 672 height 437
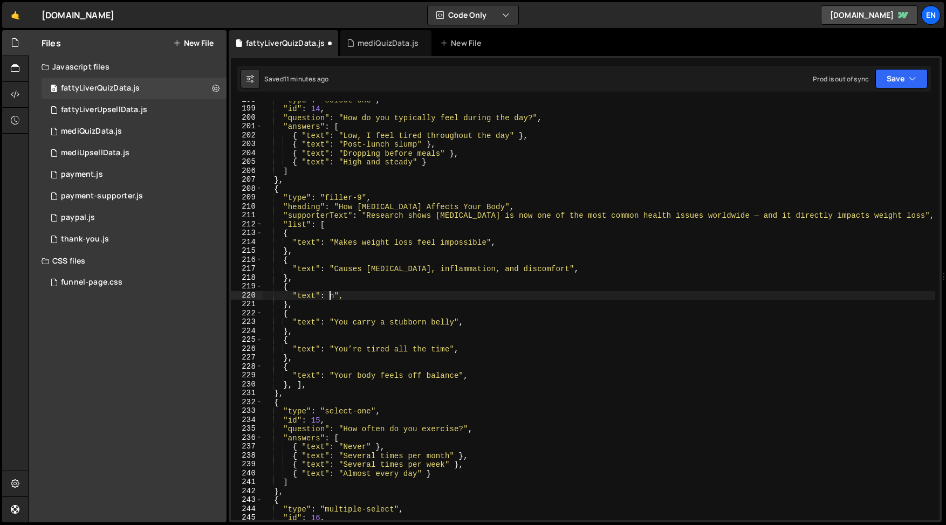
scroll to position [0, 4]
paste textarea
click at [359, 321] on div ""type" : "select-one" , "id" : 14 , "question" : "How do you typically feel dur…" at bounding box center [599, 313] width 672 height 437
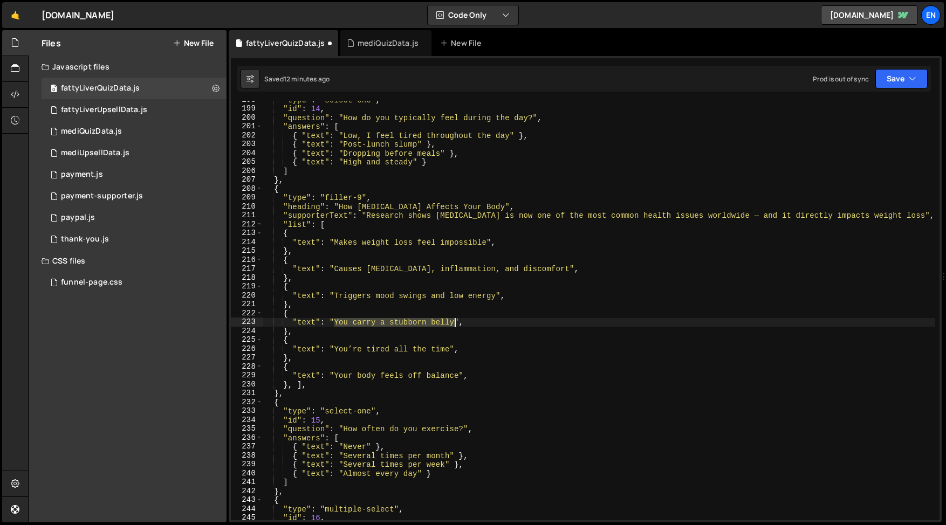
drag, startPoint x: 332, startPoint y: 323, endPoint x: 454, endPoint y: 323, distance: 122.4
click at [454, 323] on div ""type" : "select-one" , "id" : 14 , "question" : "How do you typically feel dur…" at bounding box center [599, 313] width 672 height 437
paste textarea
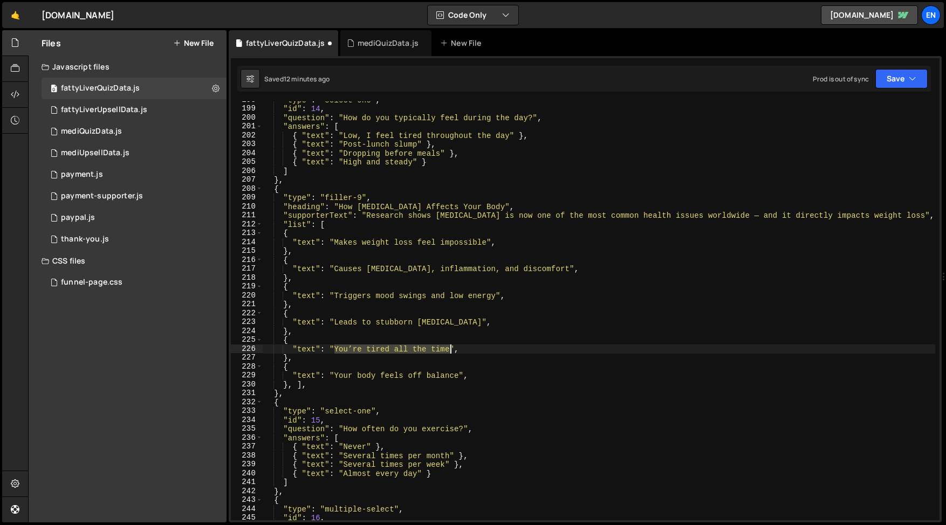
drag, startPoint x: 333, startPoint y: 350, endPoint x: 448, endPoint y: 348, distance: 115.4
click at [448, 348] on div ""type" : "select-one" , "id" : 14 , "question" : "How do you typically feel dur…" at bounding box center [599, 313] width 672 height 437
paste textarea
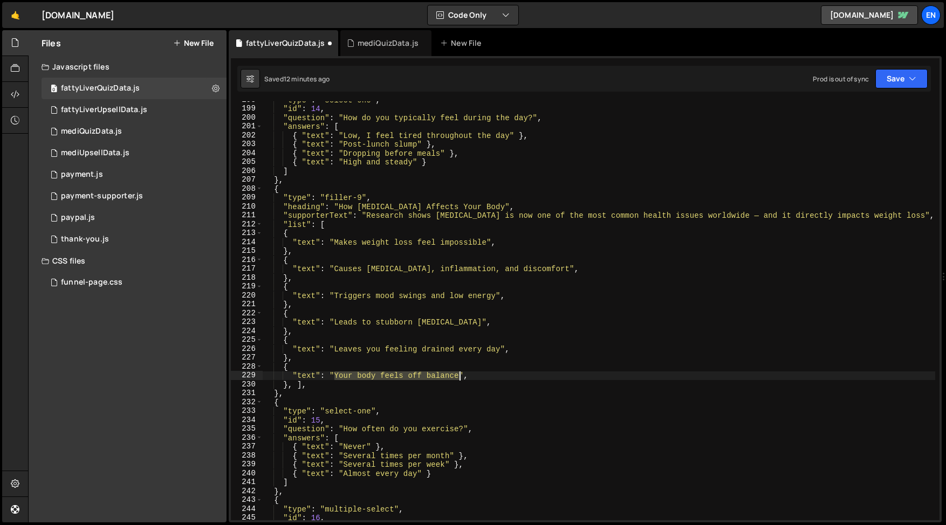
drag, startPoint x: 333, startPoint y: 378, endPoint x: 458, endPoint y: 378, distance: 125.6
click at [458, 378] on div ""type" : "select-one" , "id" : 14 , "question" : "How do you typically feel dur…" at bounding box center [599, 313] width 672 height 437
paste textarea
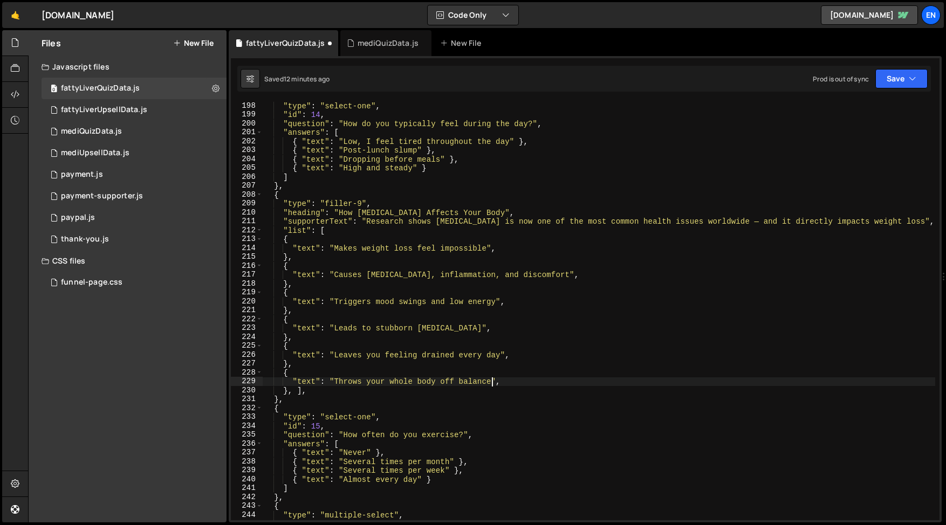
scroll to position [1769, 0]
click at [330, 399] on div "{ "type" : "select-one" , "id" : 14 , "question" : "How do you typically feel d…" at bounding box center [599, 311] width 672 height 437
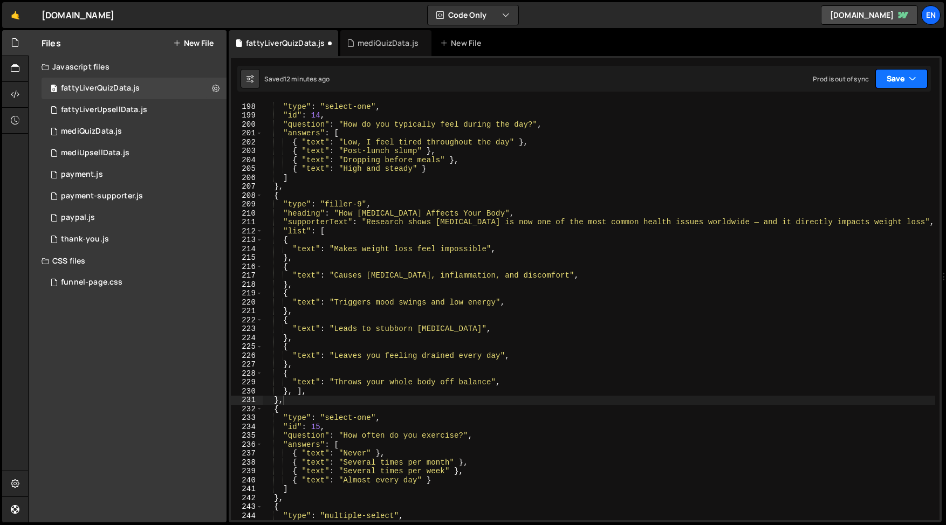
click at [913, 80] on icon "button" at bounding box center [912, 78] width 8 height 11
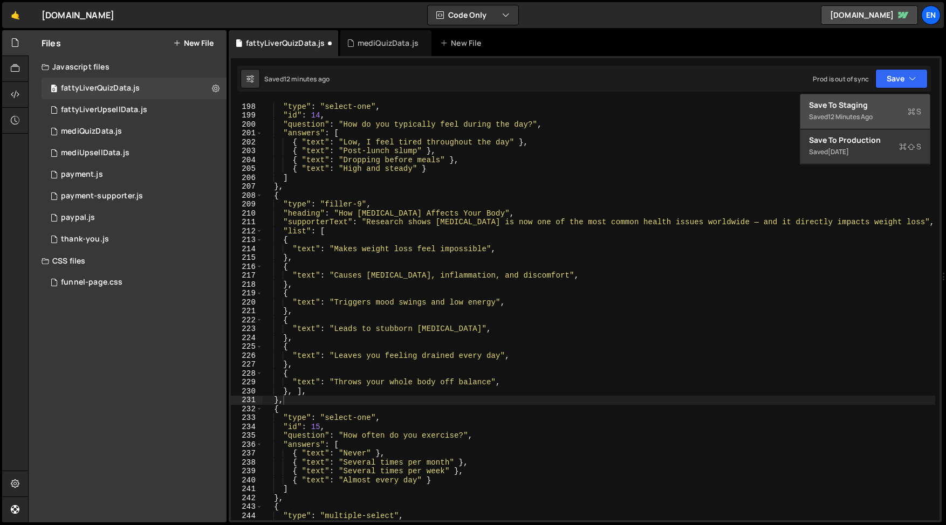
click at [826, 112] on div "Saved 12 minutes ago" at bounding box center [865, 117] width 112 height 13
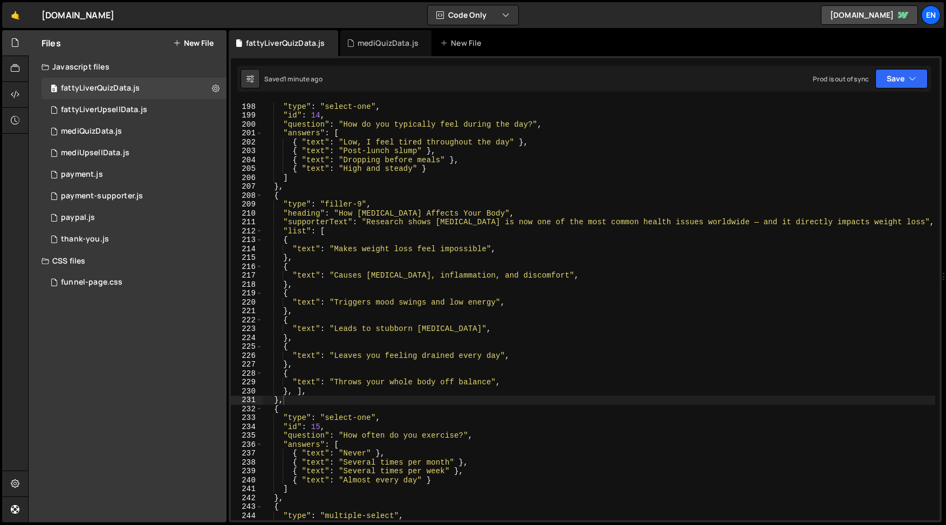
click at [747, 227] on div "{ "type" : "select-one" , "id" : 14 , "question" : "How do you typically feel d…" at bounding box center [599, 311] width 672 height 437
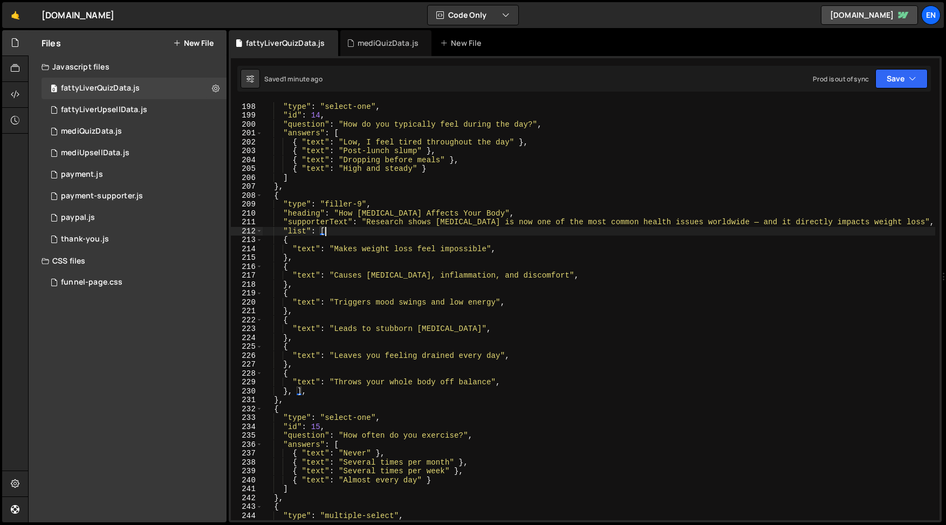
click at [746, 223] on div "{ "type" : "select-one" , "id" : 14 , "question" : "How do you typically feel d…" at bounding box center [599, 311] width 672 height 437
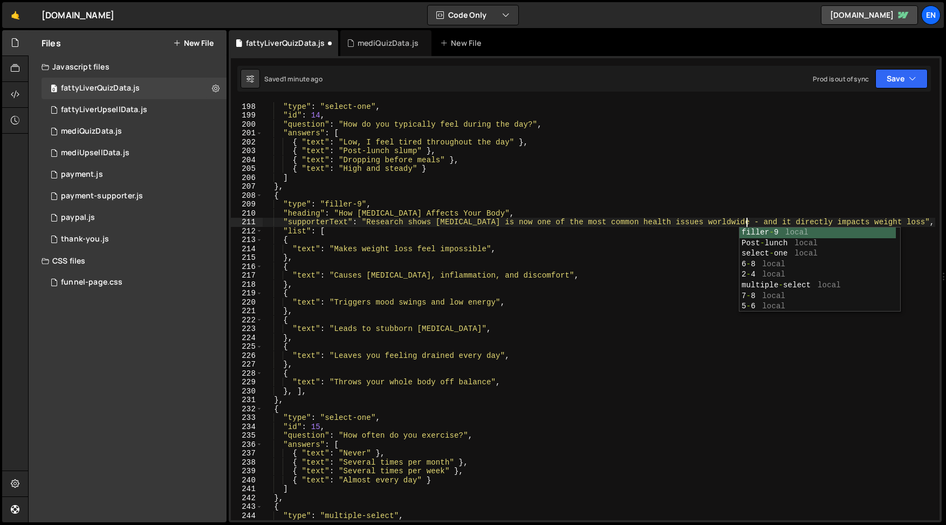
click at [666, 297] on div "{ "type" : "select-one" , "id" : 14 , "question" : "How do you typically feel d…" at bounding box center [599, 311] width 672 height 437
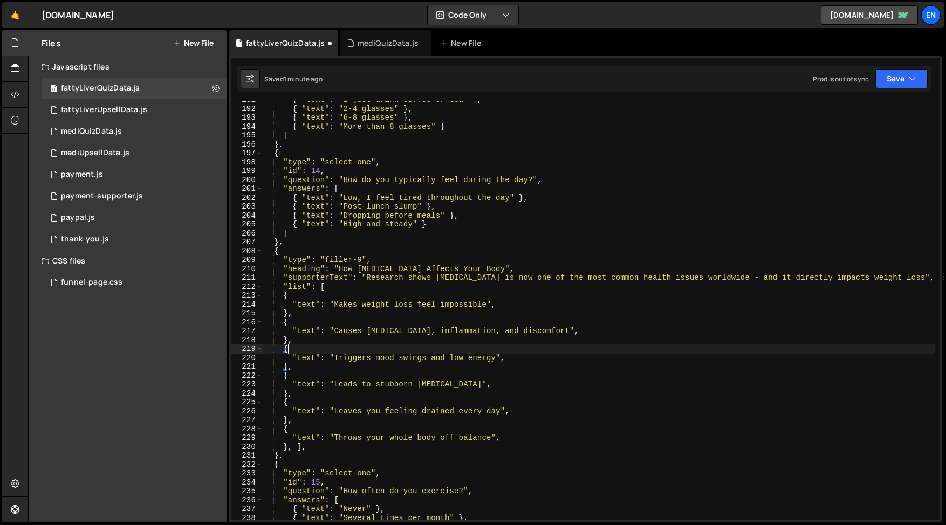
scroll to position [1713, 0]
click at [906, 84] on button "Save" at bounding box center [901, 78] width 52 height 19
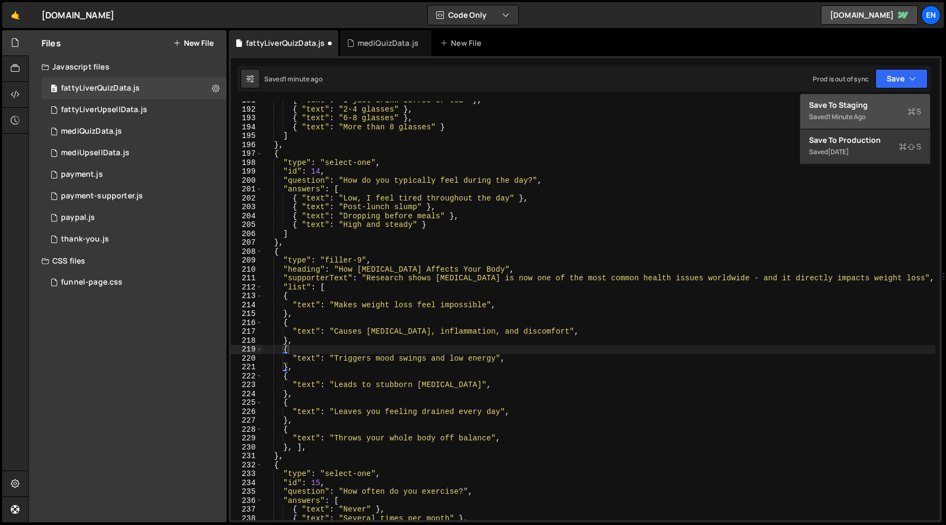
click at [852, 106] on div "Save to Staging S" at bounding box center [865, 105] width 112 height 11
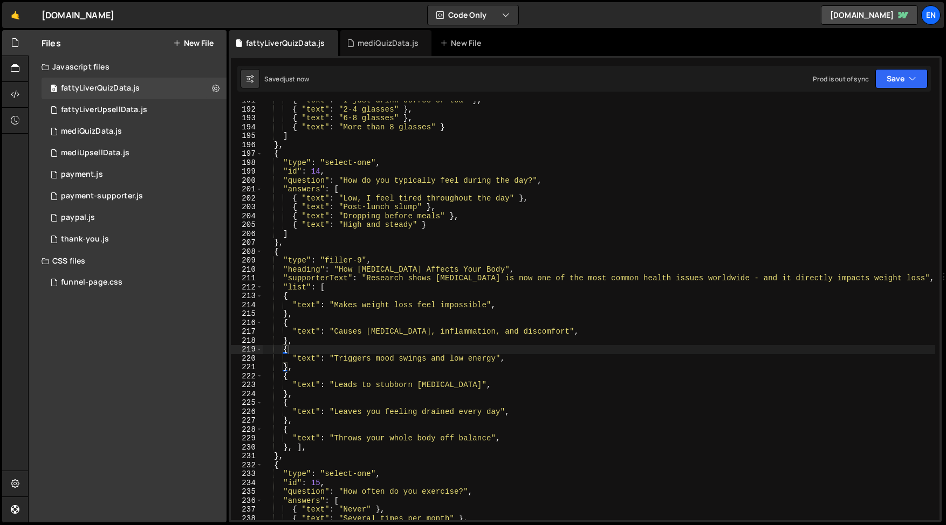
click at [684, 237] on div "{ "text" : "I just drink coffee or tea" } , { "text" : "2-4 glasses" } , { "tex…" at bounding box center [599, 314] width 672 height 437
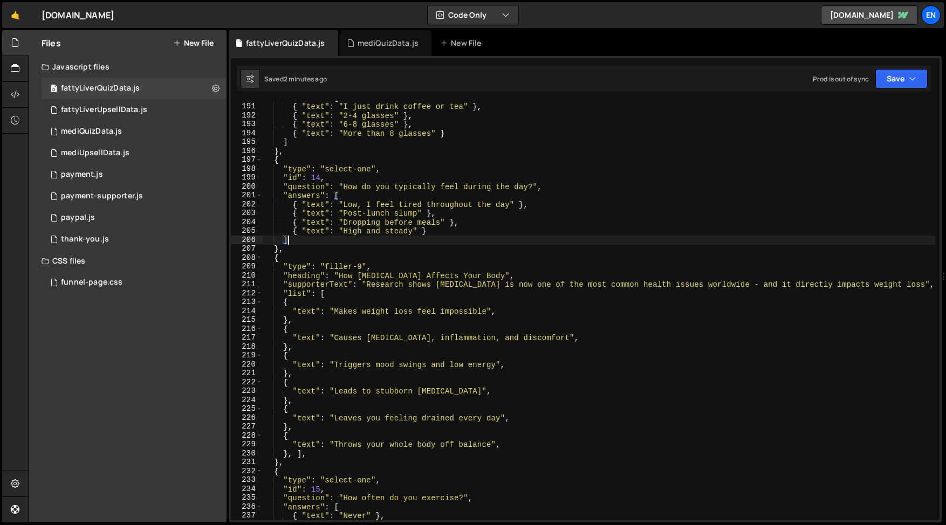
scroll to position [1691, 0]
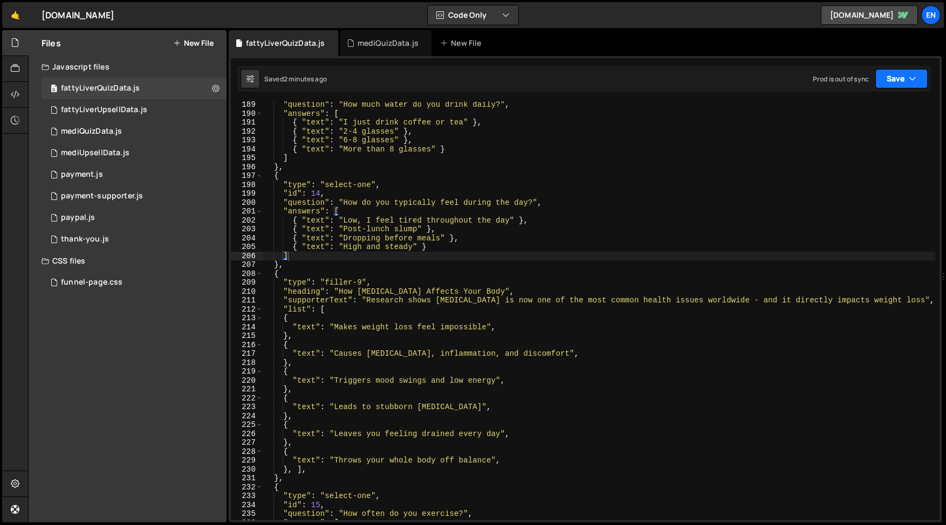
click at [897, 81] on button "Save" at bounding box center [901, 78] width 52 height 19
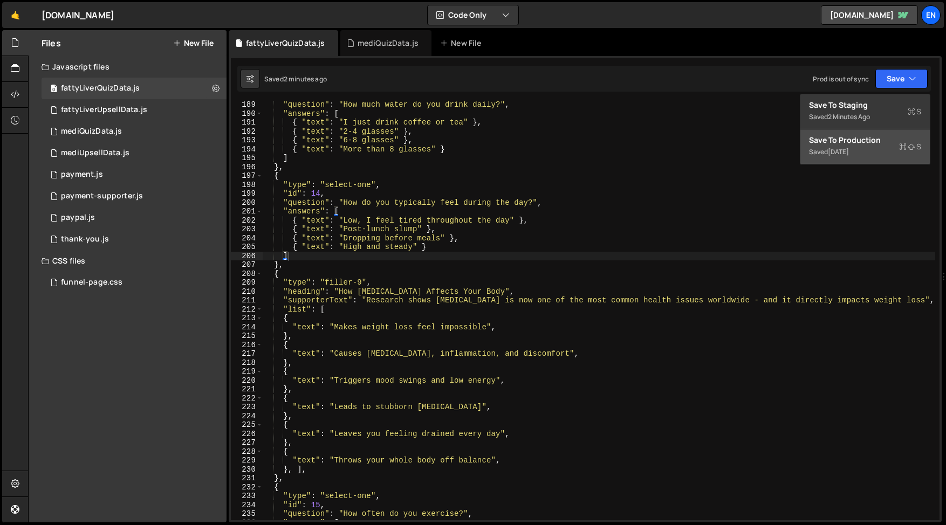
click at [849, 148] on div "[DATE]" at bounding box center [838, 151] width 21 height 9
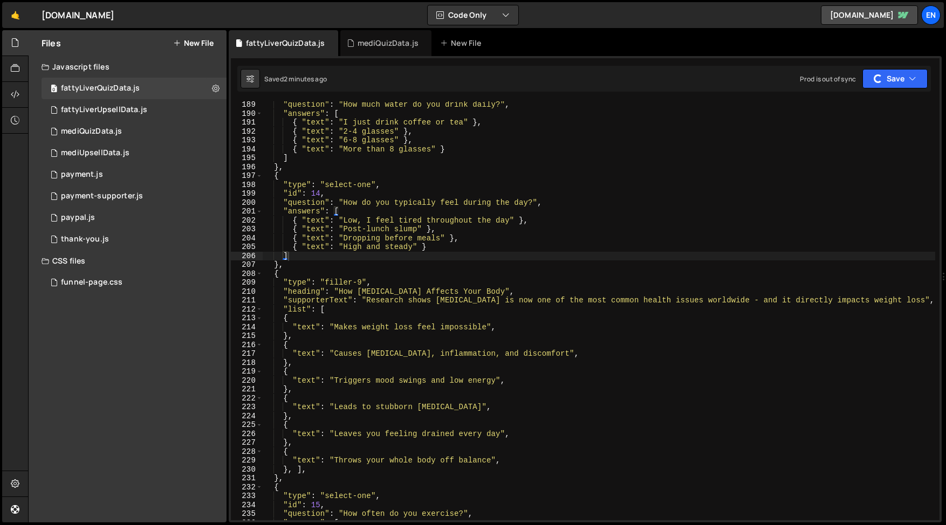
click at [535, 160] on div ""question" : "How much water do you drink daily?" , "answers" : [ { "text" : "I…" at bounding box center [599, 318] width 672 height 437
click at [306, 192] on div ""question" : "How much water do you drink daily?" , "answers" : [ { "text" : "I…" at bounding box center [599, 318] width 672 height 437
type textarea ""id": 14,"
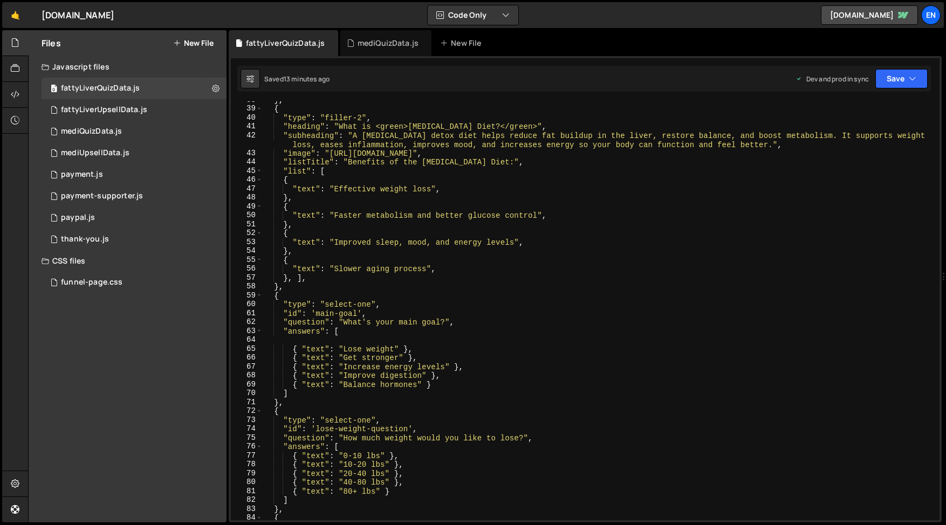
scroll to position [0, 0]
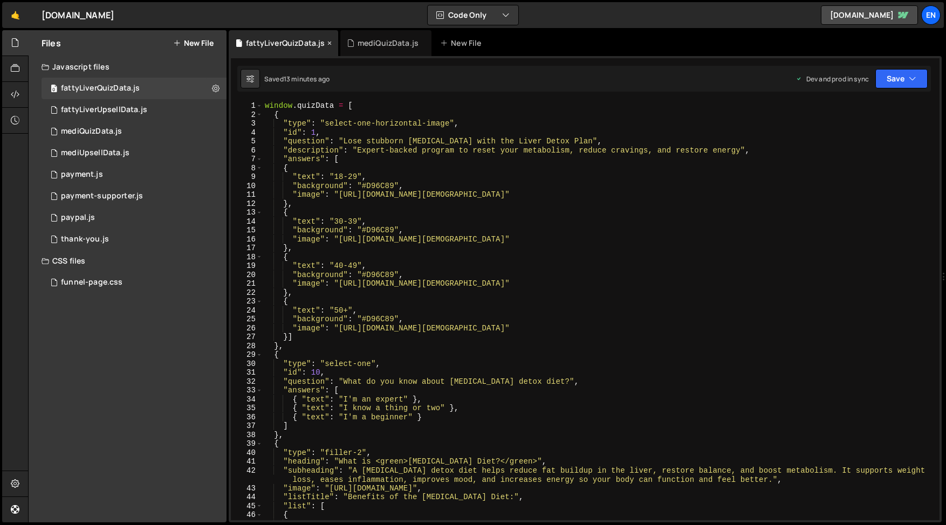
click at [326, 44] on icon at bounding box center [330, 43] width 8 height 11
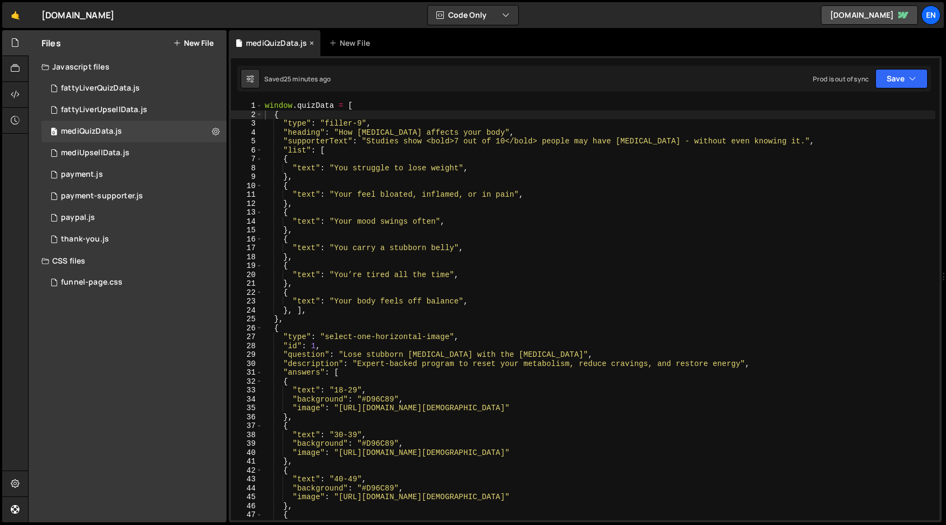
click at [308, 44] on icon at bounding box center [312, 43] width 8 height 11
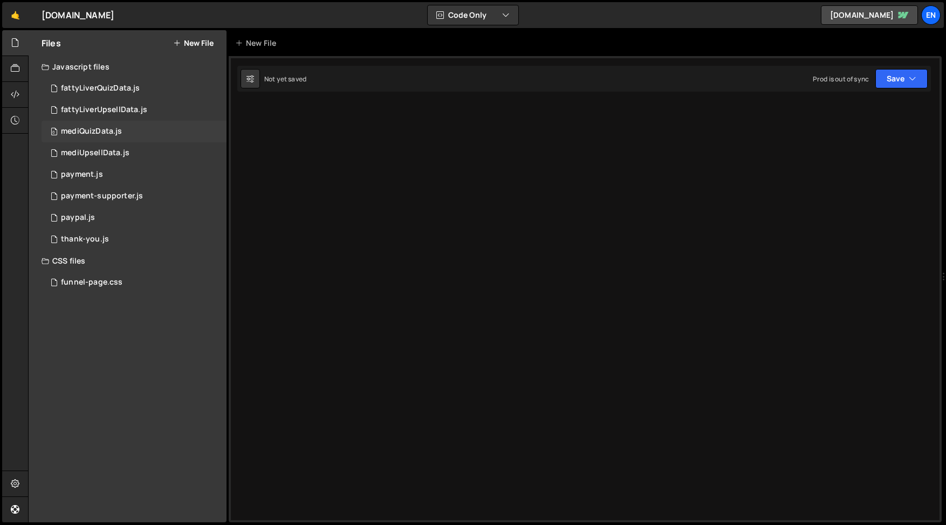
click at [102, 138] on div "0 mediQuizData.js 0" at bounding box center [134, 132] width 185 height 22
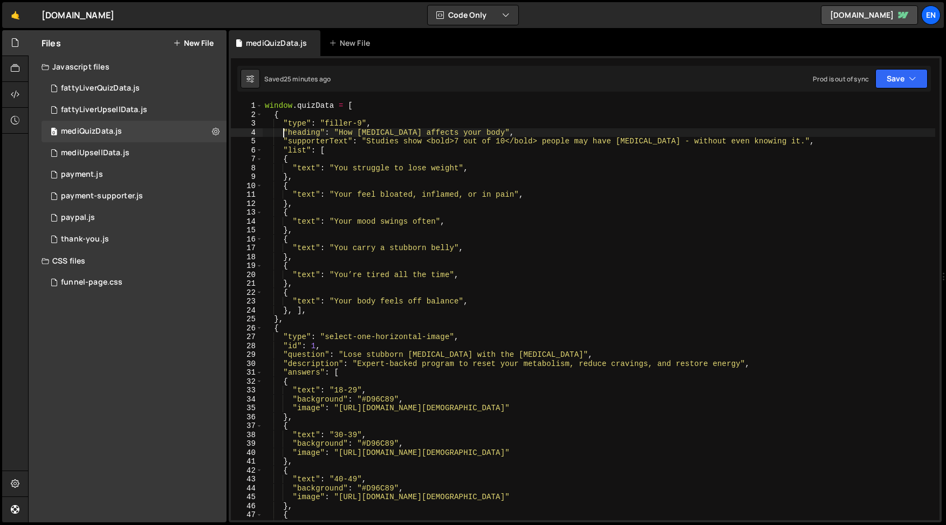
click at [285, 135] on div "window . quizData = [ { "type" : "filler-9" , "heading" : "How [MEDICAL_DATA] a…" at bounding box center [599, 319] width 672 height 437
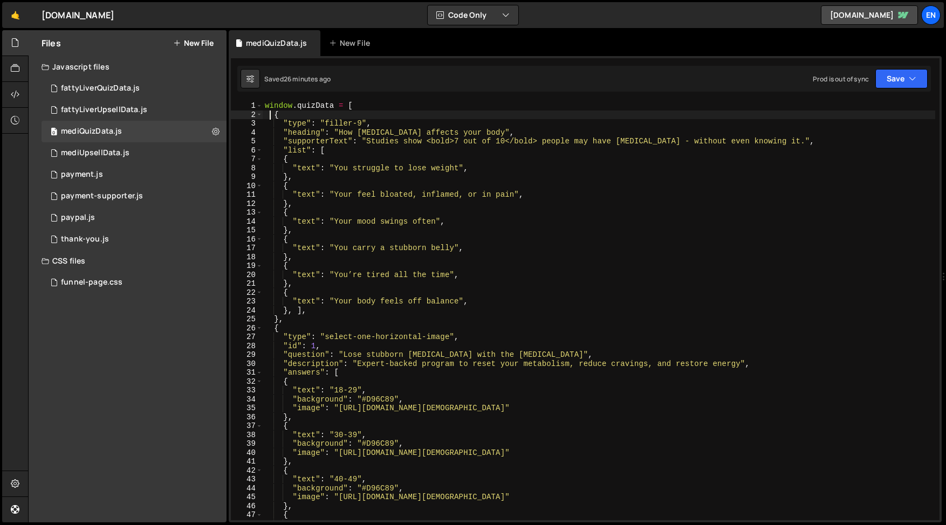
click at [271, 115] on div "window . quizData = [ { "type" : "filler-9" , "heading" : "How [MEDICAL_DATA] a…" at bounding box center [599, 319] width 672 height 437
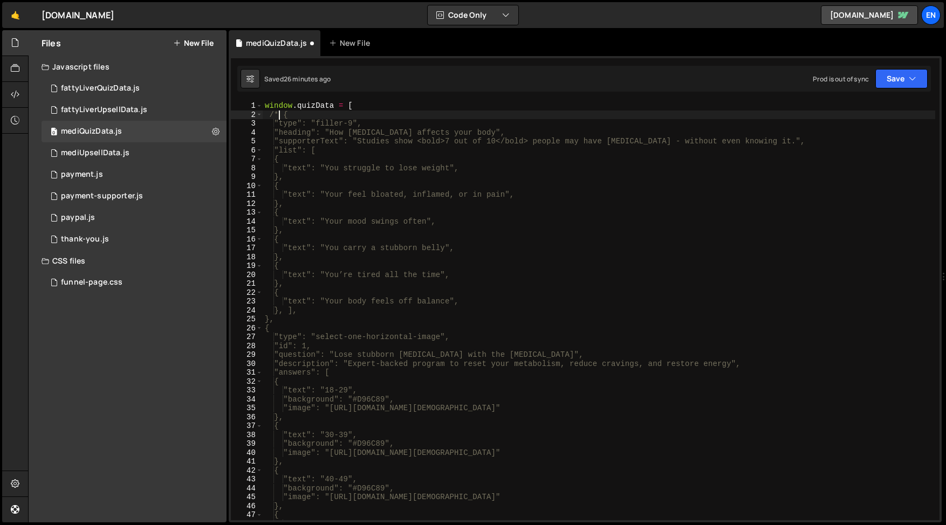
click at [325, 316] on div "window . quizData = [ /* { "type": "filler-9", "heading": "How [MEDICAL_DATA] a…" at bounding box center [599, 319] width 672 height 437
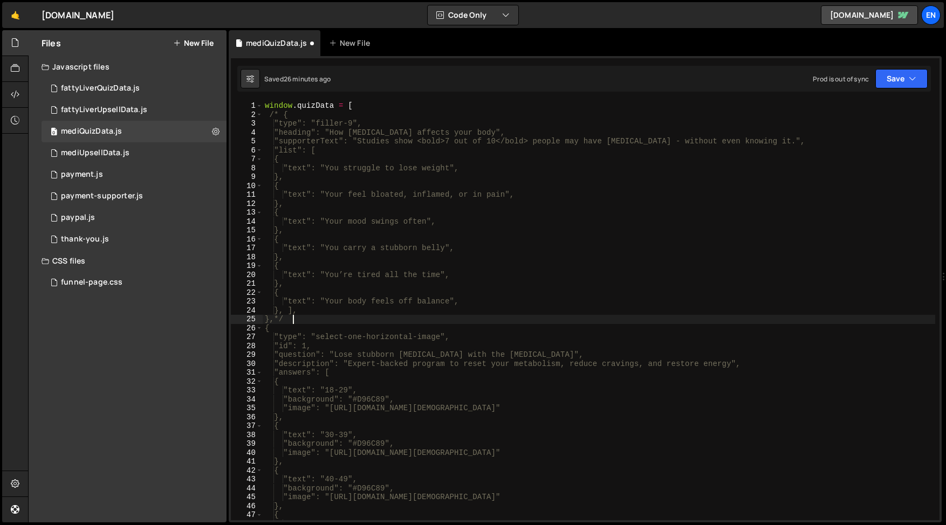
scroll to position [0, 1]
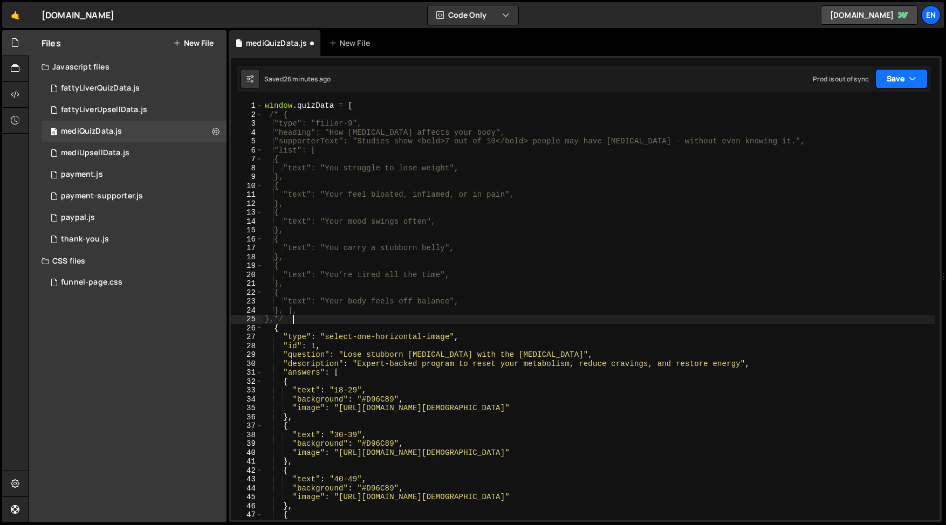
click at [893, 80] on button "Save" at bounding box center [901, 78] width 52 height 19
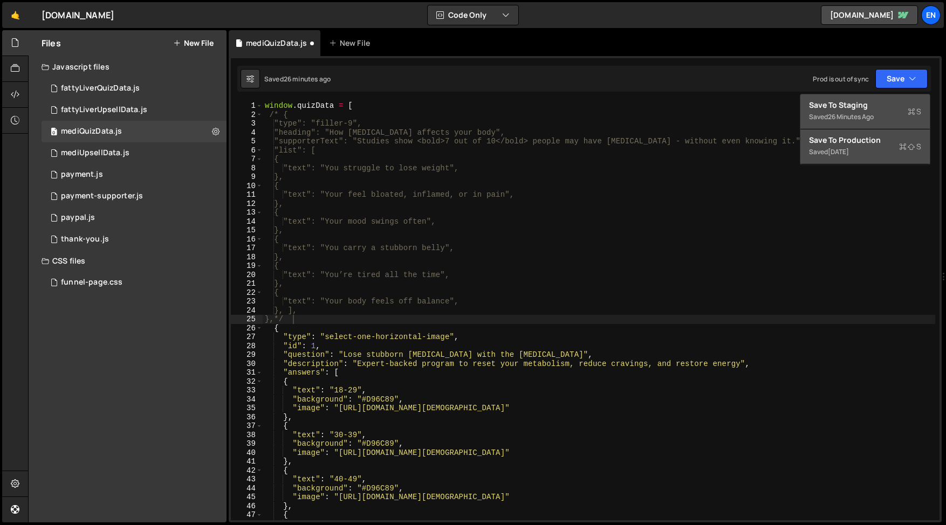
click at [849, 106] on div "Save to Staging S" at bounding box center [865, 105] width 112 height 11
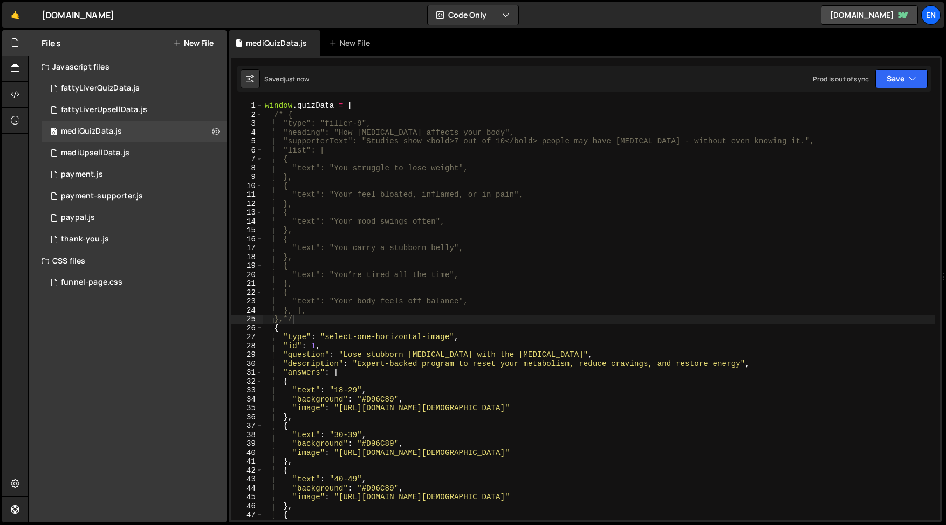
click at [519, 237] on div "window . quizData = [ /* { "type": "filler-9", "heading": "How [MEDICAL_DATA] a…" at bounding box center [599, 319] width 672 height 437
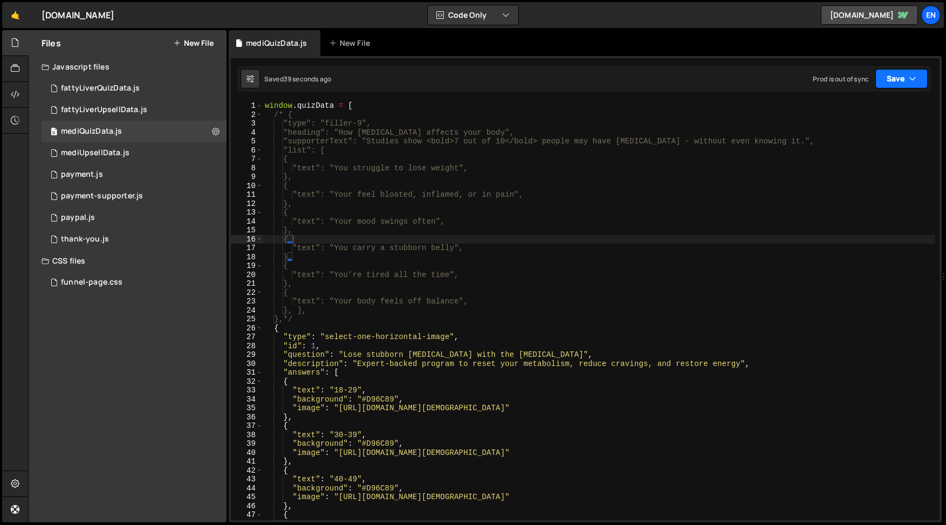
click at [912, 78] on icon "button" at bounding box center [912, 78] width 8 height 11
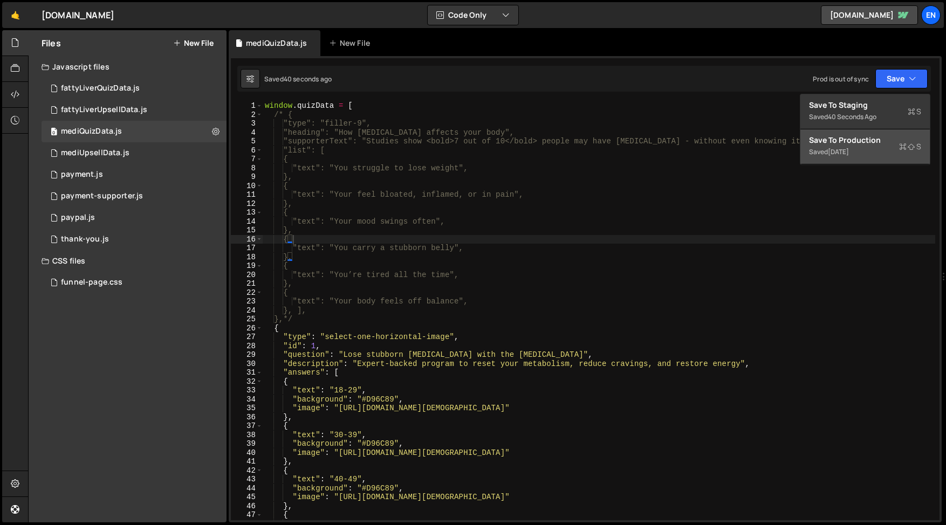
click at [862, 140] on div "Save to Production S" at bounding box center [865, 140] width 112 height 11
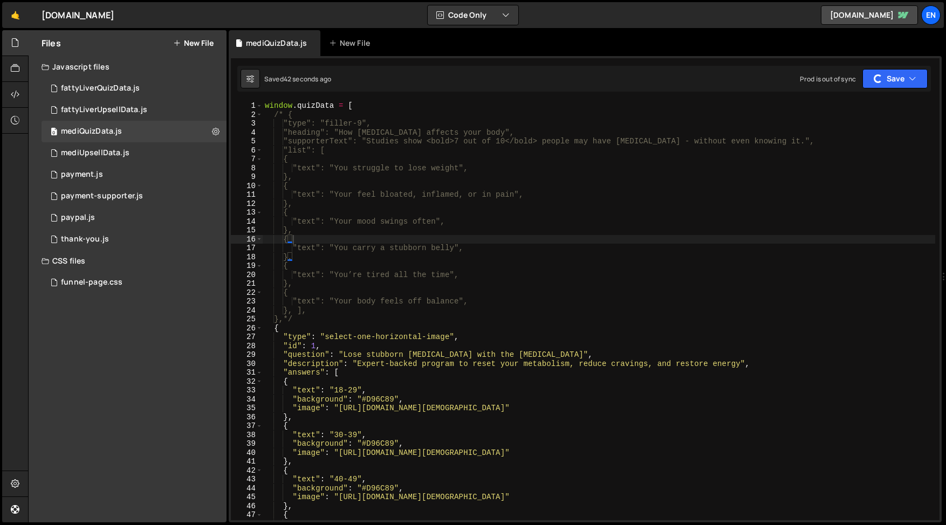
click at [383, 230] on div "window . quizData = [ /* { "type": "filler-9", "heading": "How [MEDICAL_DATA] a…" at bounding box center [599, 319] width 672 height 437
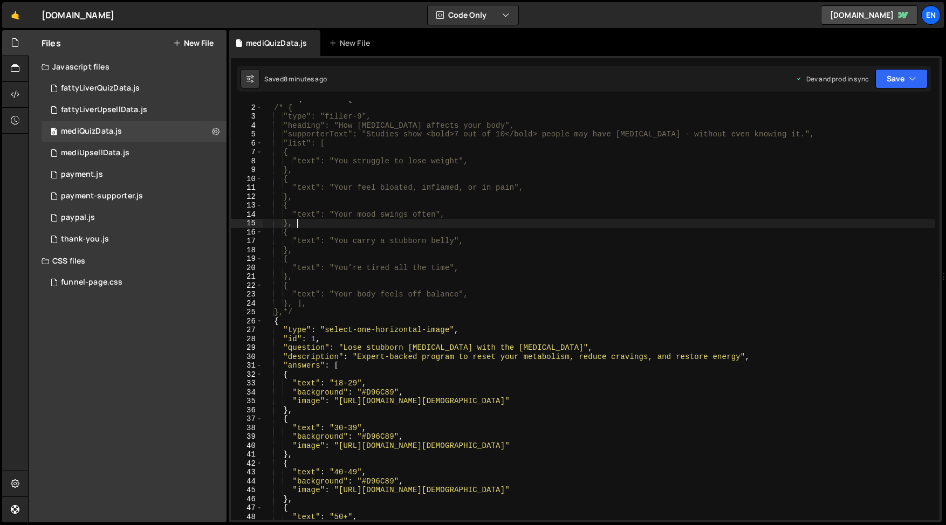
scroll to position [10, 0]
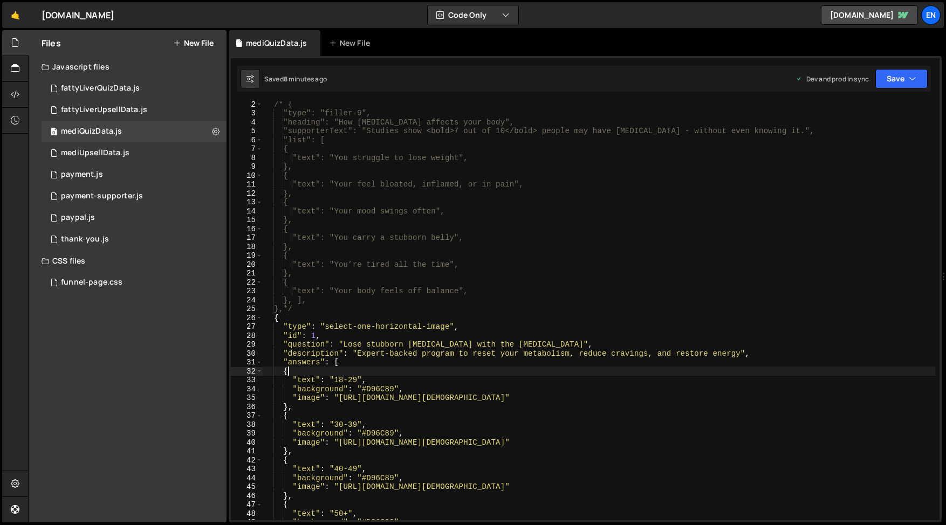
click at [612, 369] on div "/* { "type": "filler-9", "heading": "How [MEDICAL_DATA] affects your body", "su…" at bounding box center [599, 318] width 672 height 437
type textarea "{"
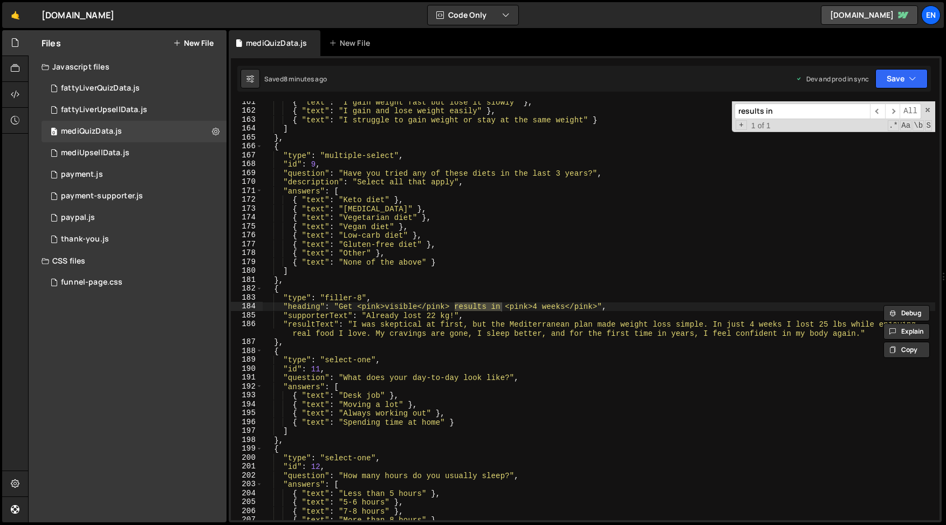
scroll to position [1444, 0]
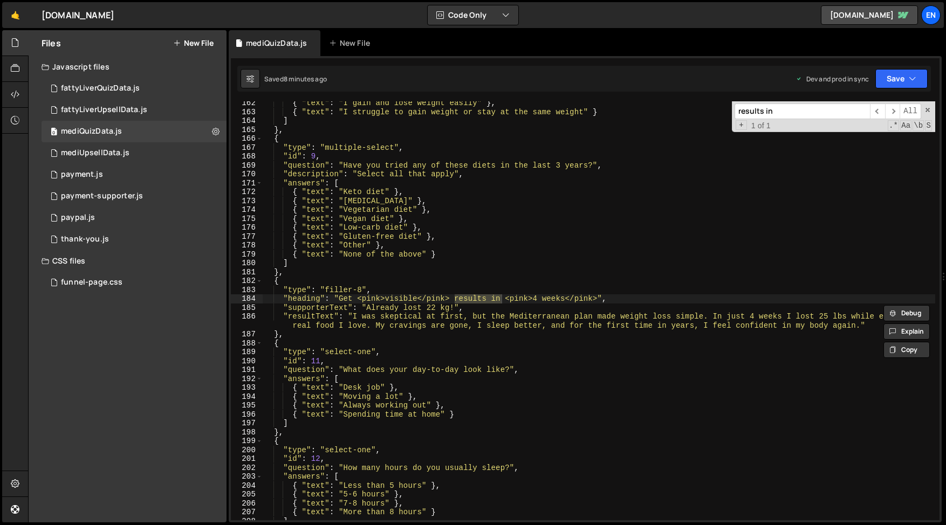
type input "results in"
type textarea ""resultText": "I was skeptical at first, but the Mediterranean plan made weight…"
click at [433, 328] on div "{ "text" : "I gain and lose weight easily" } , { "text" : "I struggle to gain w…" at bounding box center [599, 317] width 672 height 437
click at [312, 44] on icon at bounding box center [312, 43] width 8 height 11
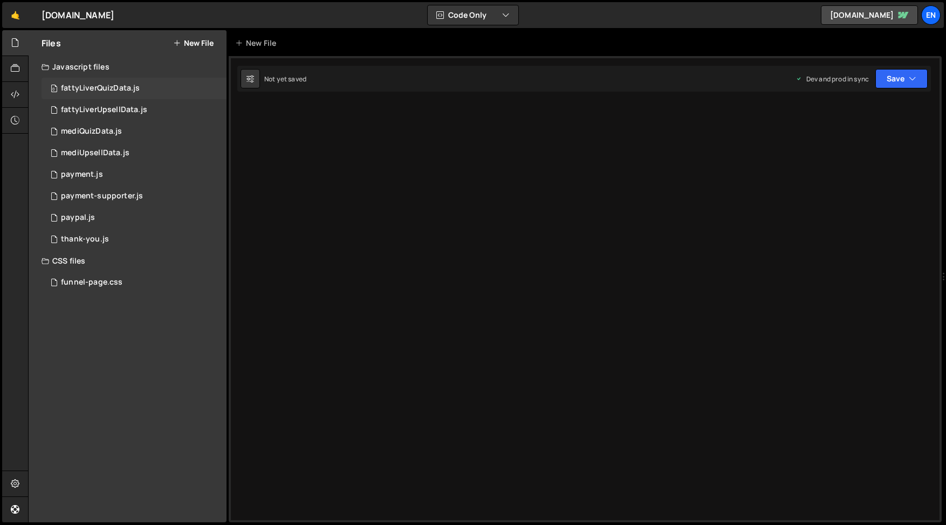
click at [166, 86] on div "0 fattyLiverQuizData.js 0" at bounding box center [134, 89] width 185 height 22
click at [118, 91] on div "fattyLiverQuizData.js" at bounding box center [100, 89] width 79 height 10
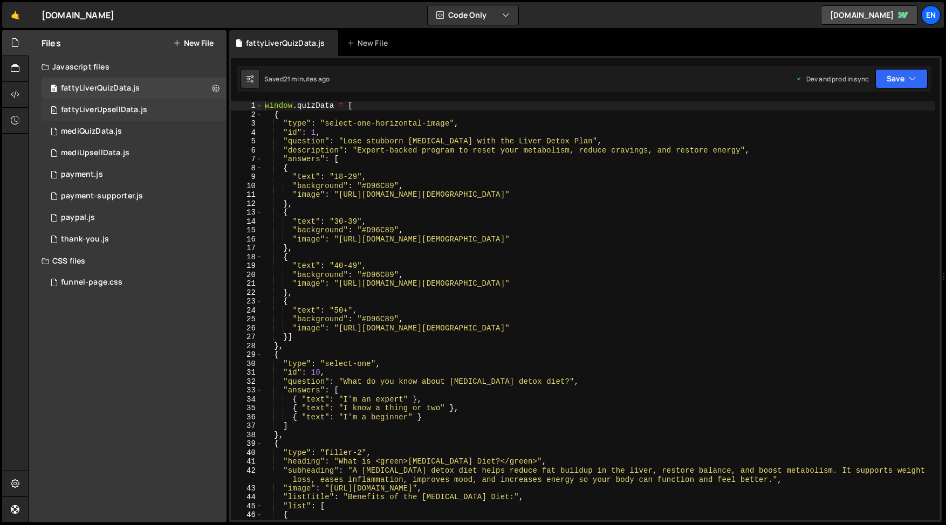
click at [101, 113] on div "fattyLiverUpsellData.js" at bounding box center [104, 110] width 86 height 10
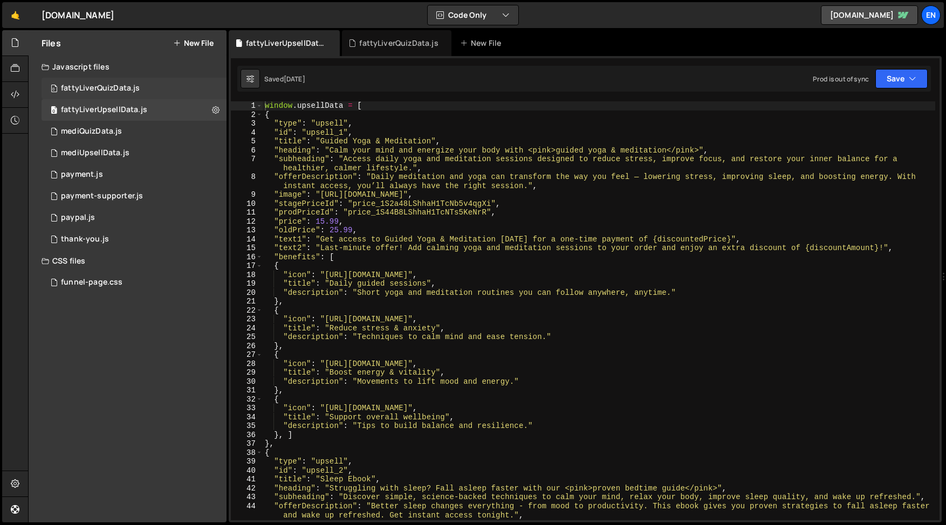
click at [99, 88] on div "fattyLiverQuizData.js" at bounding box center [100, 89] width 79 height 10
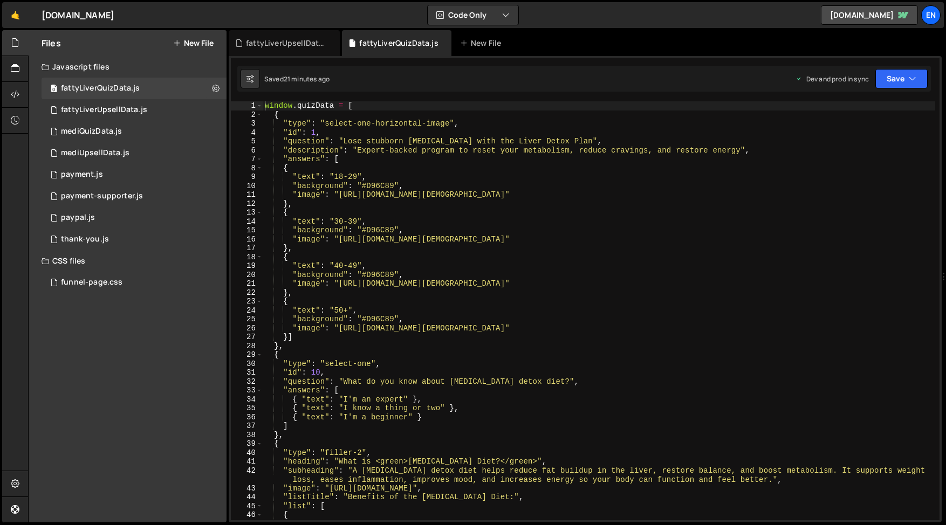
type textarea ""image": "[URL][DOMAIN_NAME][DEMOGRAPHIC_DATA]""
click at [377, 199] on div "window . quizData = [ { "type" : "select-one-horizontal-image" , "id" : 1 , "qu…" at bounding box center [599, 319] width 672 height 437
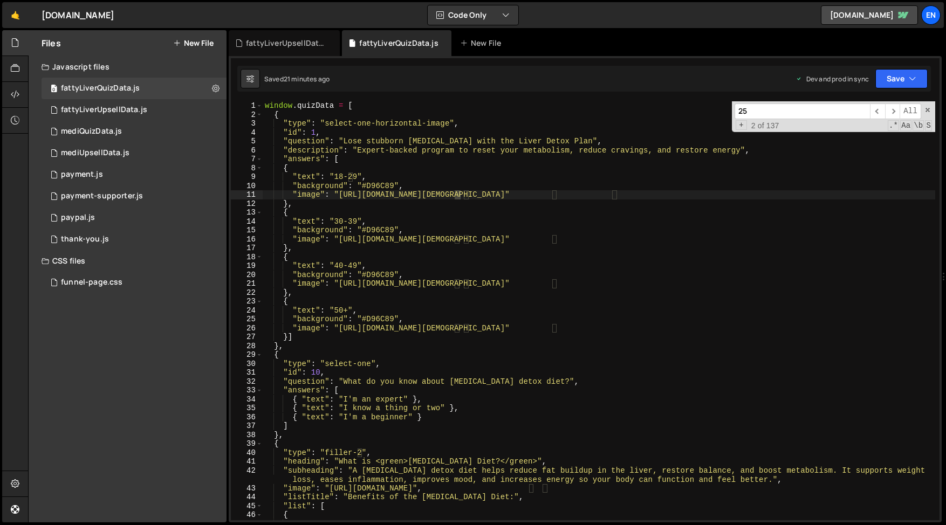
scroll to position [1231, 0]
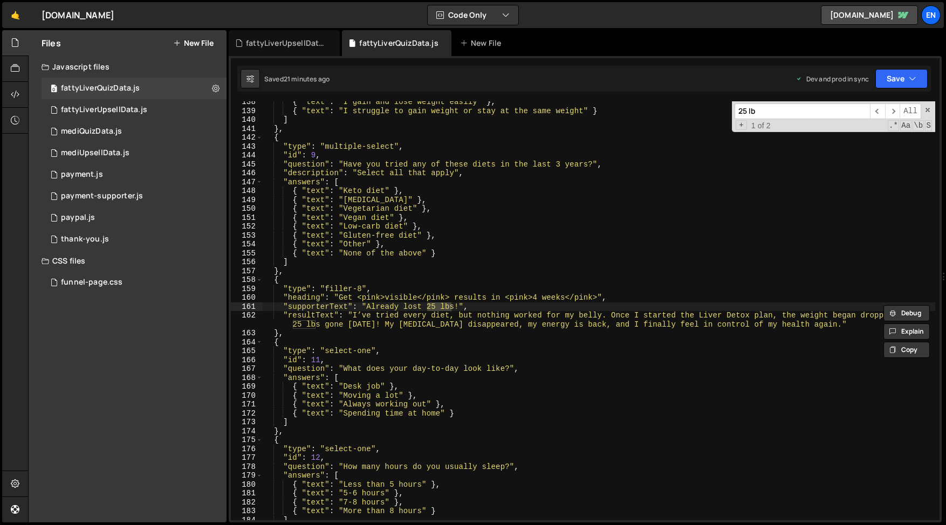
type input "25 lbs"
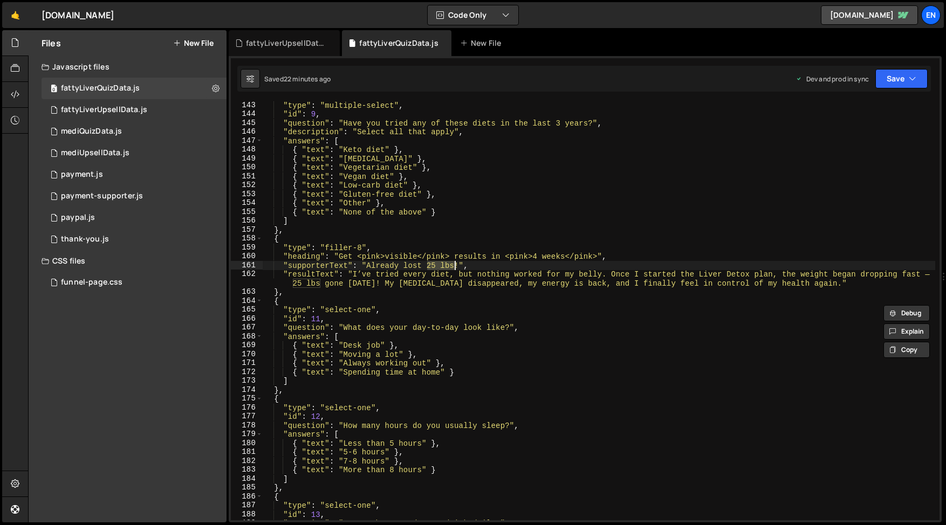
scroll to position [1272, 0]
click at [394, 287] on div ""type" : "multiple-select" , "id" : 9 , "question" : "Have you tried any of the…" at bounding box center [599, 319] width 672 height 437
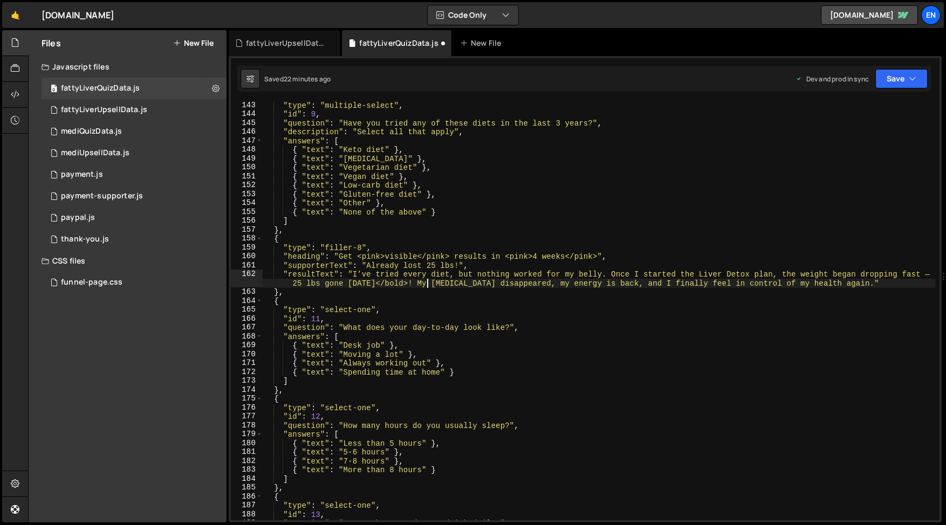
scroll to position [0, 56]
click at [290, 285] on div ""type" : "multiple-select" , "id" : 9 , "question" : "Have you tried any of the…" at bounding box center [599, 319] width 672 height 437
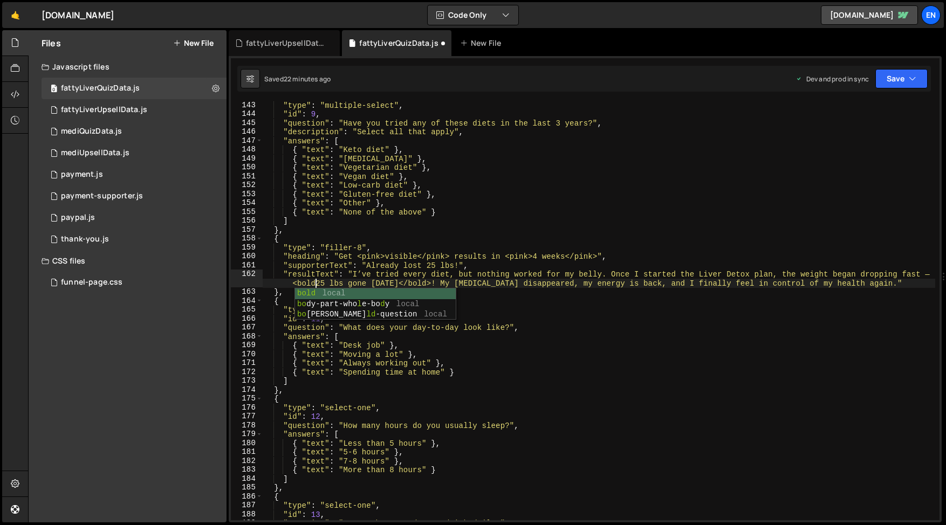
scroll to position [0, 49]
click at [898, 87] on button "Save" at bounding box center [901, 78] width 52 height 19
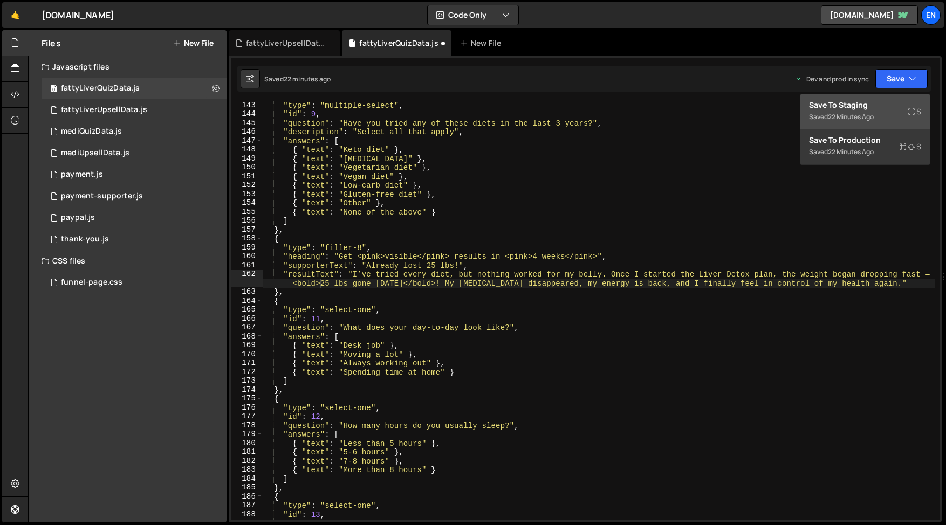
click at [865, 120] on div "22 minutes ago" at bounding box center [851, 116] width 46 height 9
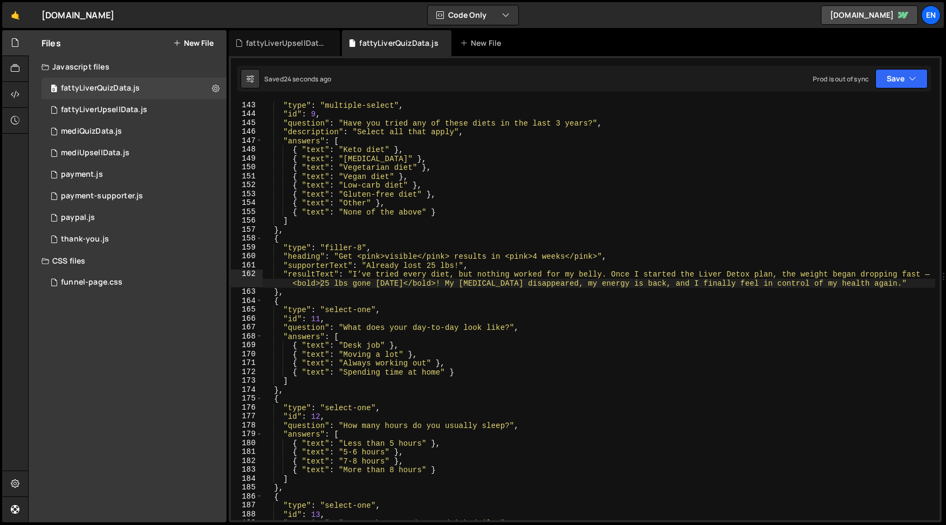
type textarea "{"
click at [408, 396] on div ""type" : "multiple-select" , "id" : 9 , "question" : "Have you tried any of the…" at bounding box center [599, 319] width 672 height 437
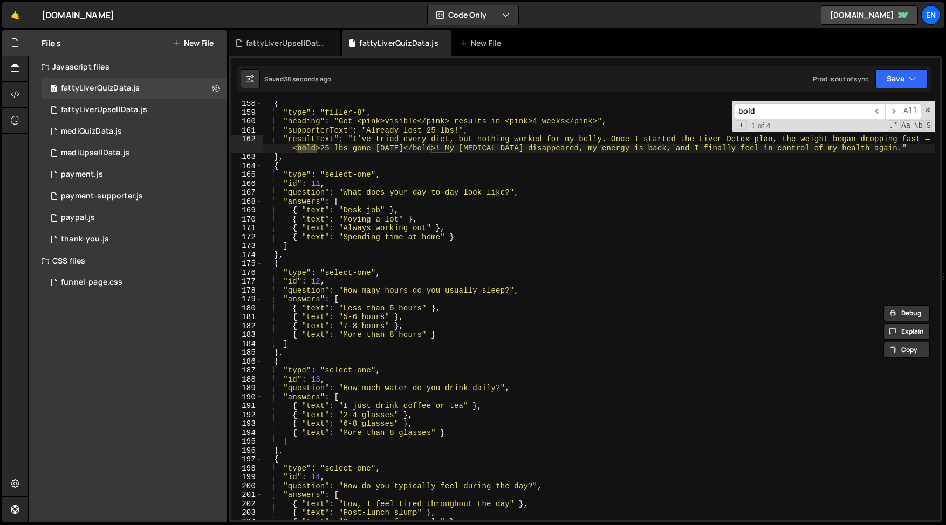
scroll to position [1387, 0]
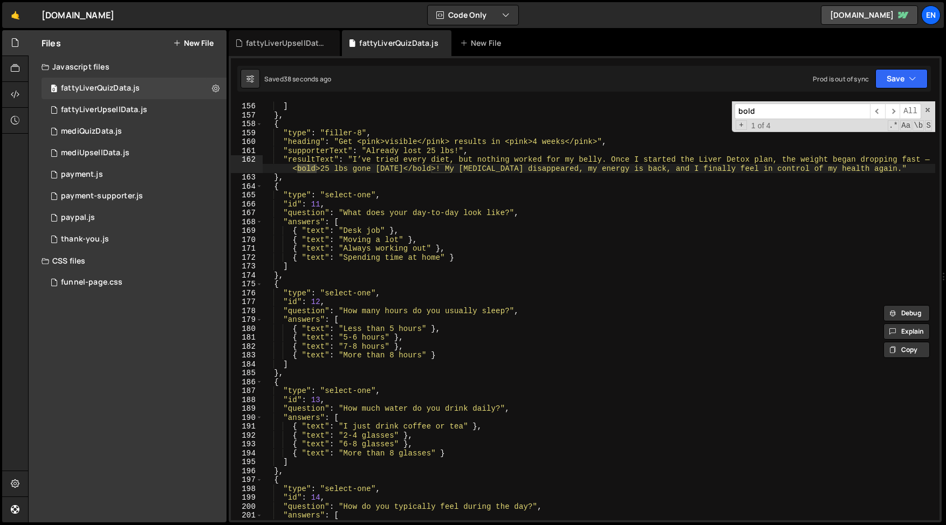
type input "bold"
click at [328, 165] on div "{ "text" : "None of the above" } ] } , { "type" : "filler-8" , "heading" : "Get…" at bounding box center [599, 311] width 672 height 437
drag, startPoint x: 319, startPoint y: 169, endPoint x: 293, endPoint y: 169, distance: 25.9
click at [293, 169] on div "{ "text" : "None of the above" } ] } , { "type" : "filler-8" , "heading" : "Get…" at bounding box center [599, 311] width 672 height 437
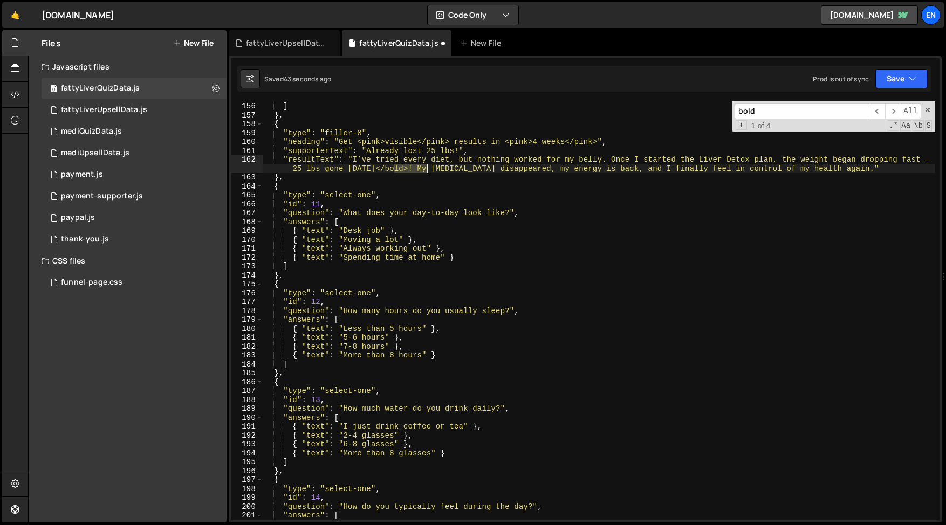
drag, startPoint x: 396, startPoint y: 168, endPoint x: 426, endPoint y: 168, distance: 30.2
click at [426, 168] on div "{ "text" : "None of the above" } ] } , { "type" : "filler-8" , "heading" : "Get…" at bounding box center [599, 311] width 672 height 437
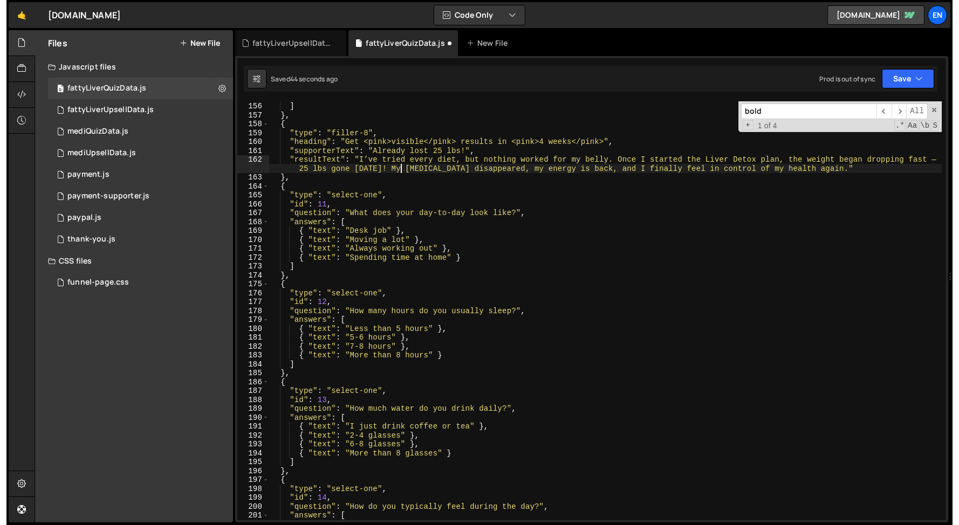
scroll to position [1377, 0]
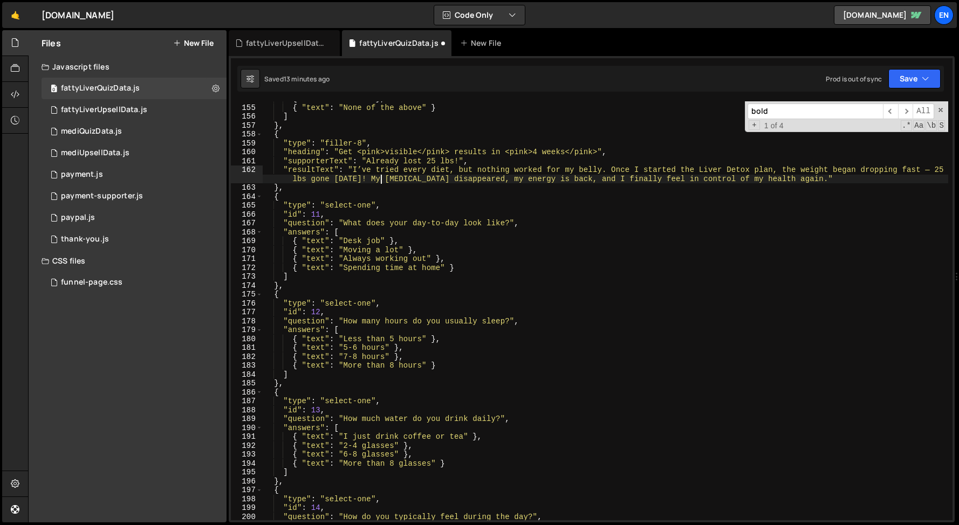
click at [391, 222] on div "{ "text" : "Other" } , { "text" : "None of the above" } ] } , { "type" : "fille…" at bounding box center [605, 312] width 685 height 437
type textarea ""question": "What does your day-to-day look like?","
click at [306, 39] on div "fattyLiverUpsellData.js" at bounding box center [286, 43] width 81 height 11
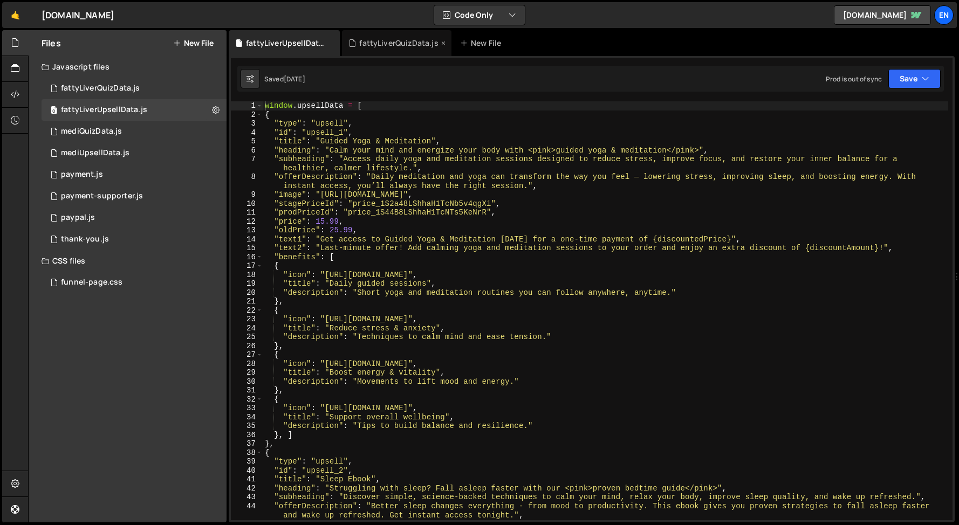
click at [442, 45] on icon at bounding box center [443, 43] width 8 height 11
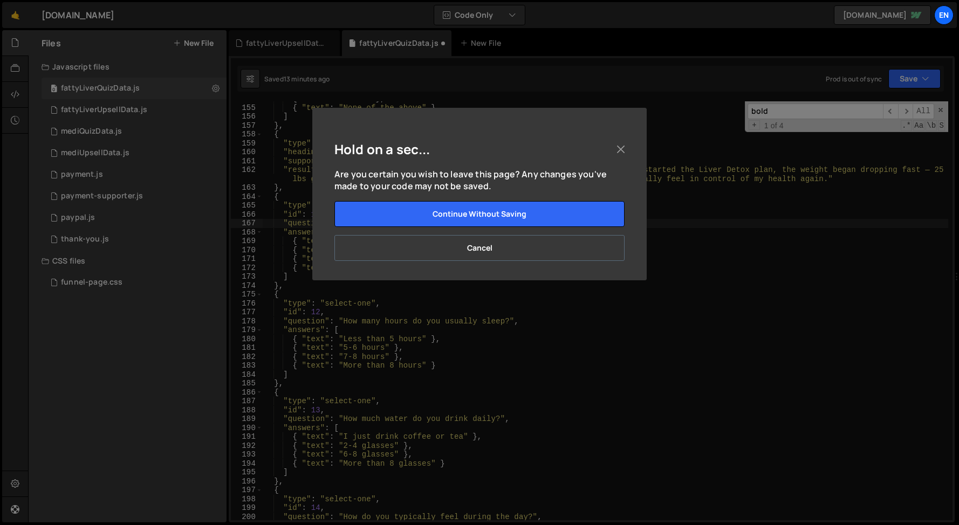
click at [436, 243] on button "Cancel" at bounding box center [479, 248] width 290 height 26
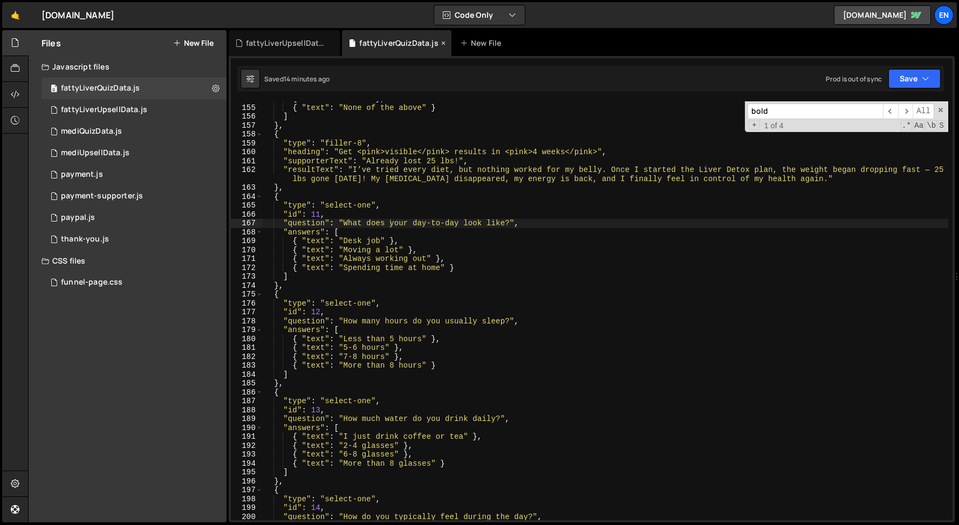
click at [442, 45] on icon at bounding box center [443, 43] width 8 height 11
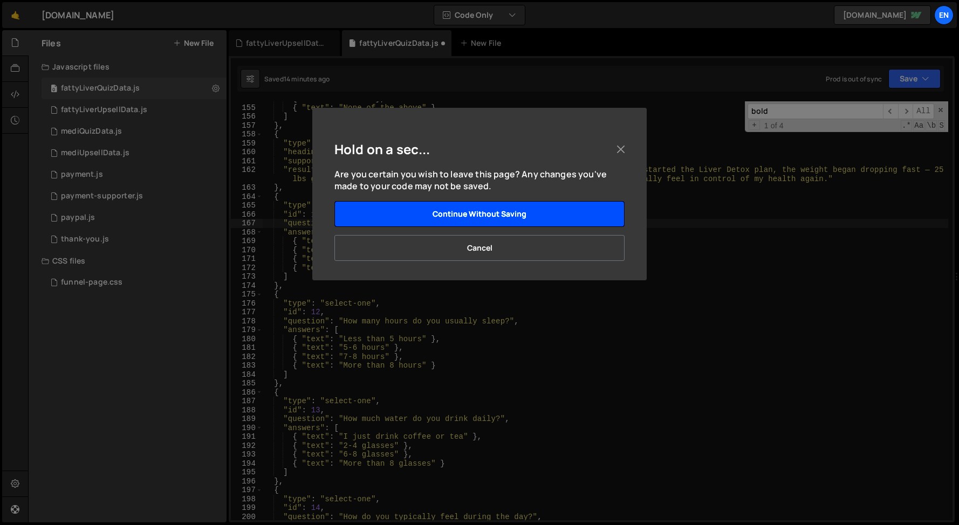
click at [445, 219] on button "Continue without saving" at bounding box center [479, 214] width 290 height 26
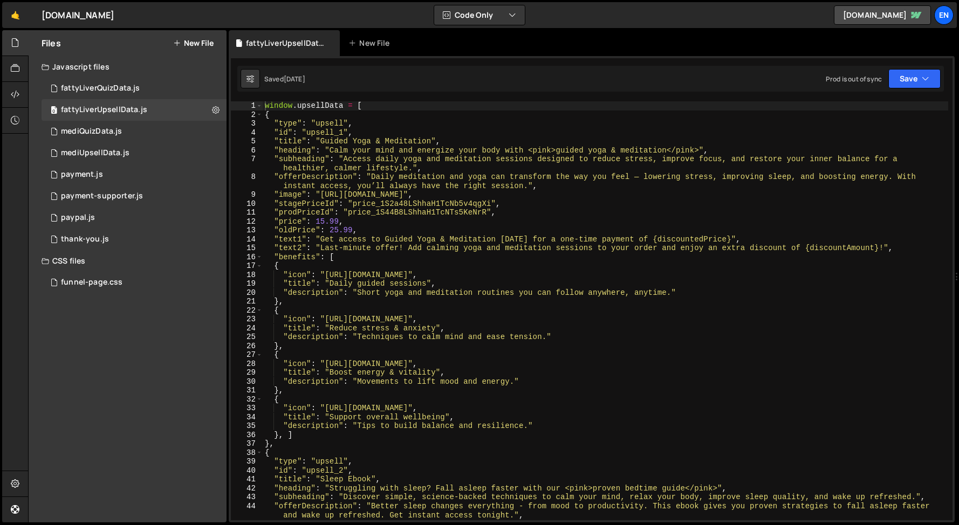
type textarea ""subheading": "Access daily yoga and meditation sessions designed to reduce str…"
click at [423, 160] on div "window . upsellData = [ { "type" : "upsell" , "id" : "upsell_1" , "title" : "Gu…" at bounding box center [605, 319] width 685 height 437
